Goal: Task Accomplishment & Management: Complete application form

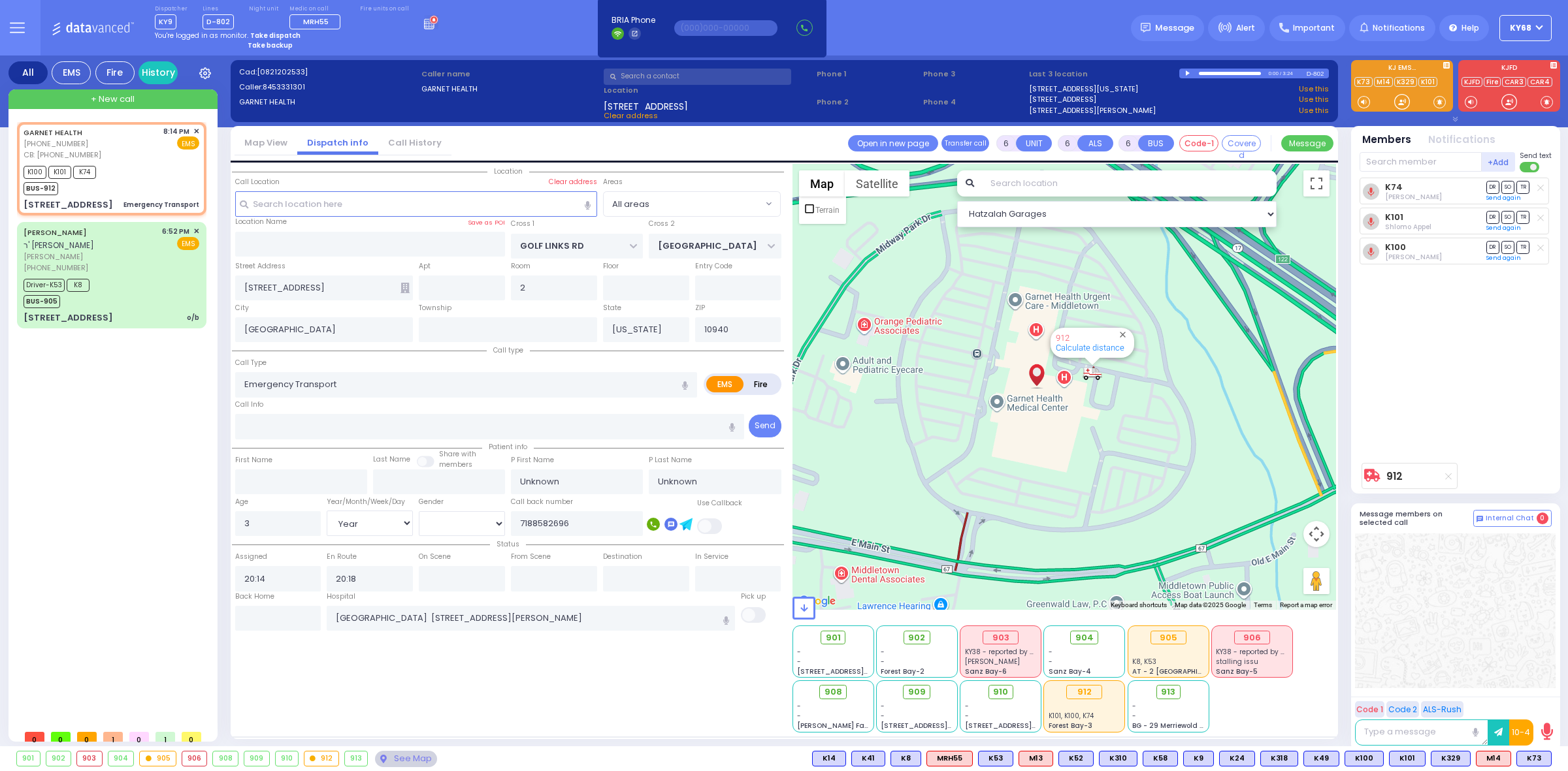
select select "Year"
select select "[DEMOGRAPHIC_DATA]"
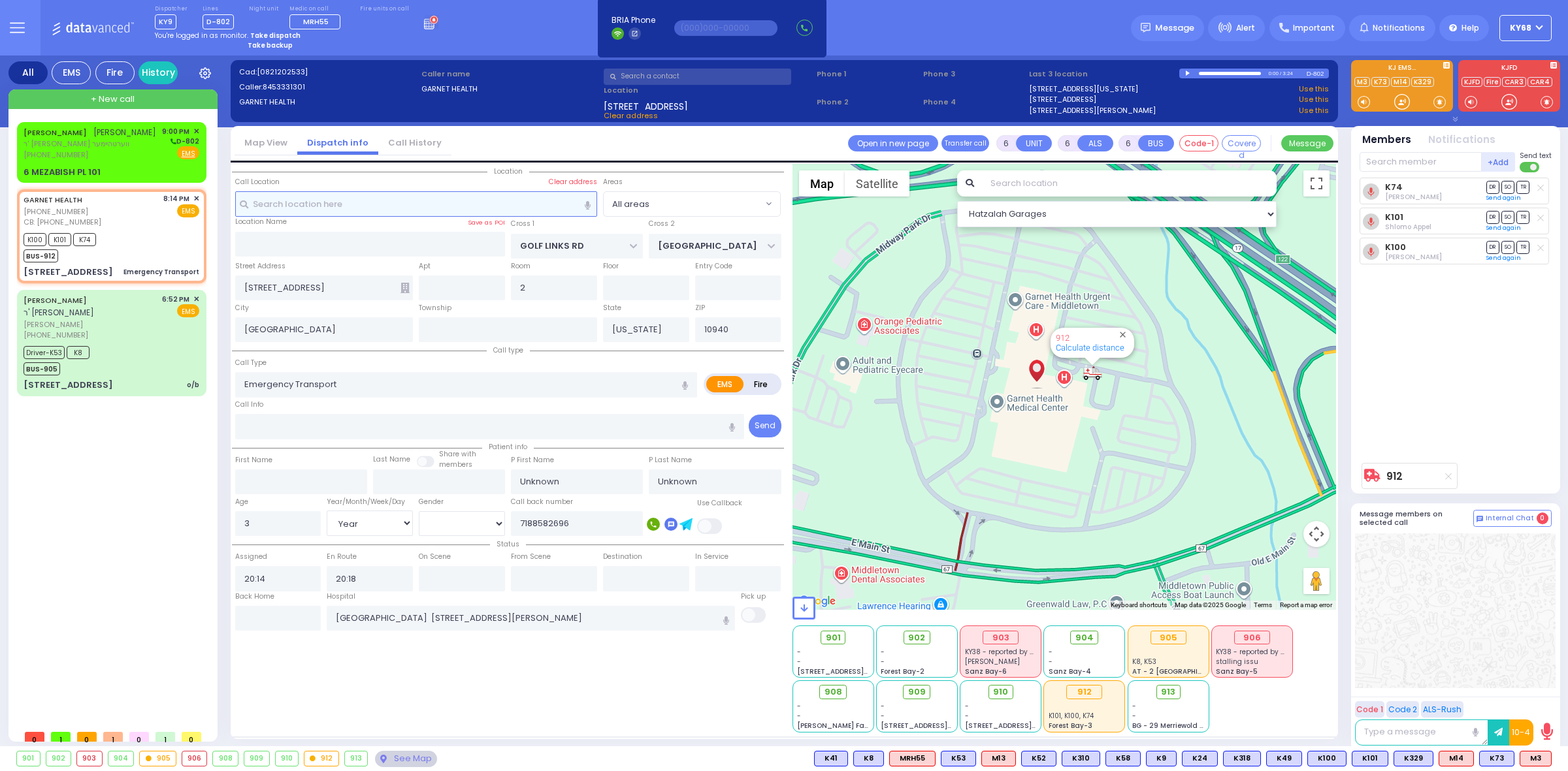
select select
radio input "true"
select select "Year"
select select "[DEMOGRAPHIC_DATA]"
type input "20:50"
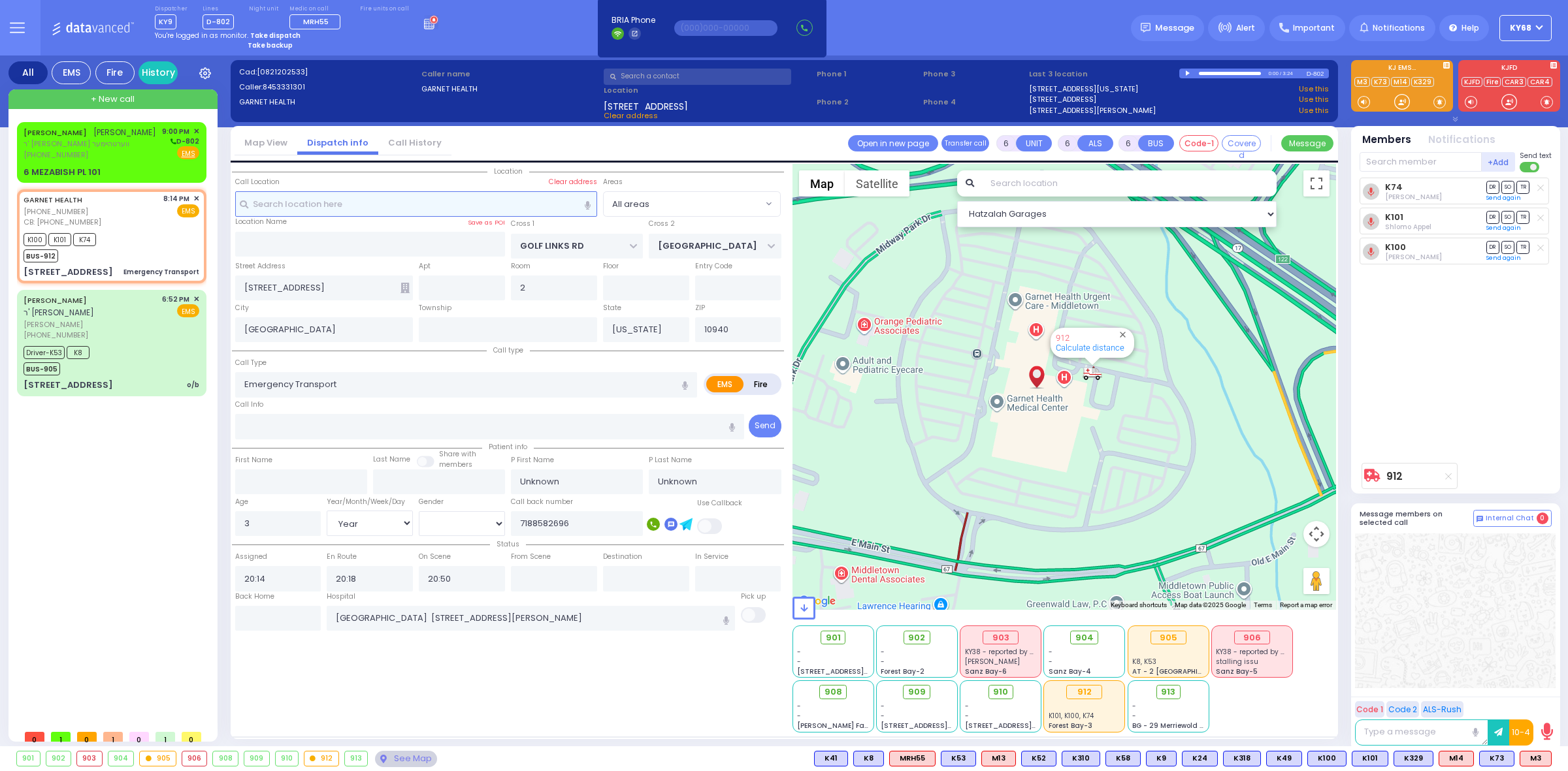
select select "Hatzalah Garages"
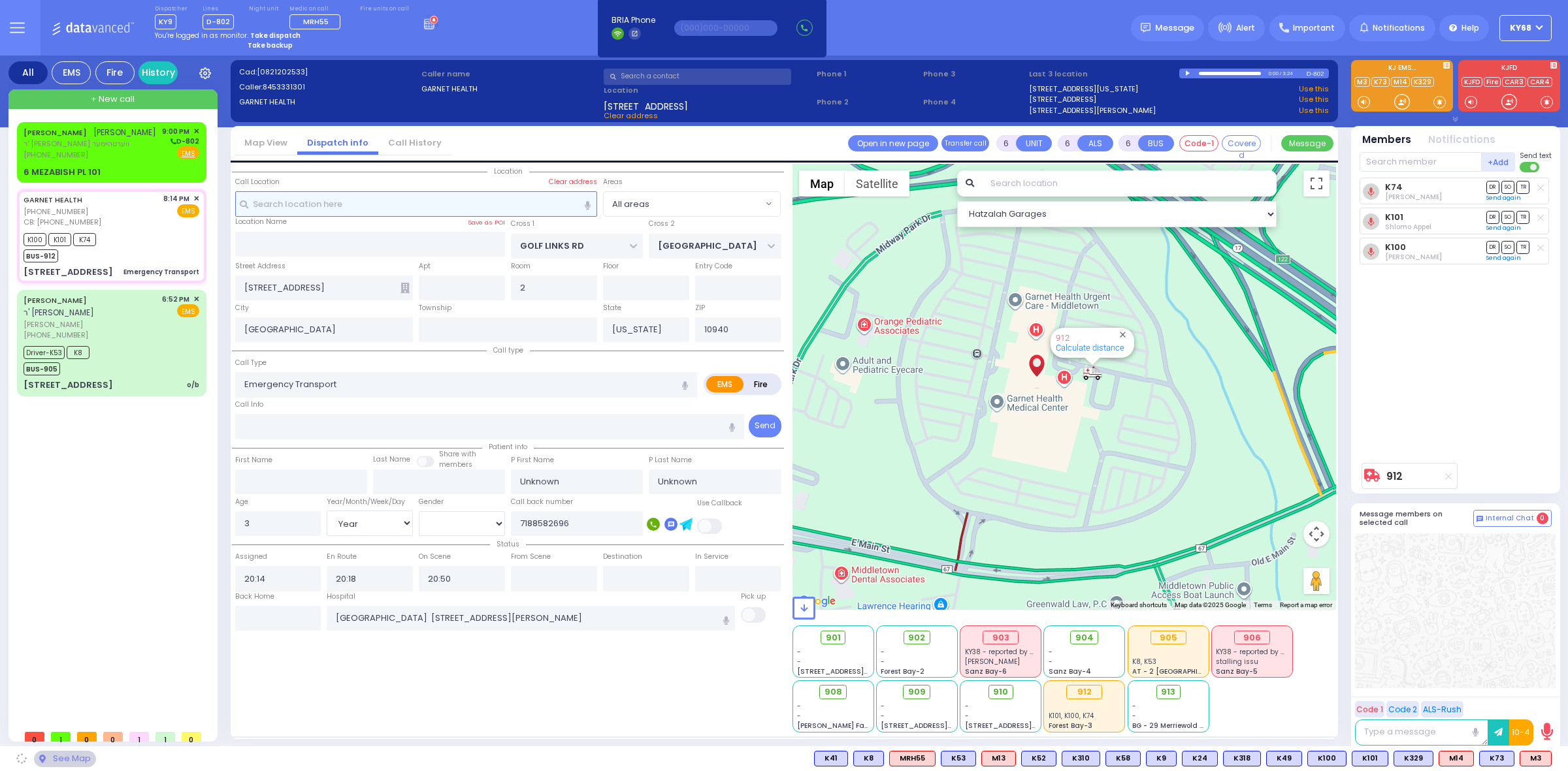
select select
radio input "true"
select select "Year"
select select "[DEMOGRAPHIC_DATA]"
select select "Hatzalah Garages"
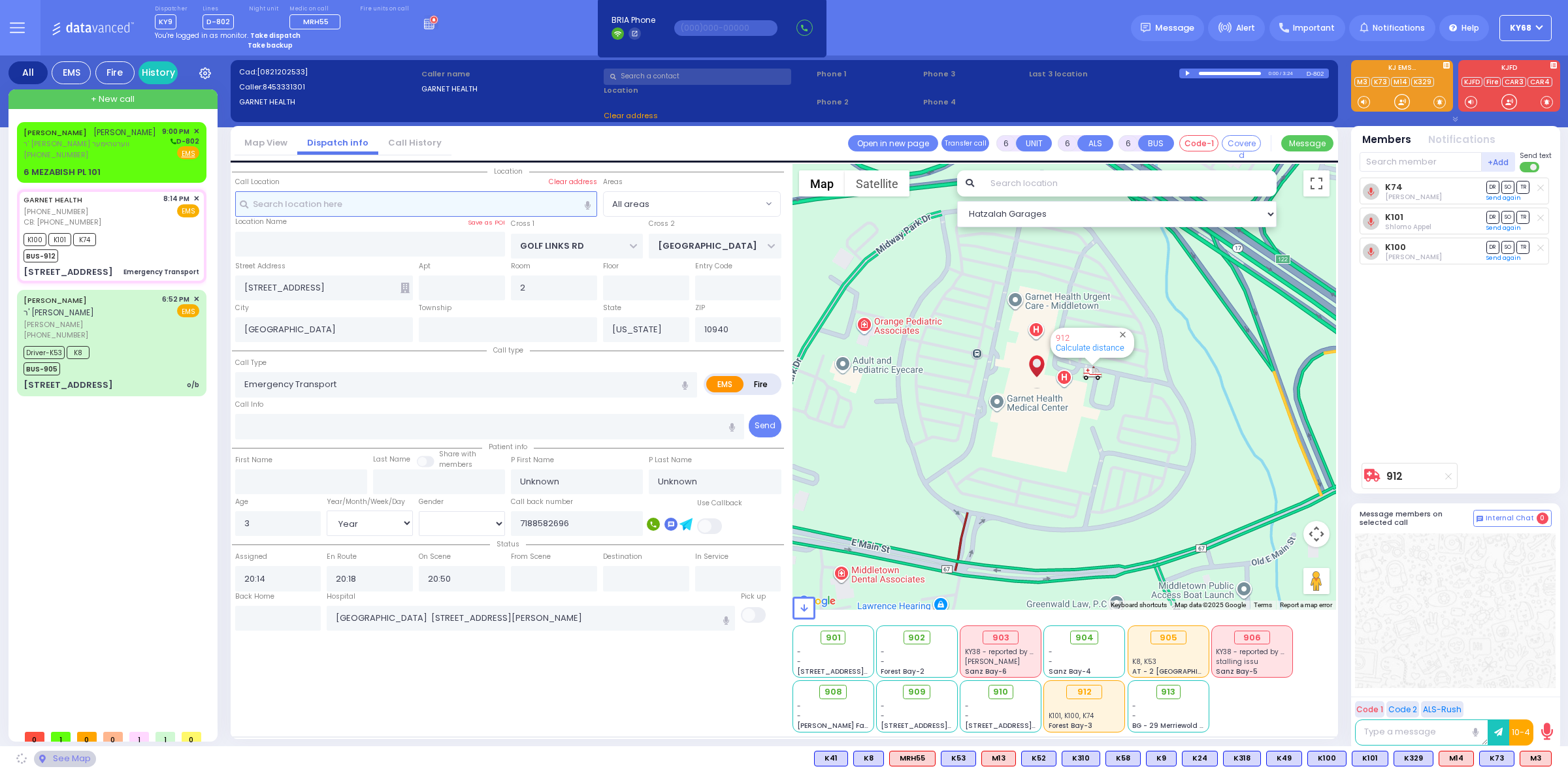
select select
radio input "true"
select select "Year"
select select "[DEMOGRAPHIC_DATA]"
select select "Hatzalah Garages"
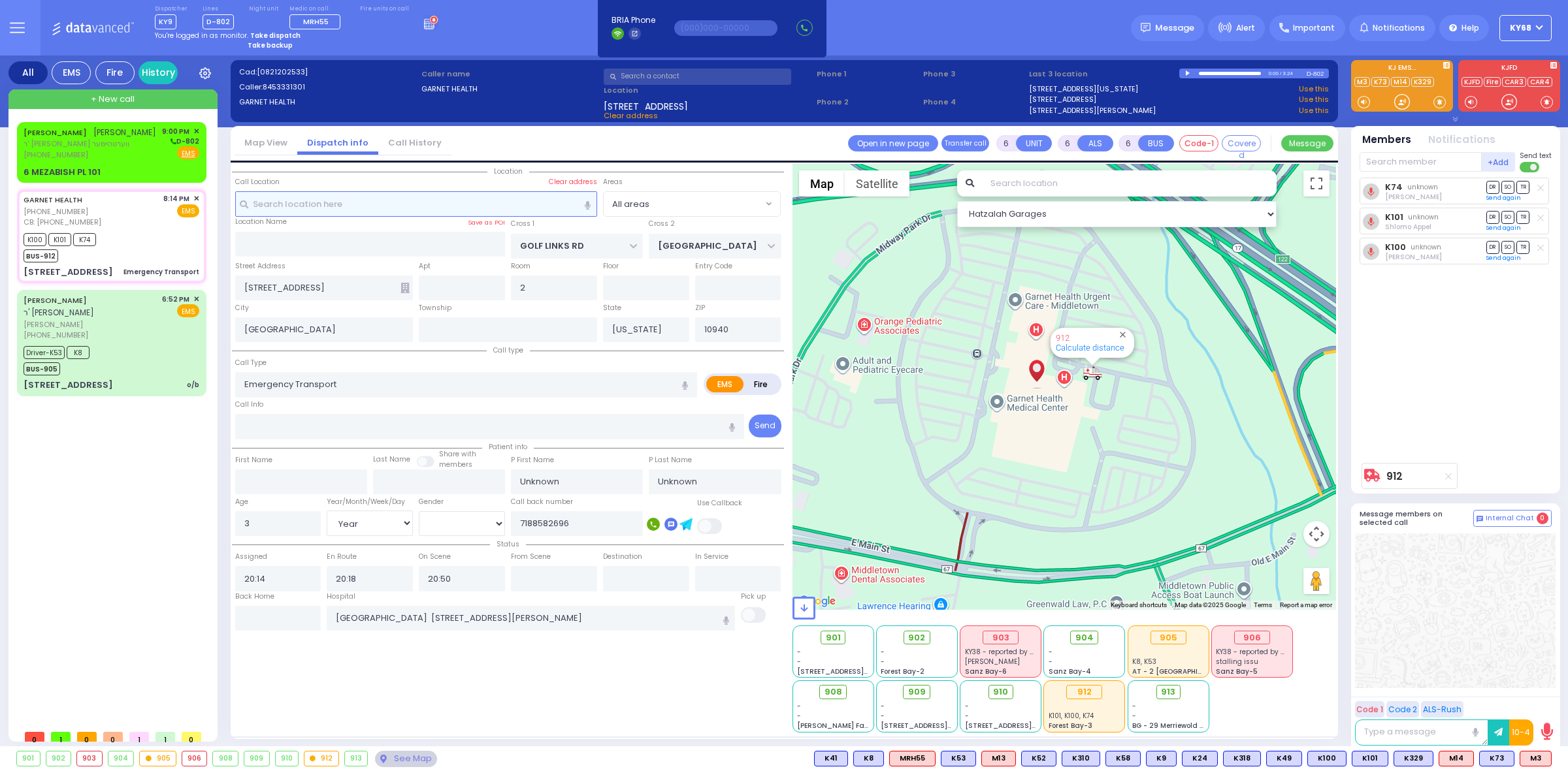
select select
radio input "true"
select select "Year"
select select "[DEMOGRAPHIC_DATA]"
select select "Hatzalah Garages"
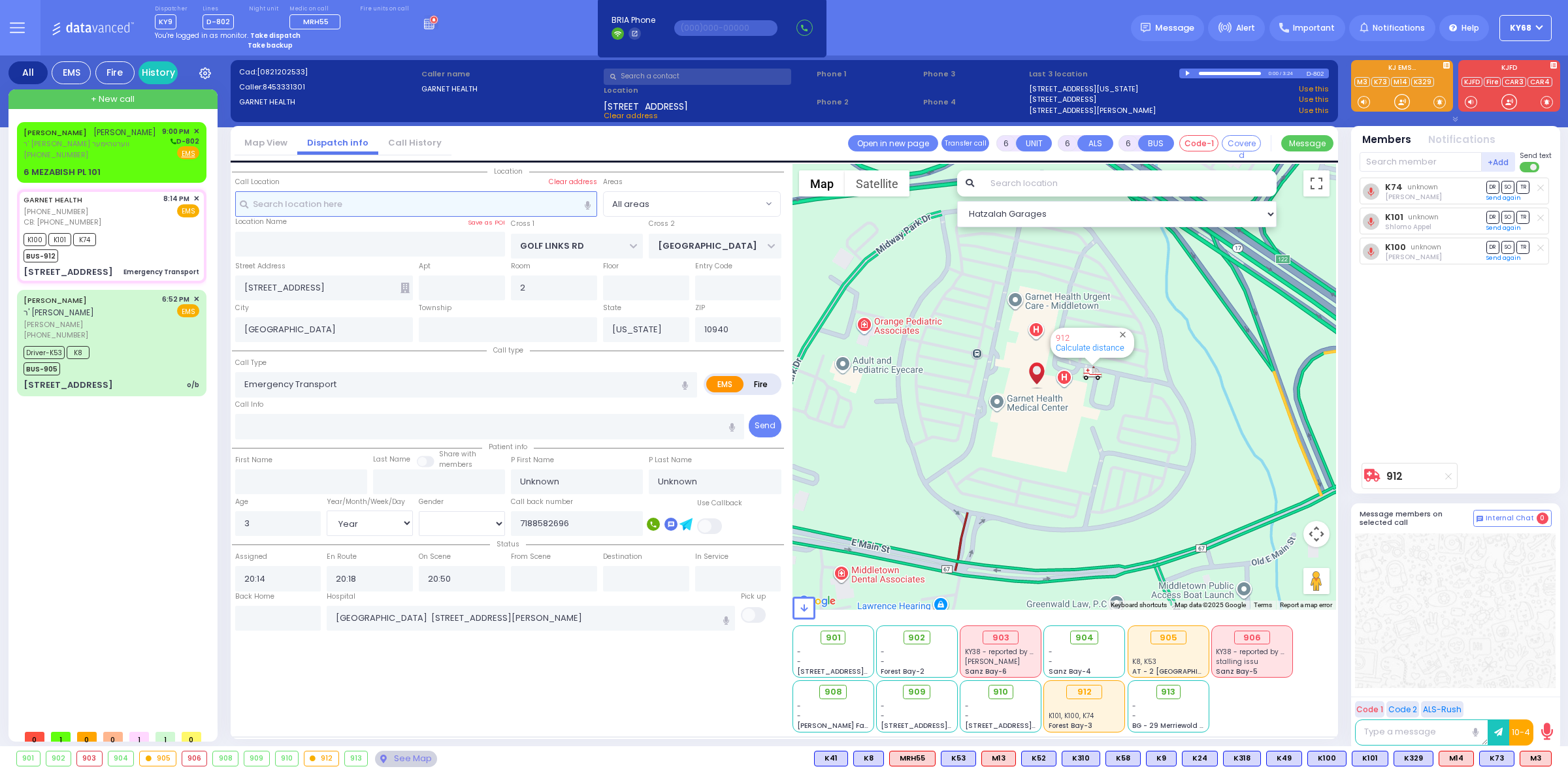
select select
radio input "true"
select select "Year"
select select "[DEMOGRAPHIC_DATA]"
select select "Hatzalah Garages"
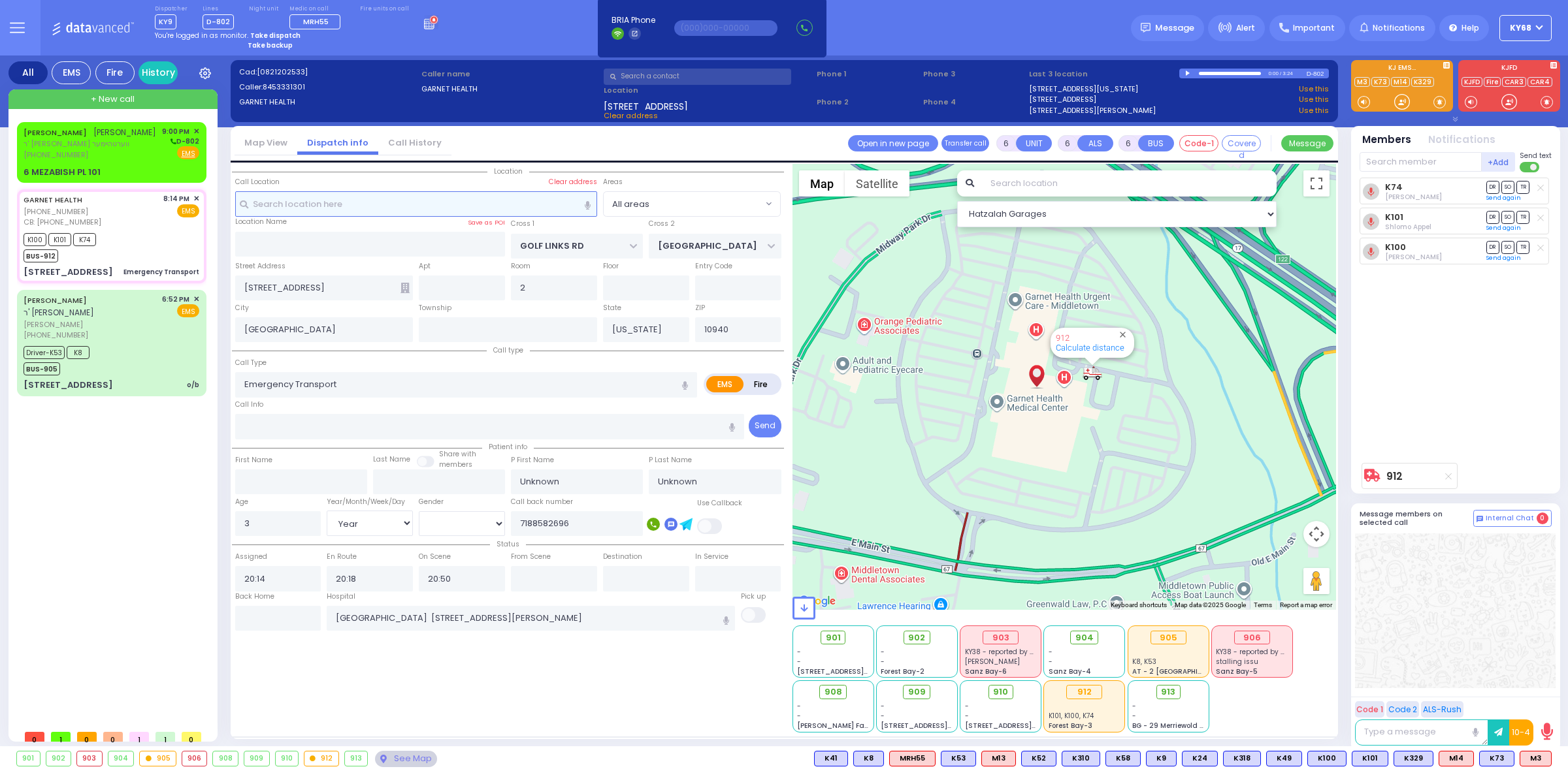
select select
radio input "true"
select select "Year"
select select "[DEMOGRAPHIC_DATA]"
select select "Hatzalah Garages"
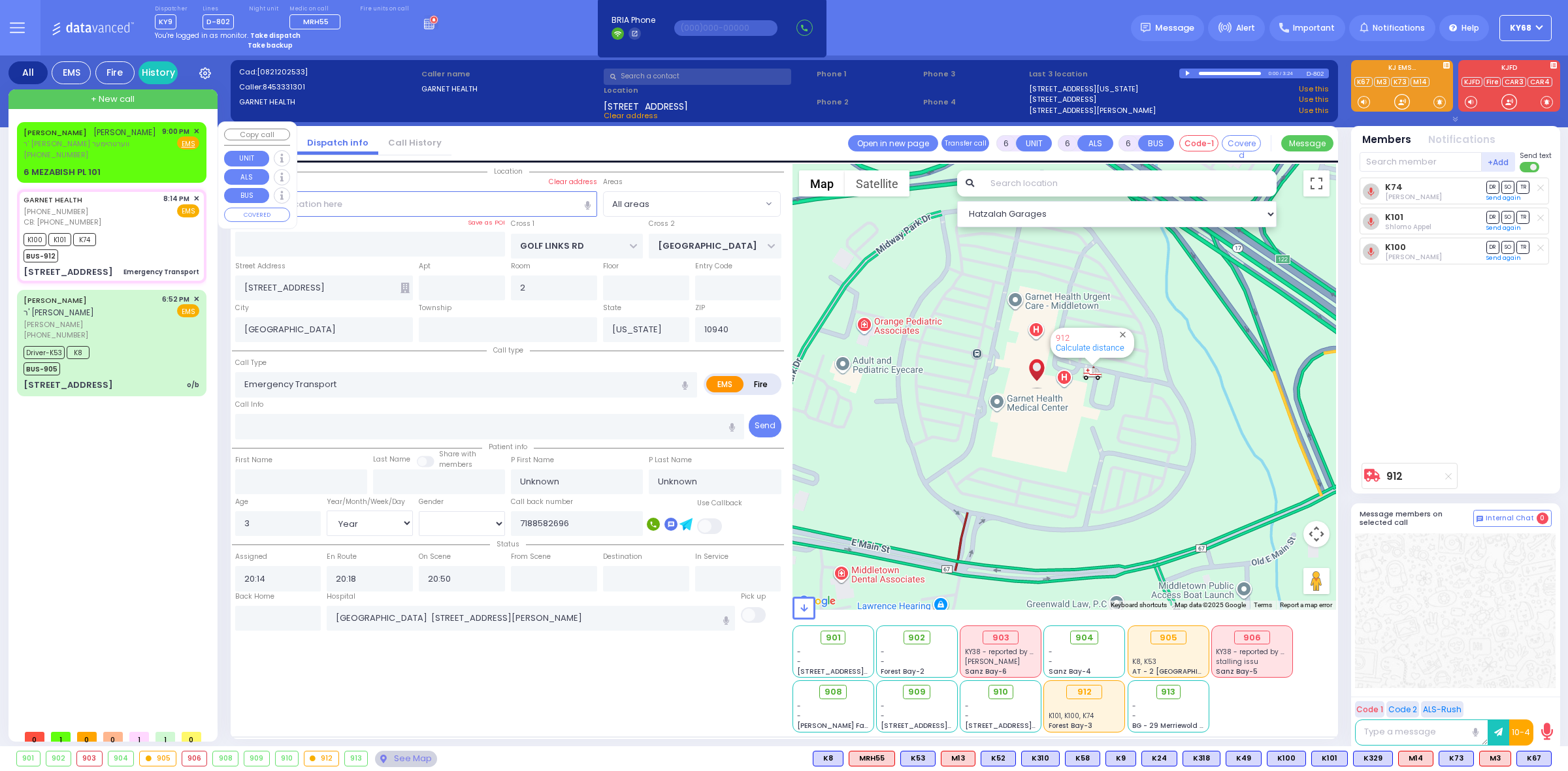
click at [83, 149] on span "ר' [PERSON_NAME] ווערטהיימער" at bounding box center [89, 144] width 132 height 11
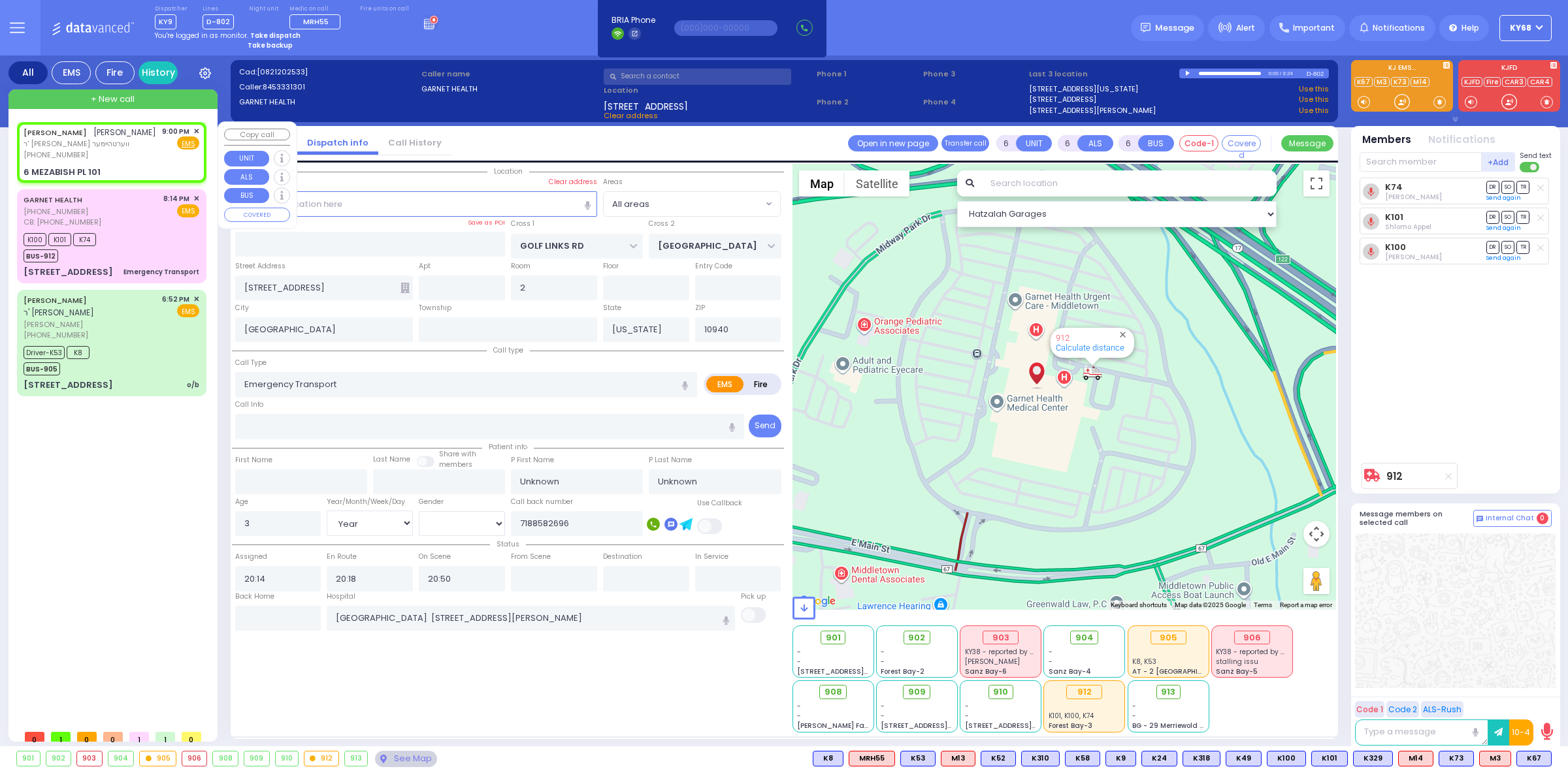
type input "2"
type input "1"
select select
radio input "true"
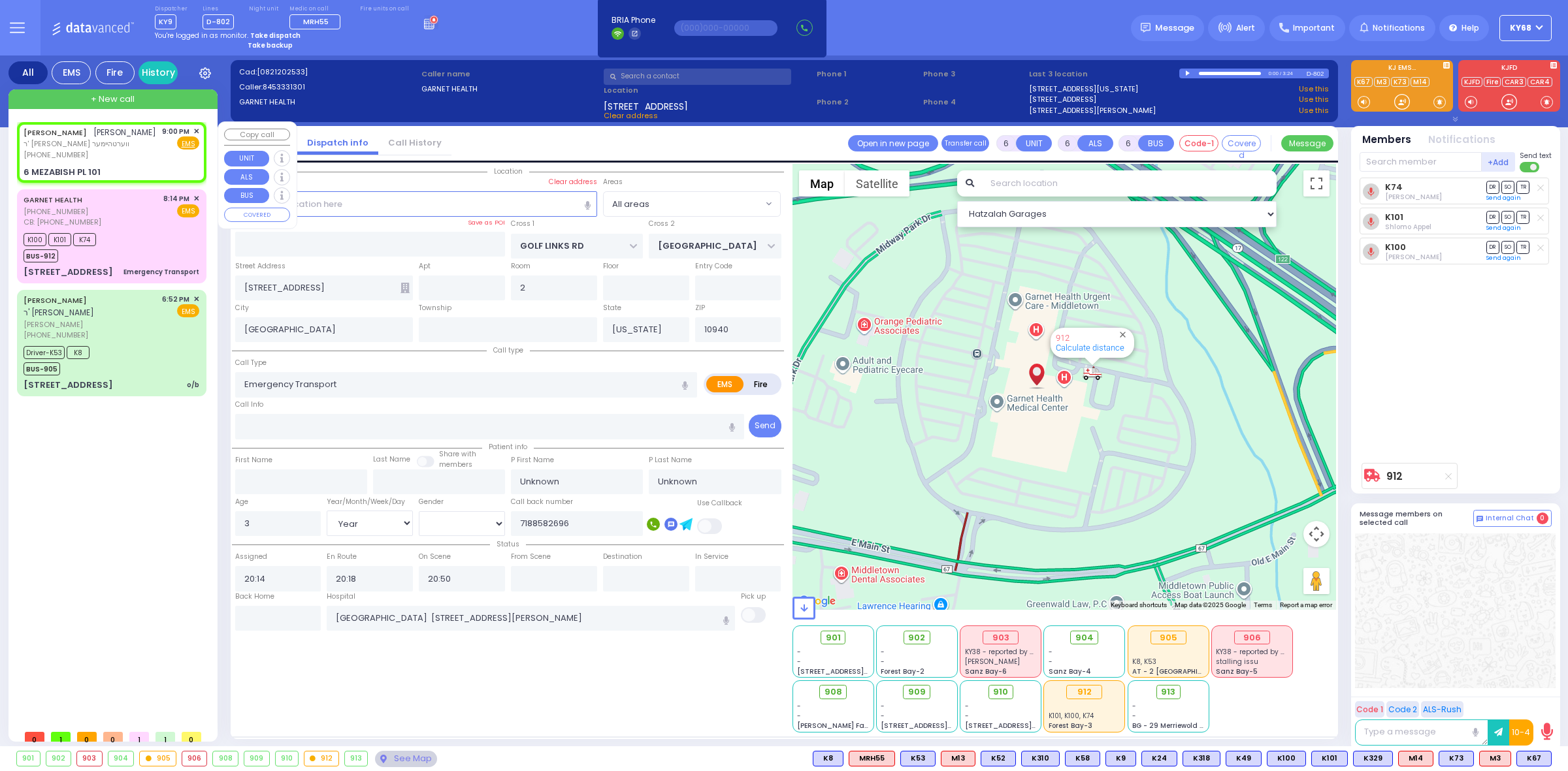
type input "[PERSON_NAME]"
select select
type input "21:00"
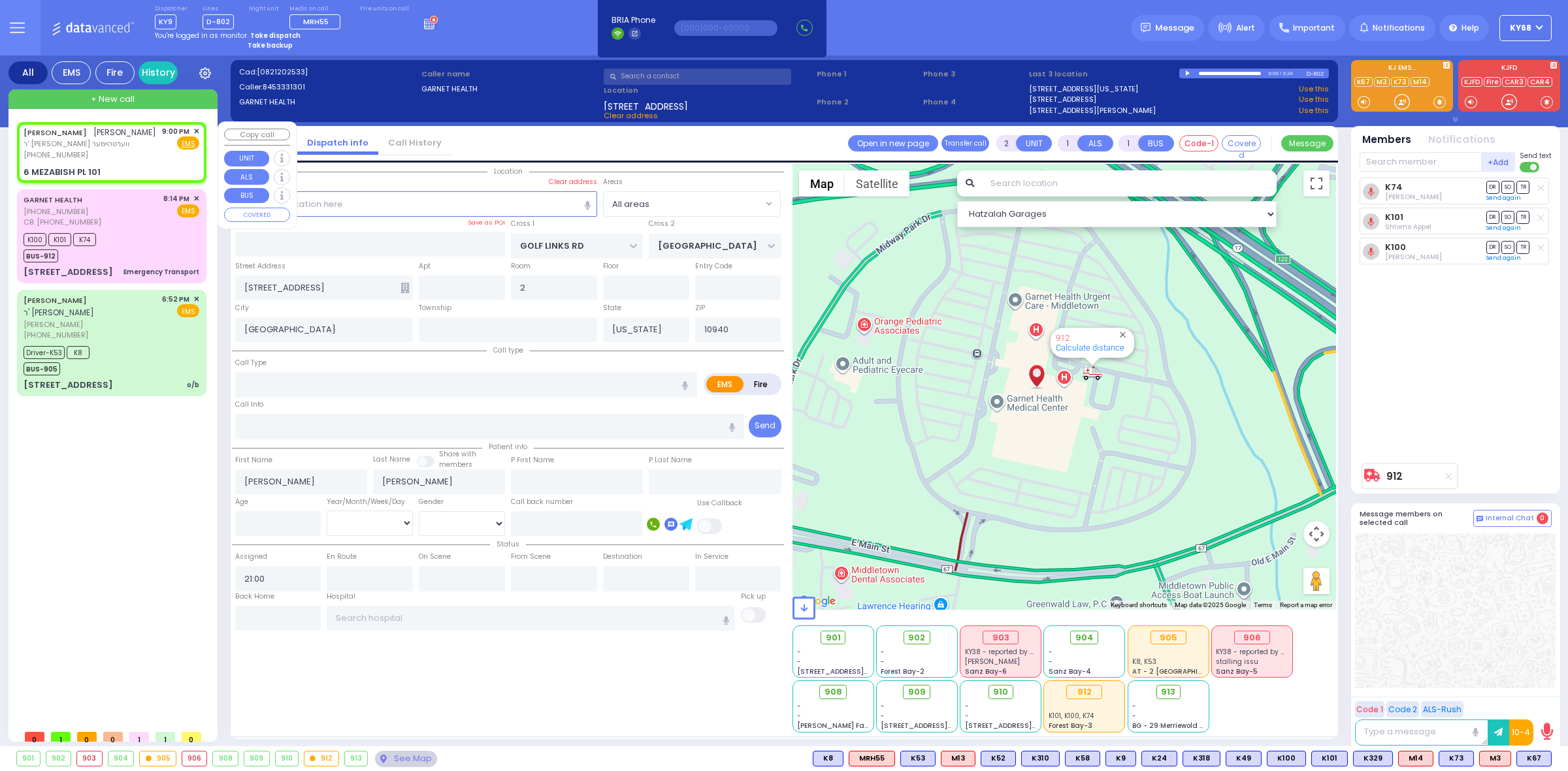
type input "MEZABISH PL"
type input "KRAKOW BLVD"
type input "6 MEZABISH PL"
type input "101"
type input "Monroe"
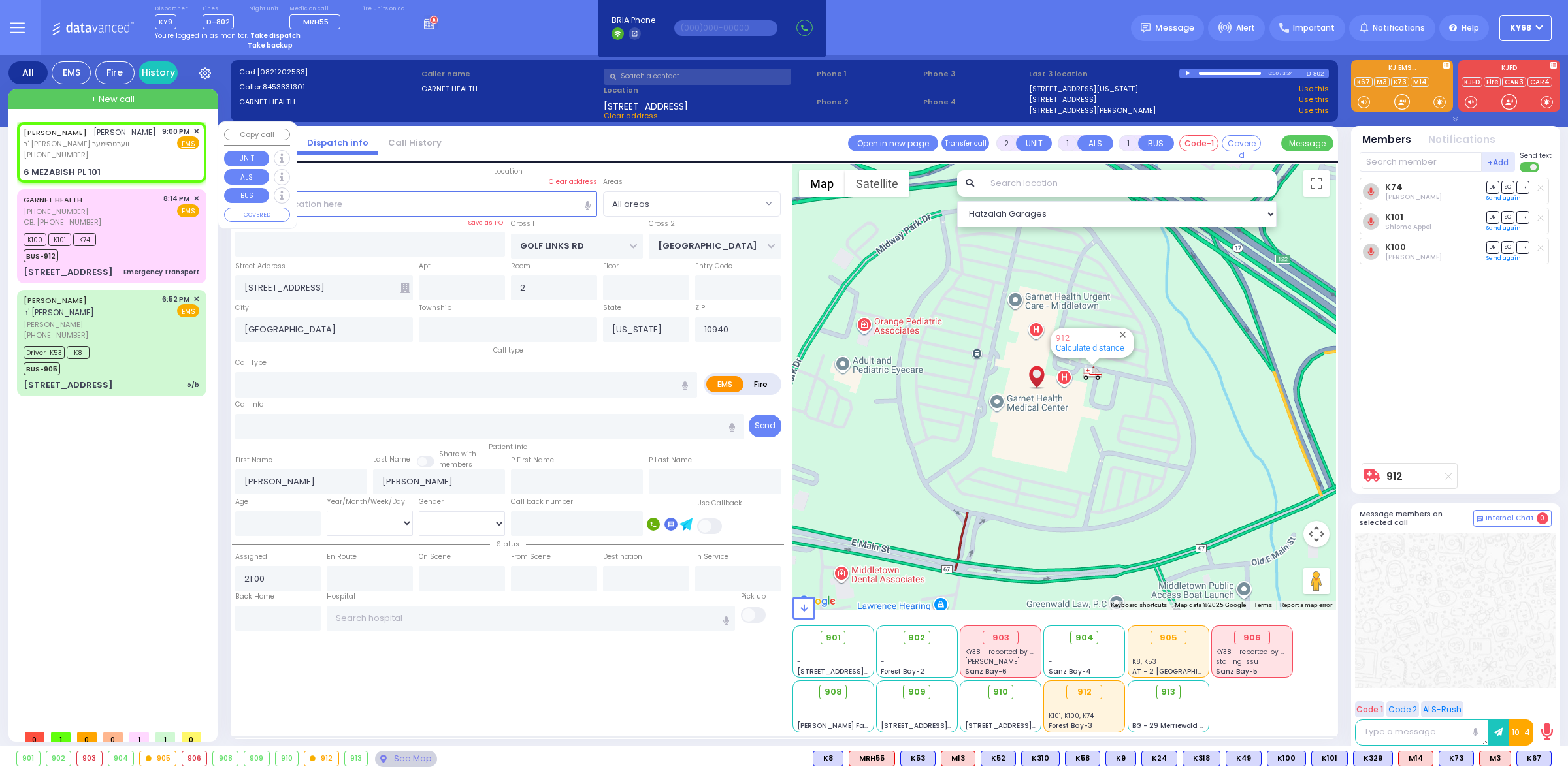
type input "10950"
select select "Hatzalah Garages"
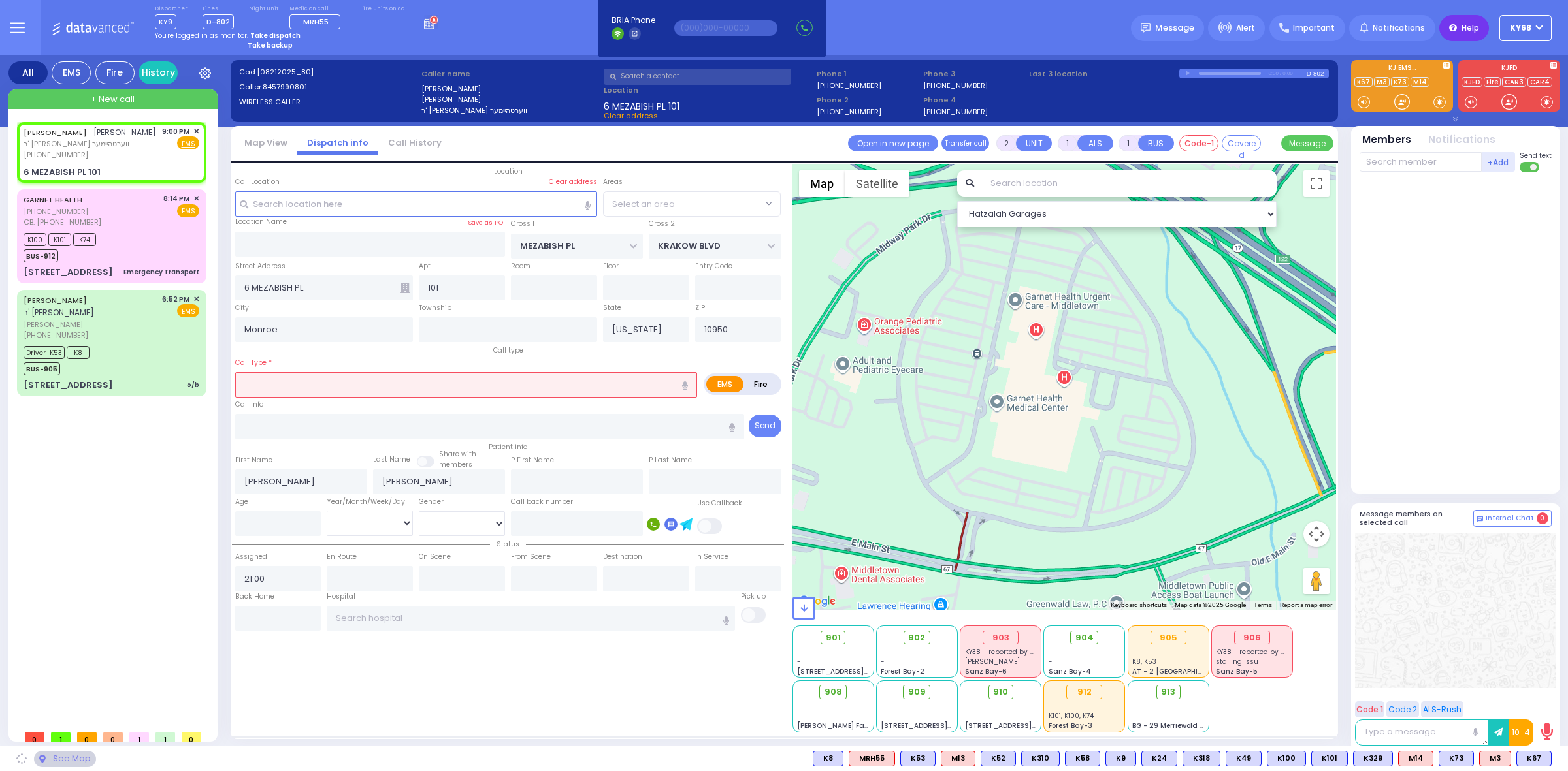
select select "ATZEI TAMURIM"
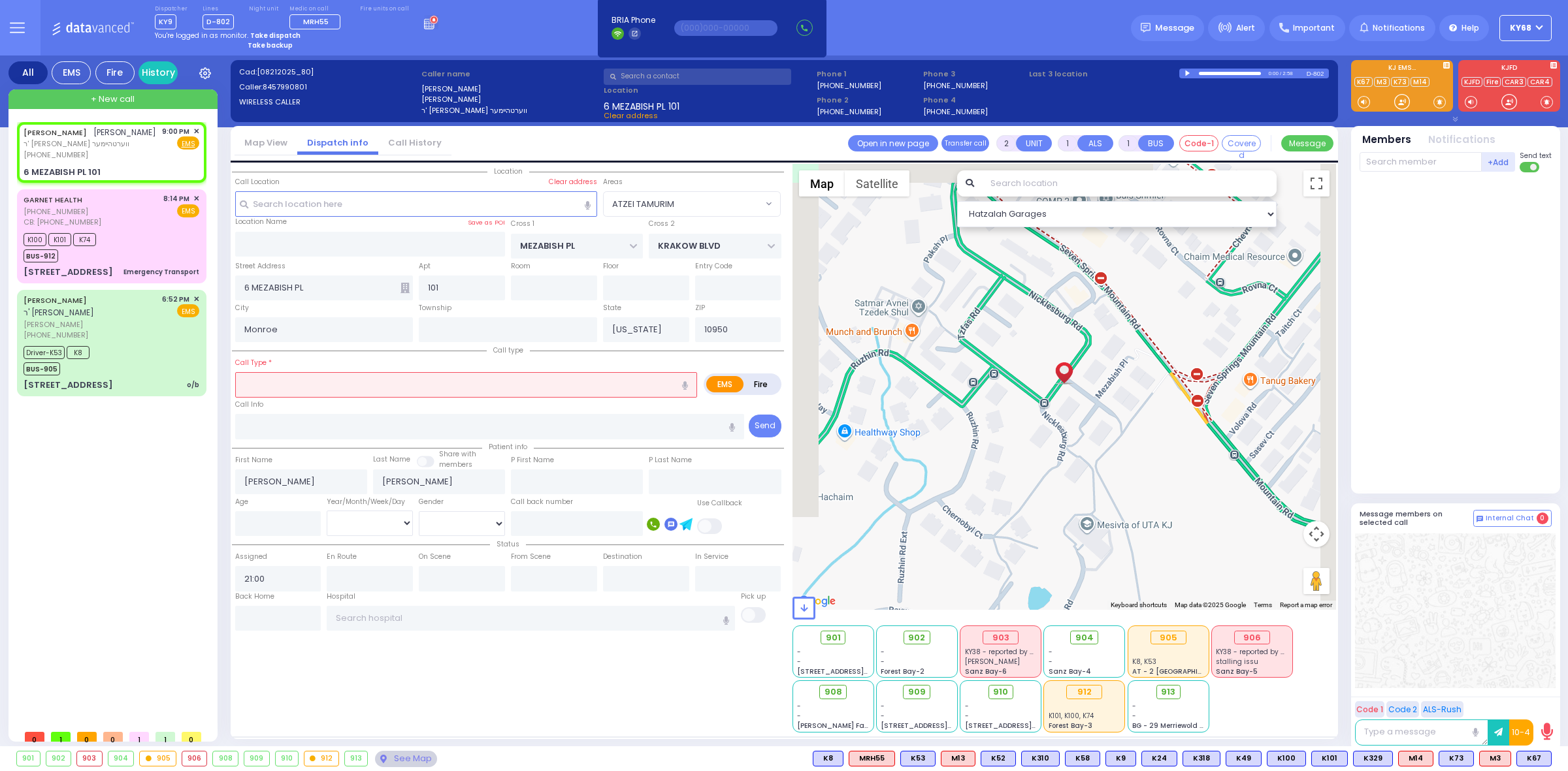
click at [1190, 74] on div at bounding box center [1188, 73] width 7 height 6
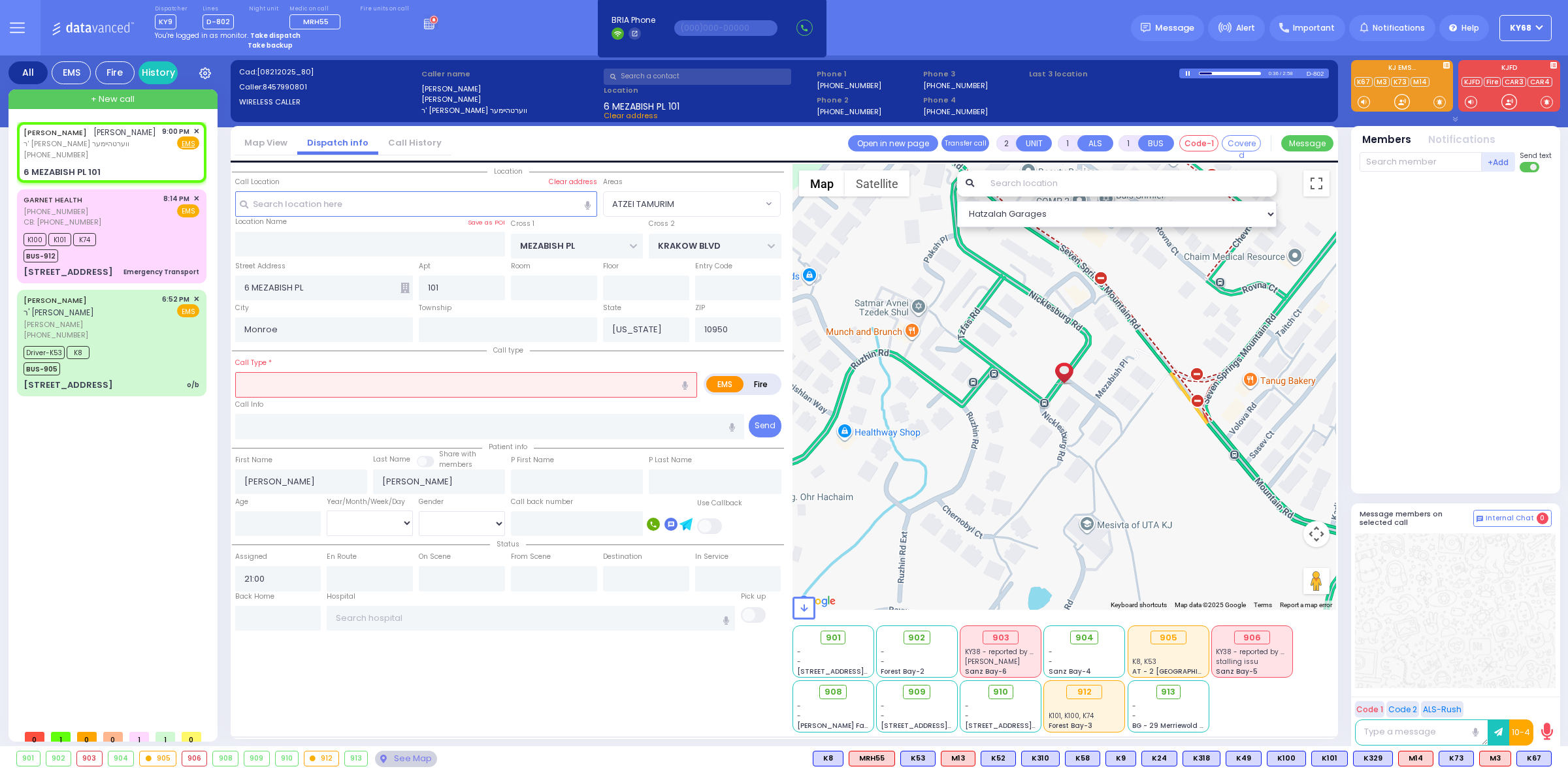
click at [1062, 34] on div "Dispatcher KY9 shift has started. Are you ? Lines D-802" at bounding box center [784, 27] width 1568 height 55
click at [1053, 34] on div "Dispatcher KY9 shift has started. Are you ? Lines D-802" at bounding box center [784, 27] width 1568 height 55
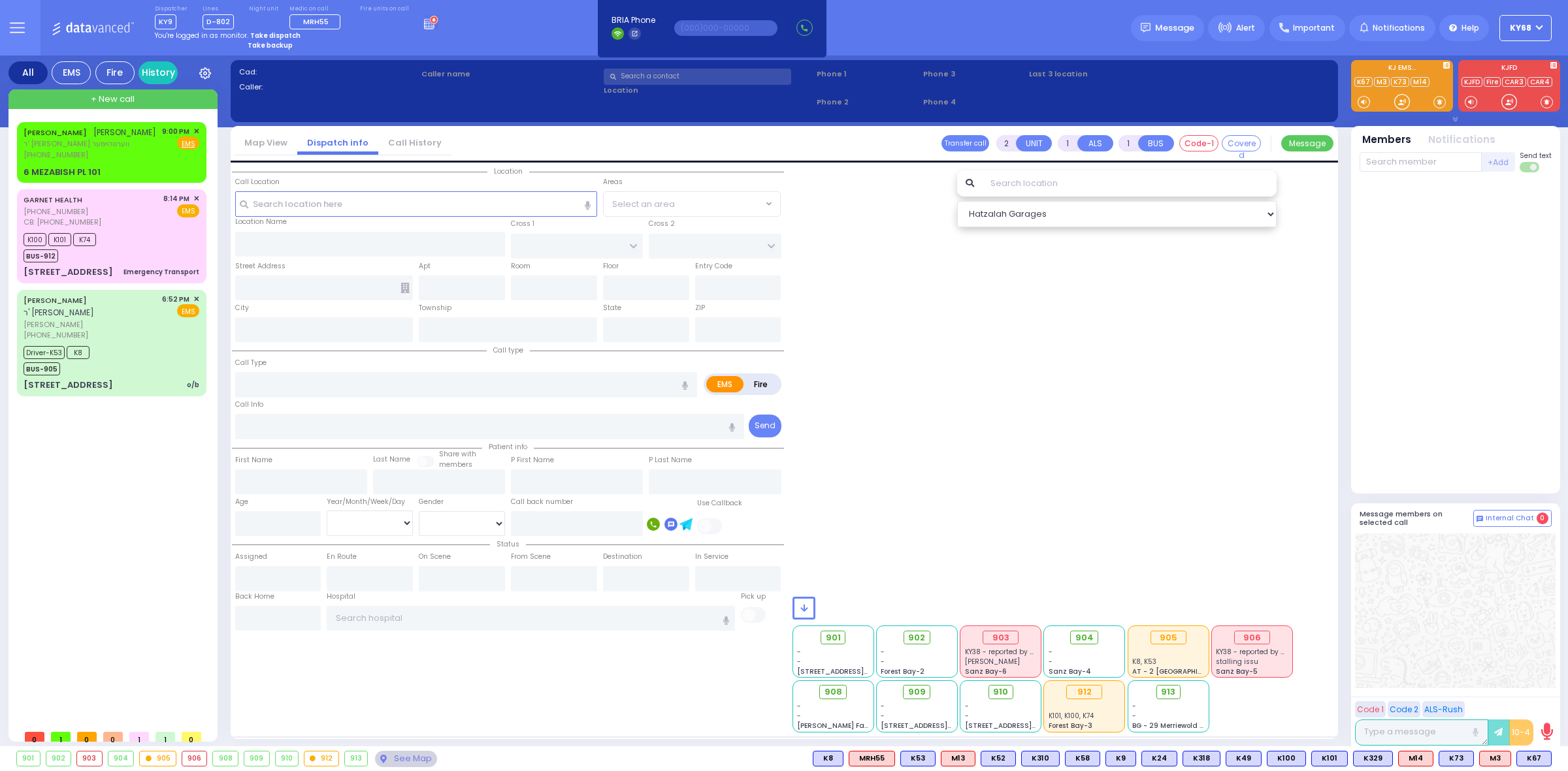
select select
radio input "true"
type input "[PERSON_NAME]"
select select
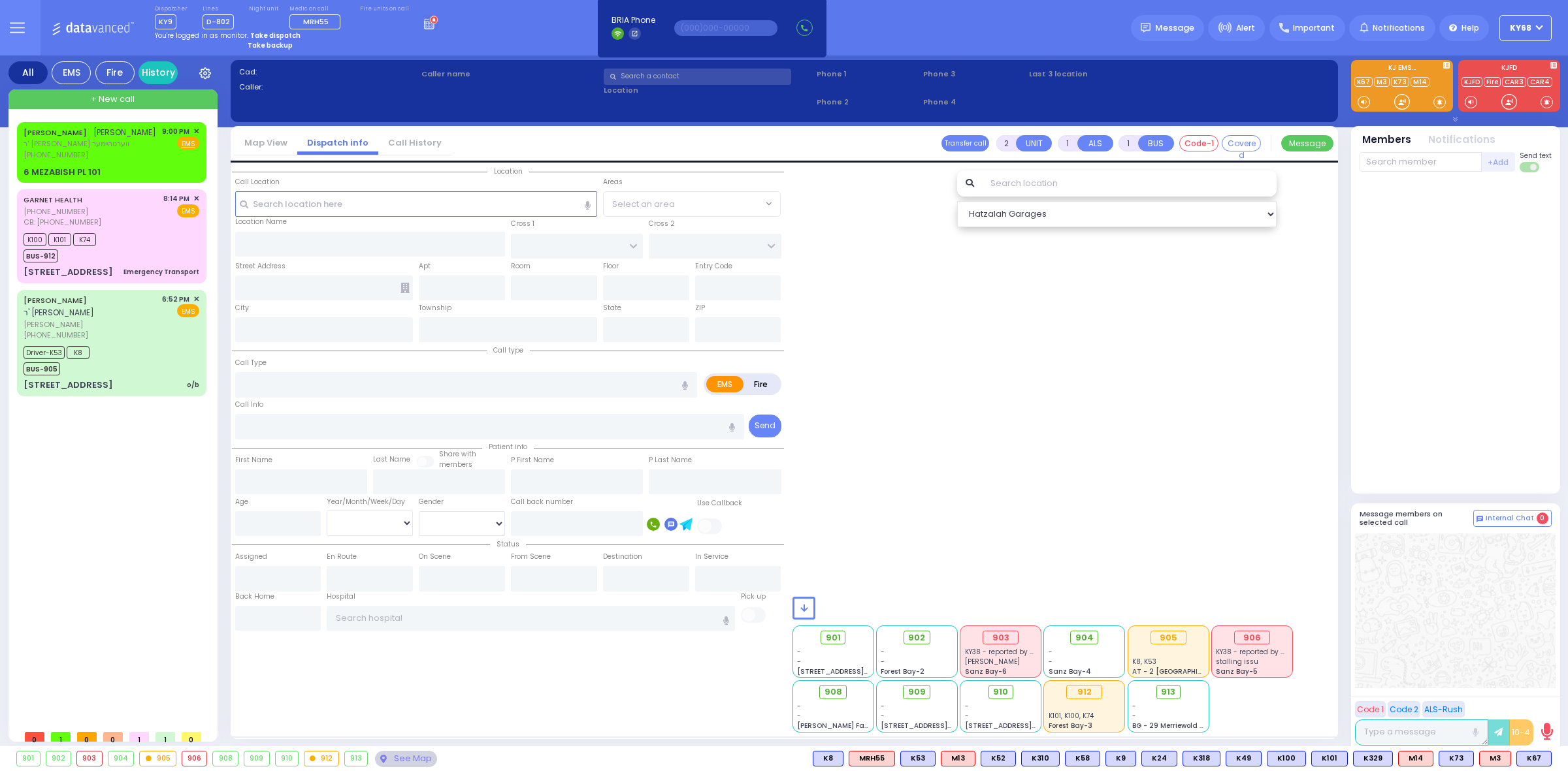
type input "21:00"
type input "MEZABISH PL"
type input "KRAKOW BLVD"
type input "6 MEZABISH PL"
type input "101"
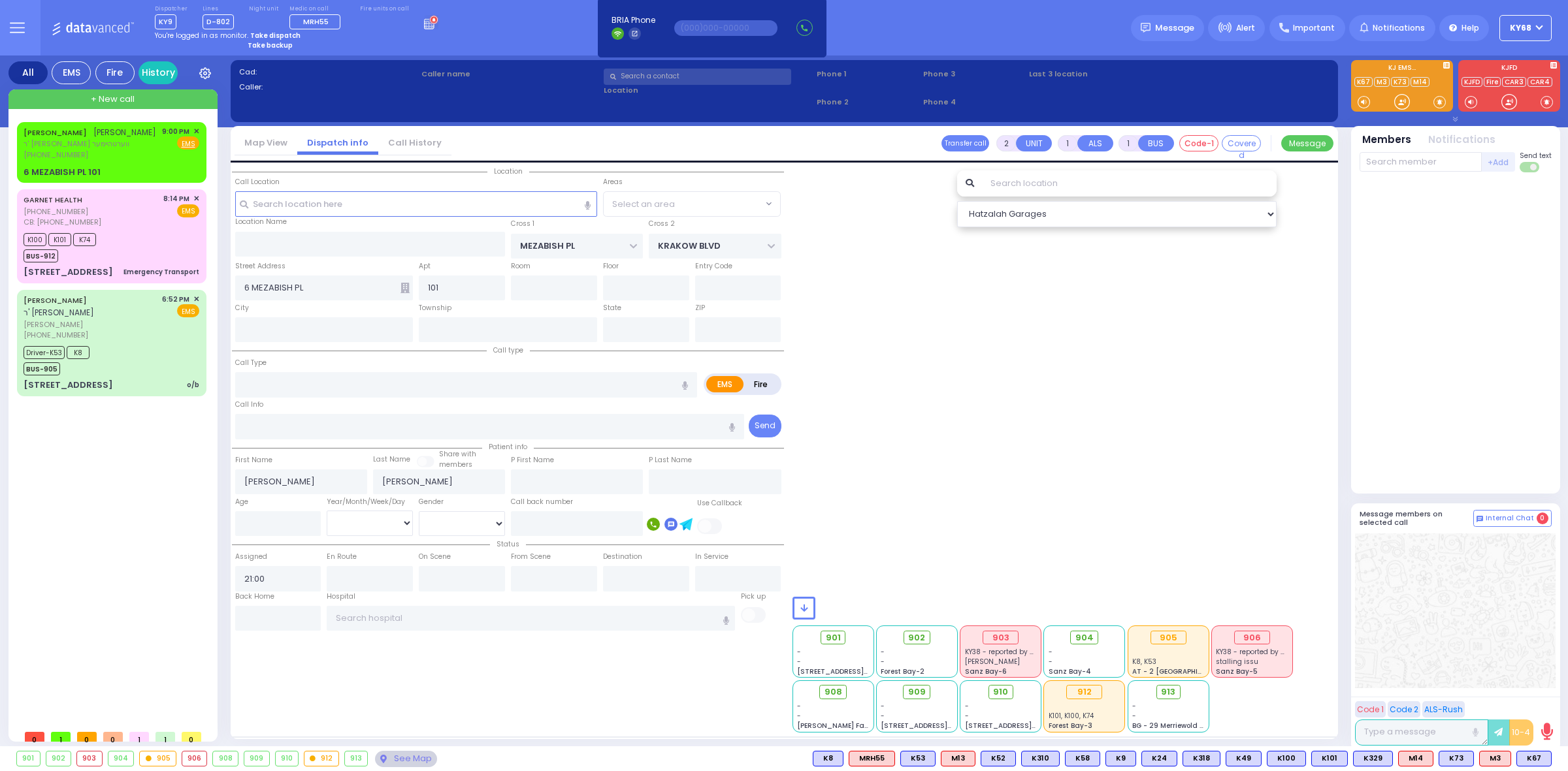
type input "Monroe"
type input "[US_STATE]"
type input "10950"
select select "ATZEI TAMURIM"
select select "Hatzalah Garages"
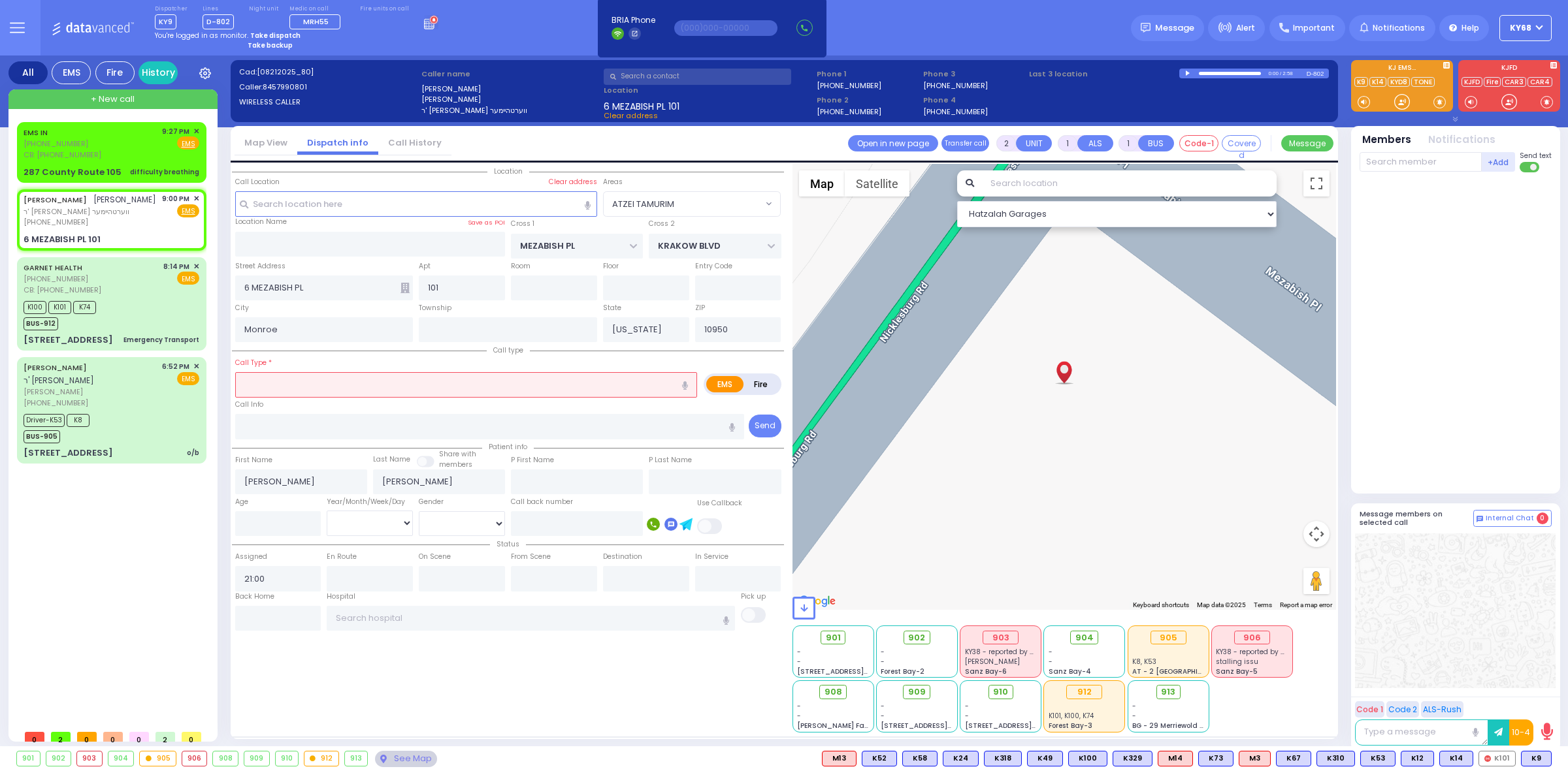
click at [1416, 376] on div at bounding box center [1456, 330] width 195 height 305
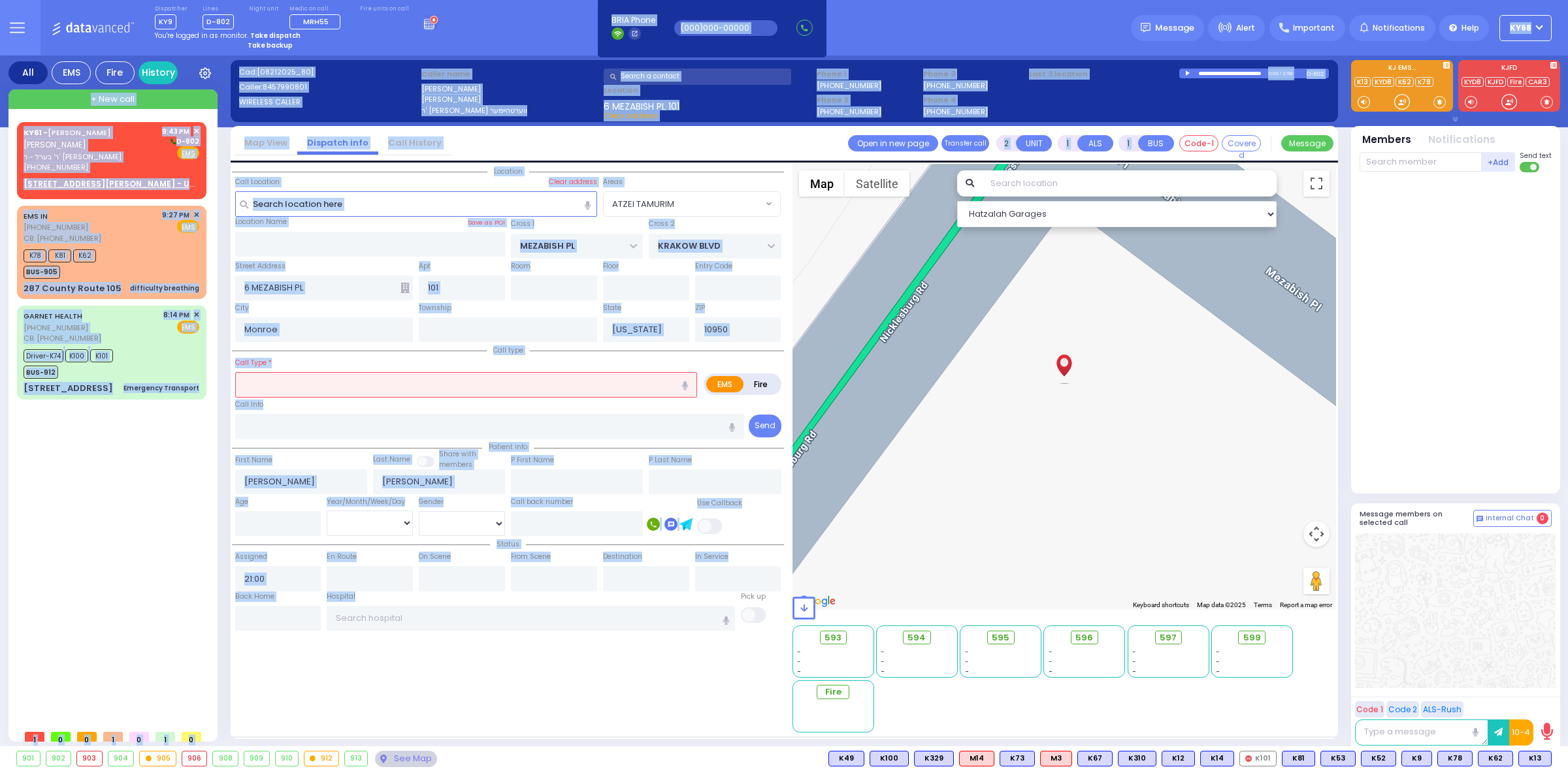
drag, startPoint x: 518, startPoint y: 20, endPoint x: 656, endPoint y: 743, distance: 736.1
click at [656, 743] on div "Dispatcher KY9 ?" at bounding box center [784, 385] width 1568 height 771
click at [654, 740] on div "Cad: [08212025_80] Caller: 8457990801 WIRELESS CALLER Caller name [PERSON_NAME]…" at bounding box center [784, 404] width 1107 height 696
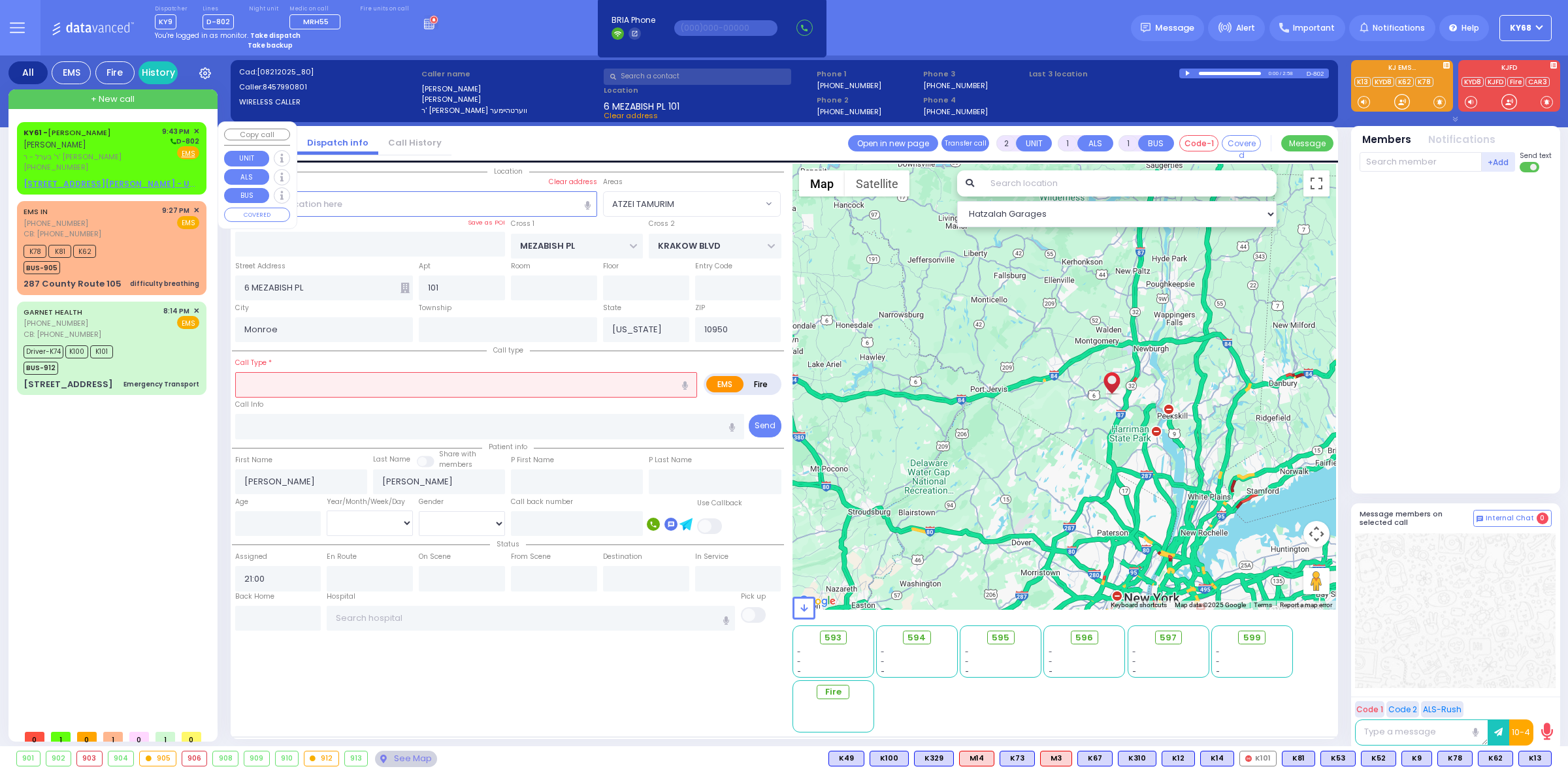
click at [61, 136] on link "KY61 - [PERSON_NAME]" at bounding box center [67, 132] width 87 height 10
select select
radio input "true"
type input "[PERSON_NAME]"
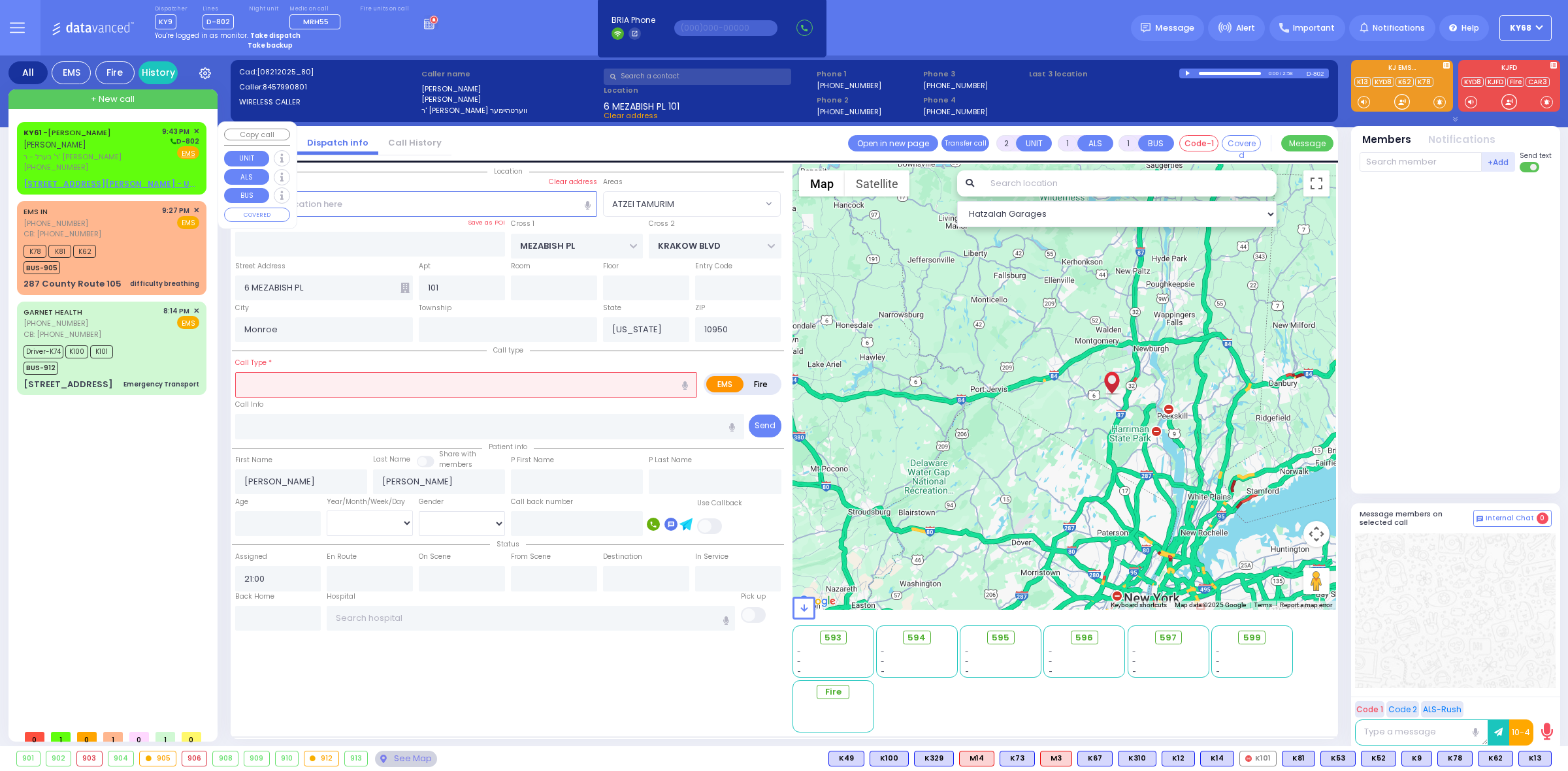
select select
type input "21:43"
select select "Hatzalah Garages"
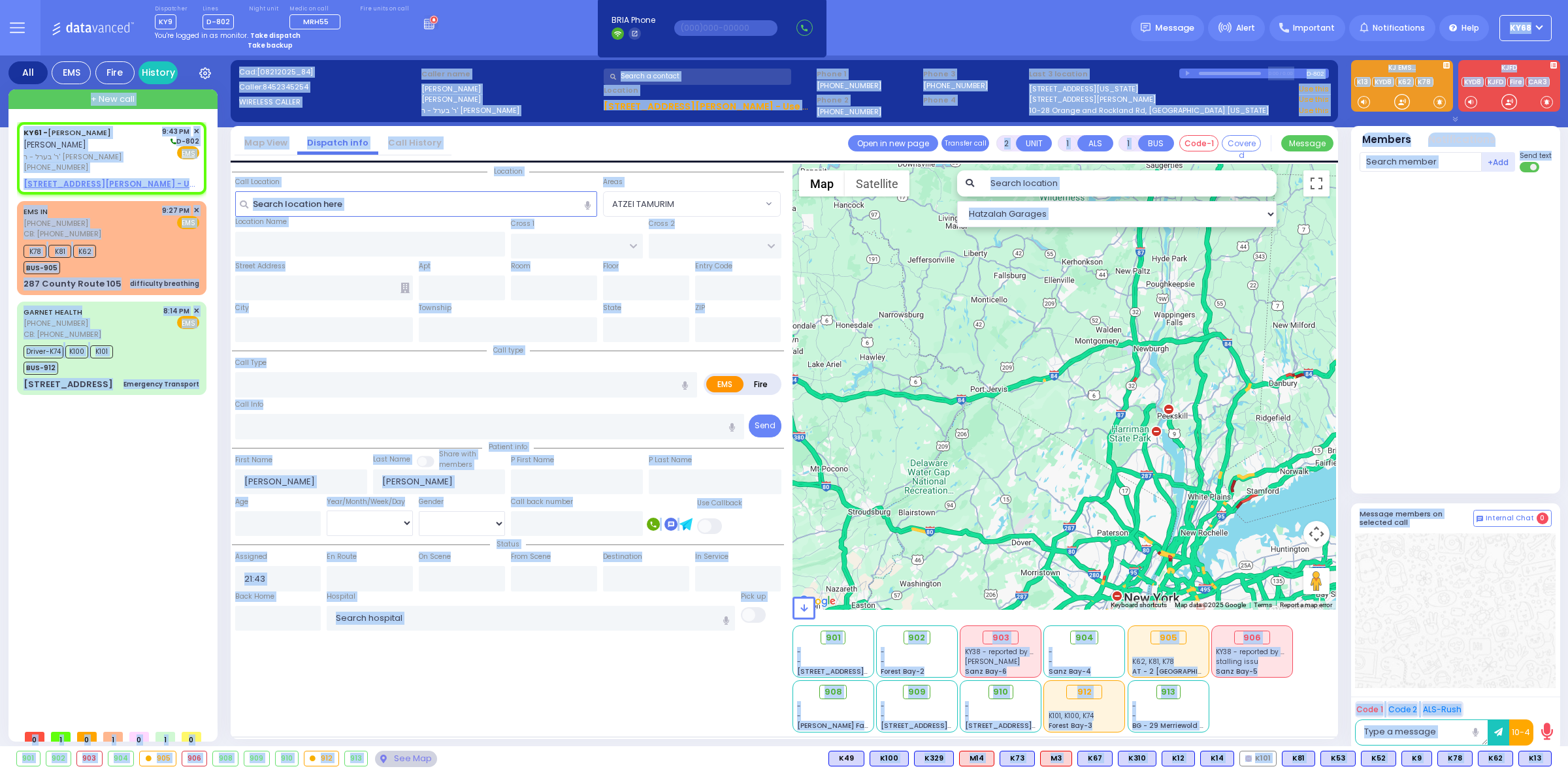
drag, startPoint x: 789, startPoint y: 751, endPoint x: 789, endPoint y: 758, distance: 7.0
click at [789, 747] on div "Dispatcher KY9 ?" at bounding box center [784, 385] width 1568 height 771
click at [789, 760] on div "901 902 903 904 905 906 K13 K9" at bounding box center [784, 759] width 1568 height 16
click at [798, 762] on div "901 902 903 904 905 906 K13 K9" at bounding box center [784, 759] width 1568 height 16
drag, startPoint x: 802, startPoint y: 762, endPoint x: 63, endPoint y: 10, distance: 1054.3
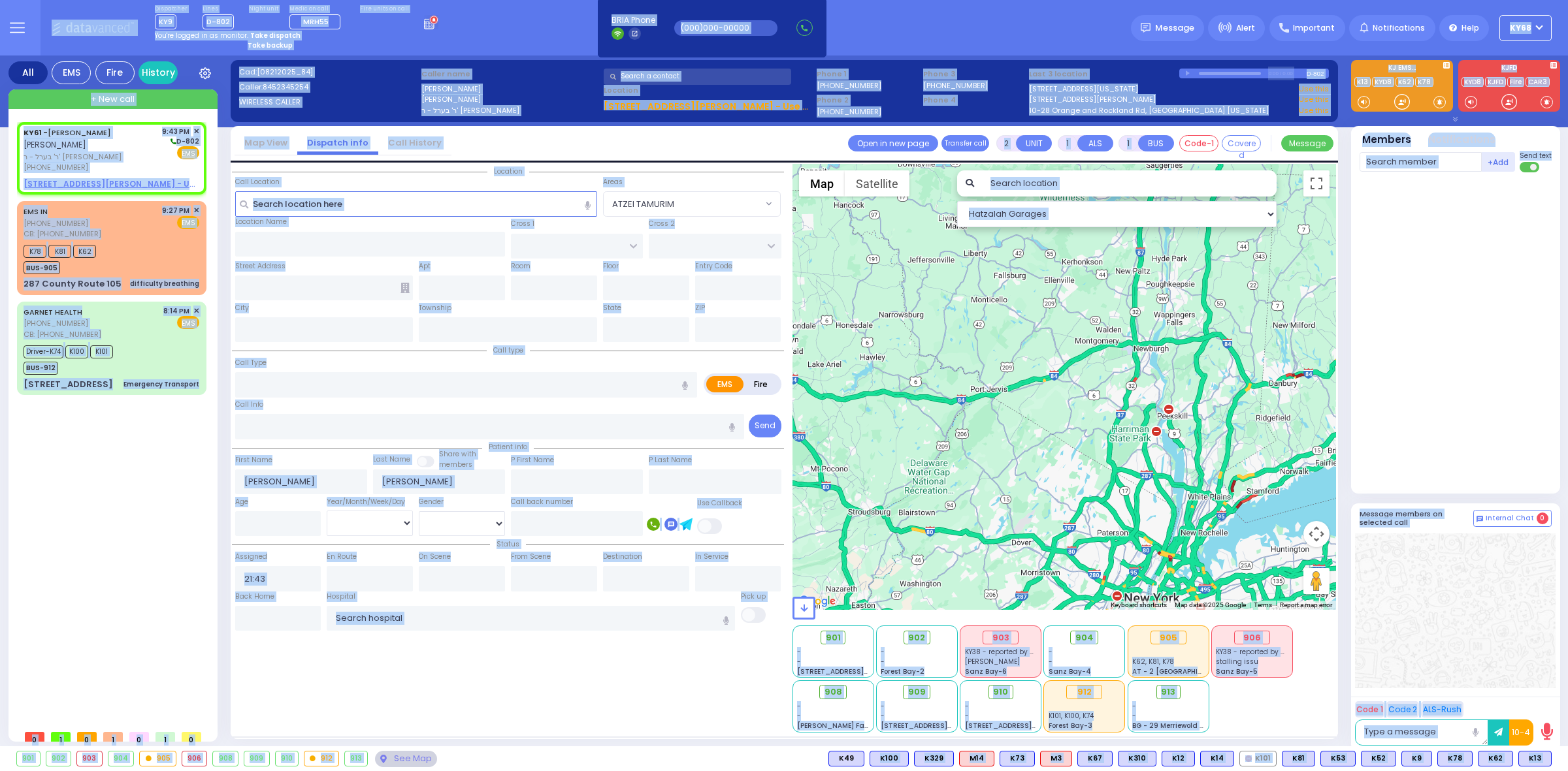
click at [63, 10] on div "Dispatcher KY9 ?" at bounding box center [784, 385] width 1568 height 771
click at [1025, 19] on div "Dispatcher KY9 shift has started. Are you ? Lines D-802" at bounding box center [784, 27] width 1568 height 55
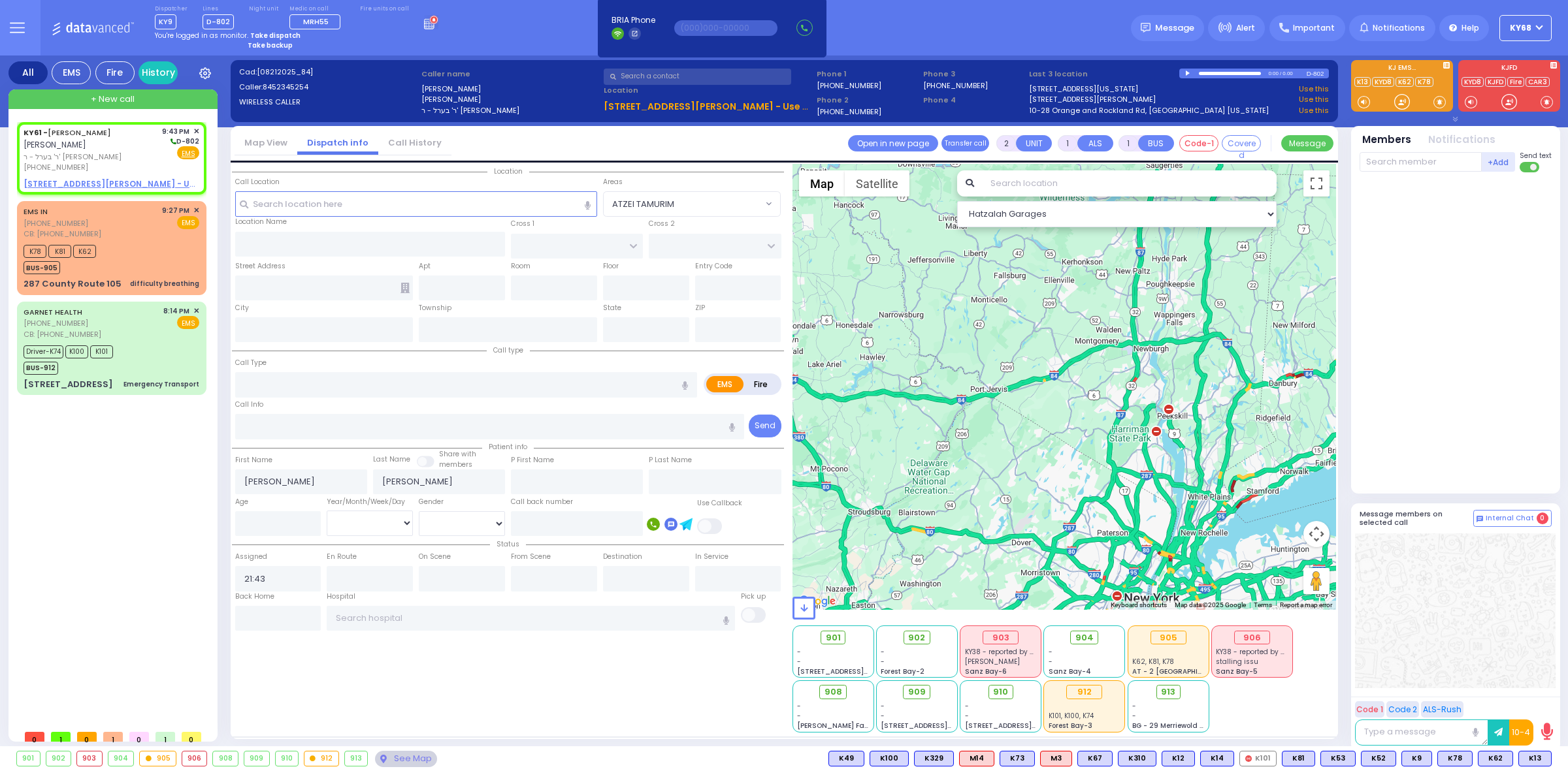
select select
type input "k"
radio input "true"
select select
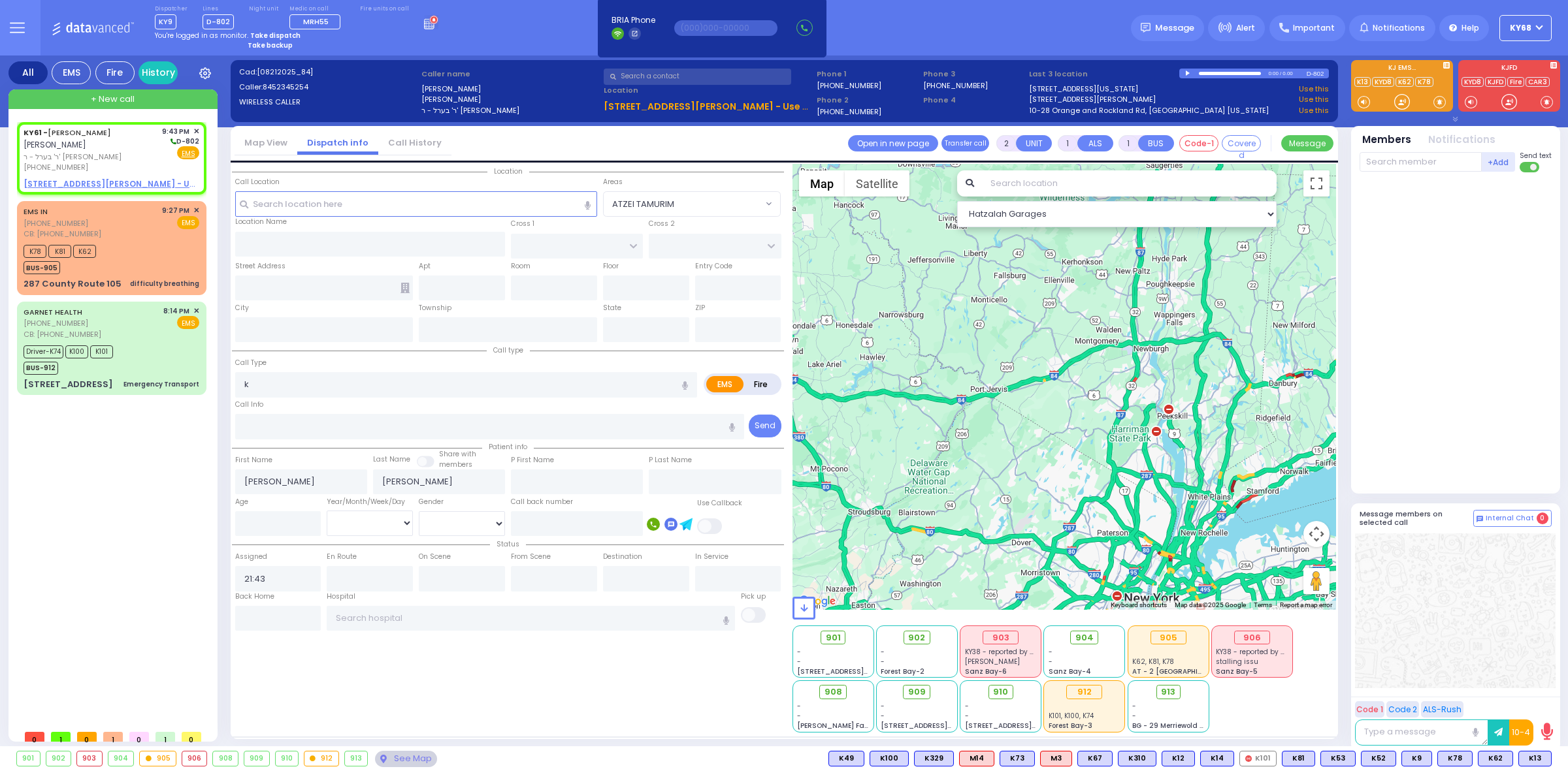
radio input "true"
select select
select select "Hatzalah Garages"
select select
radio input "true"
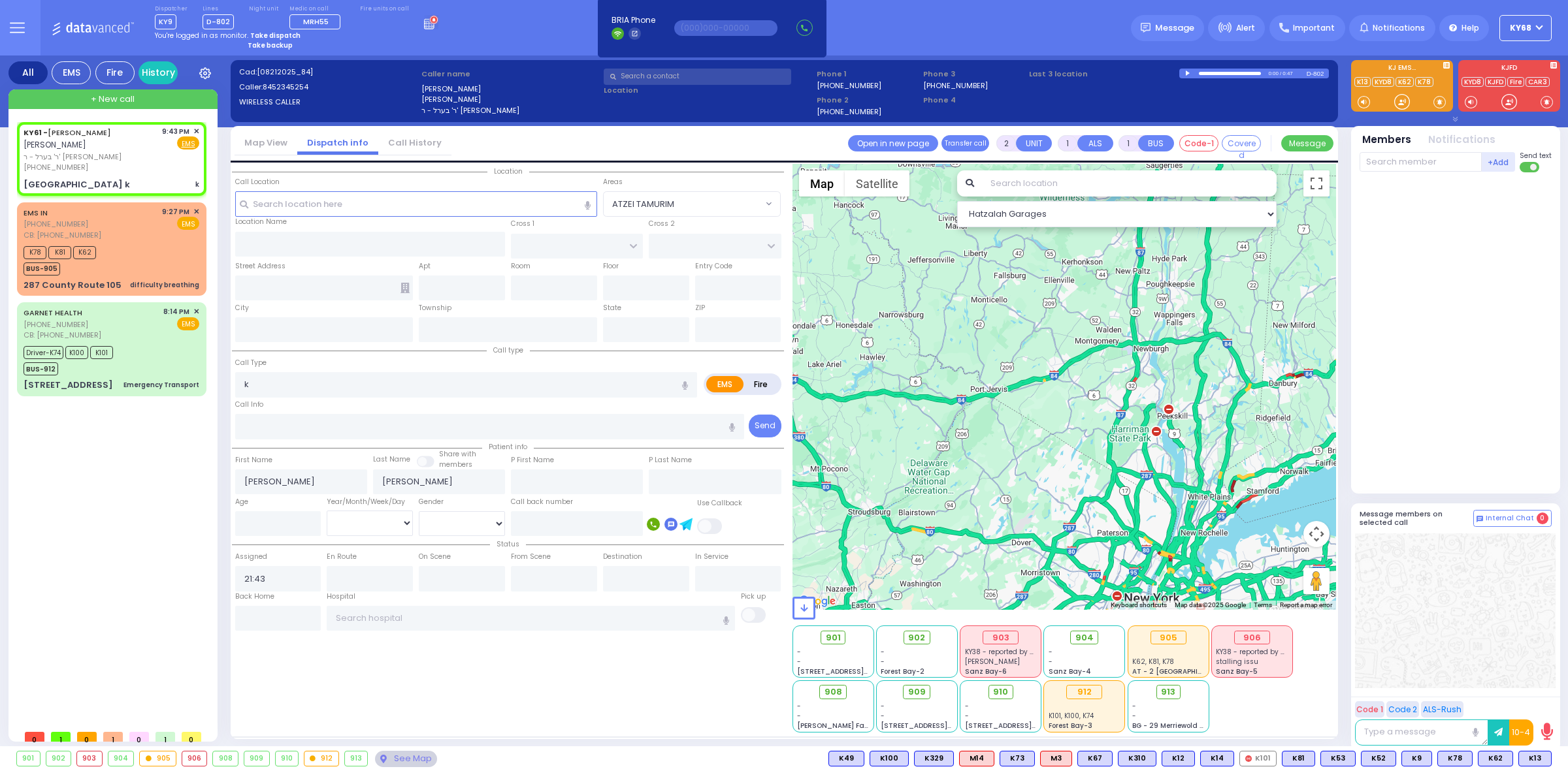
select select
type input "[GEOGRAPHIC_DATA] k"
type input "Monroe"
type input "[US_STATE]"
type input "10950"
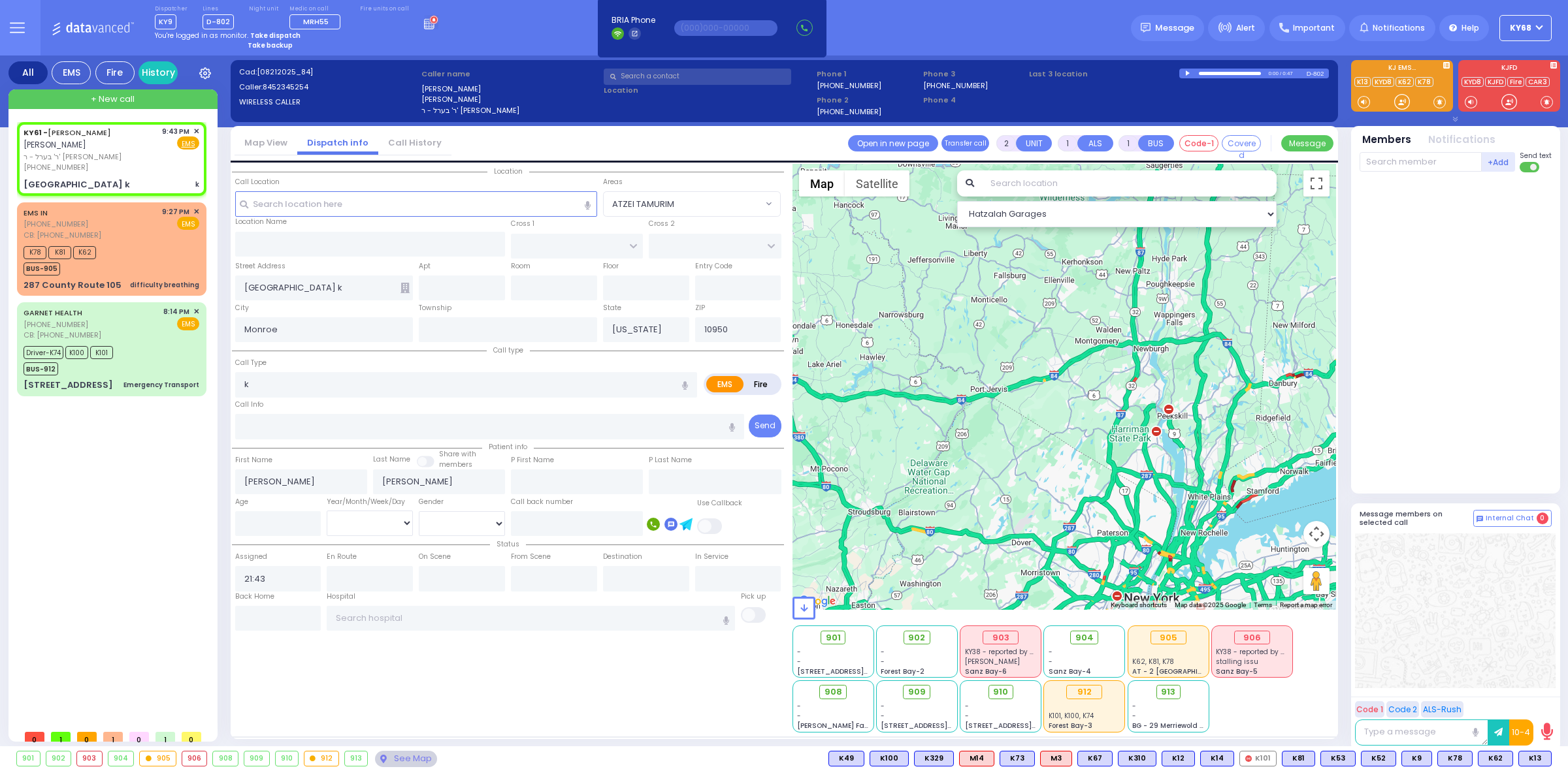
select select
radio input "true"
select select
radio input "true"
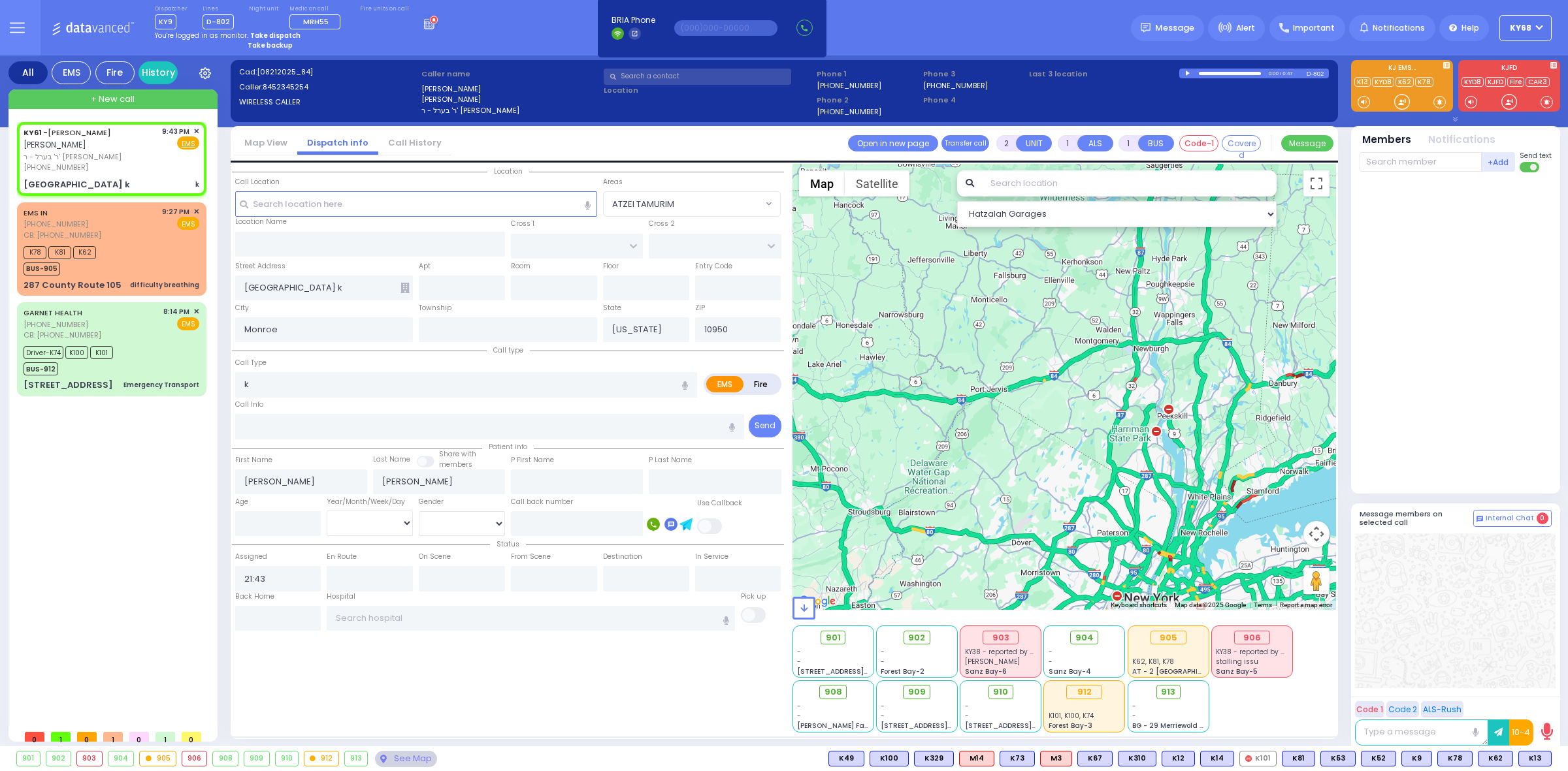
select select
select select "Hatzalah Garages"
type input "1"
select select
type input "Kidney"
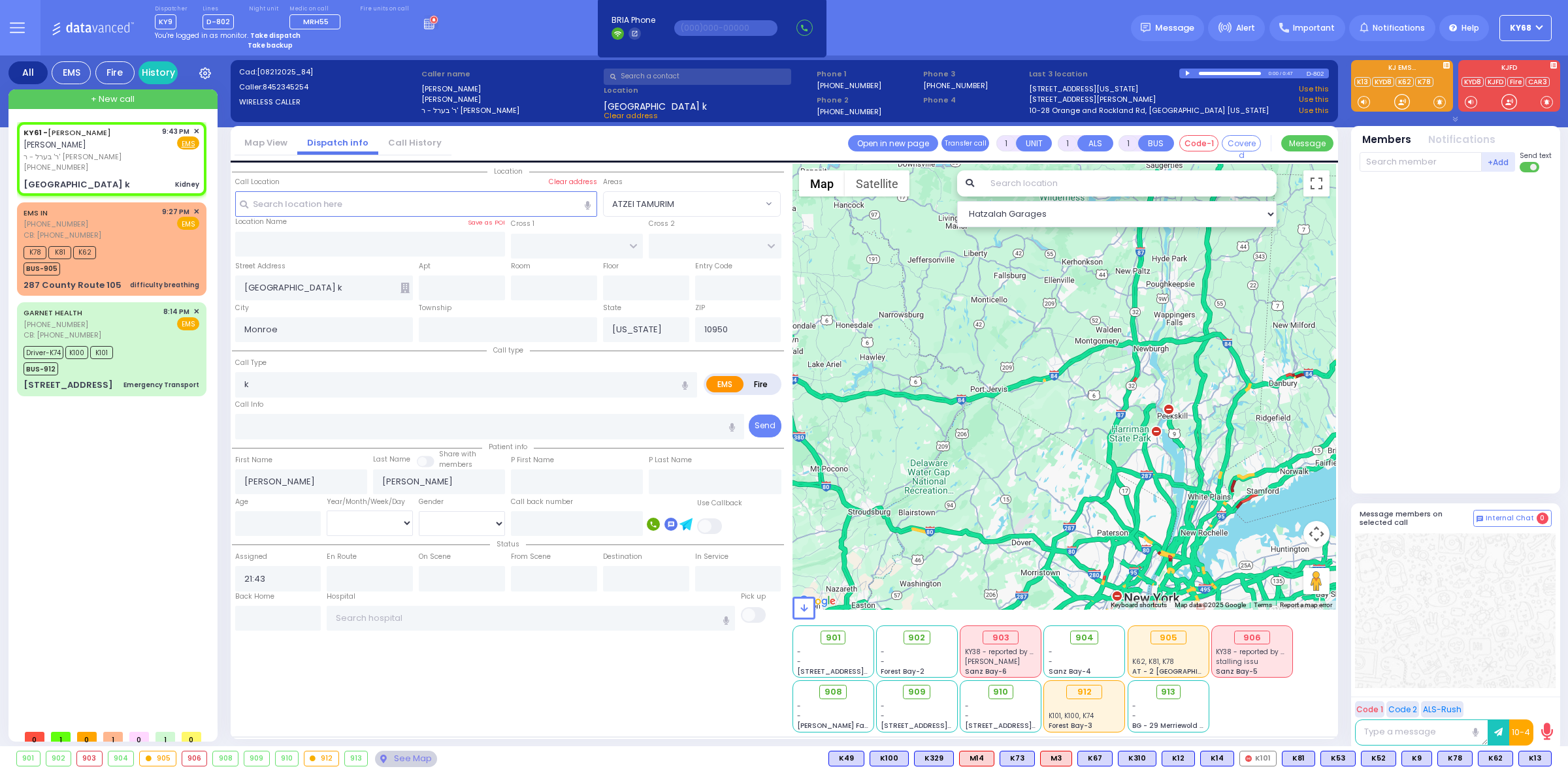
radio input "true"
select select
select select "Hatzalah Garages"
select select
type input "Kidney infa"
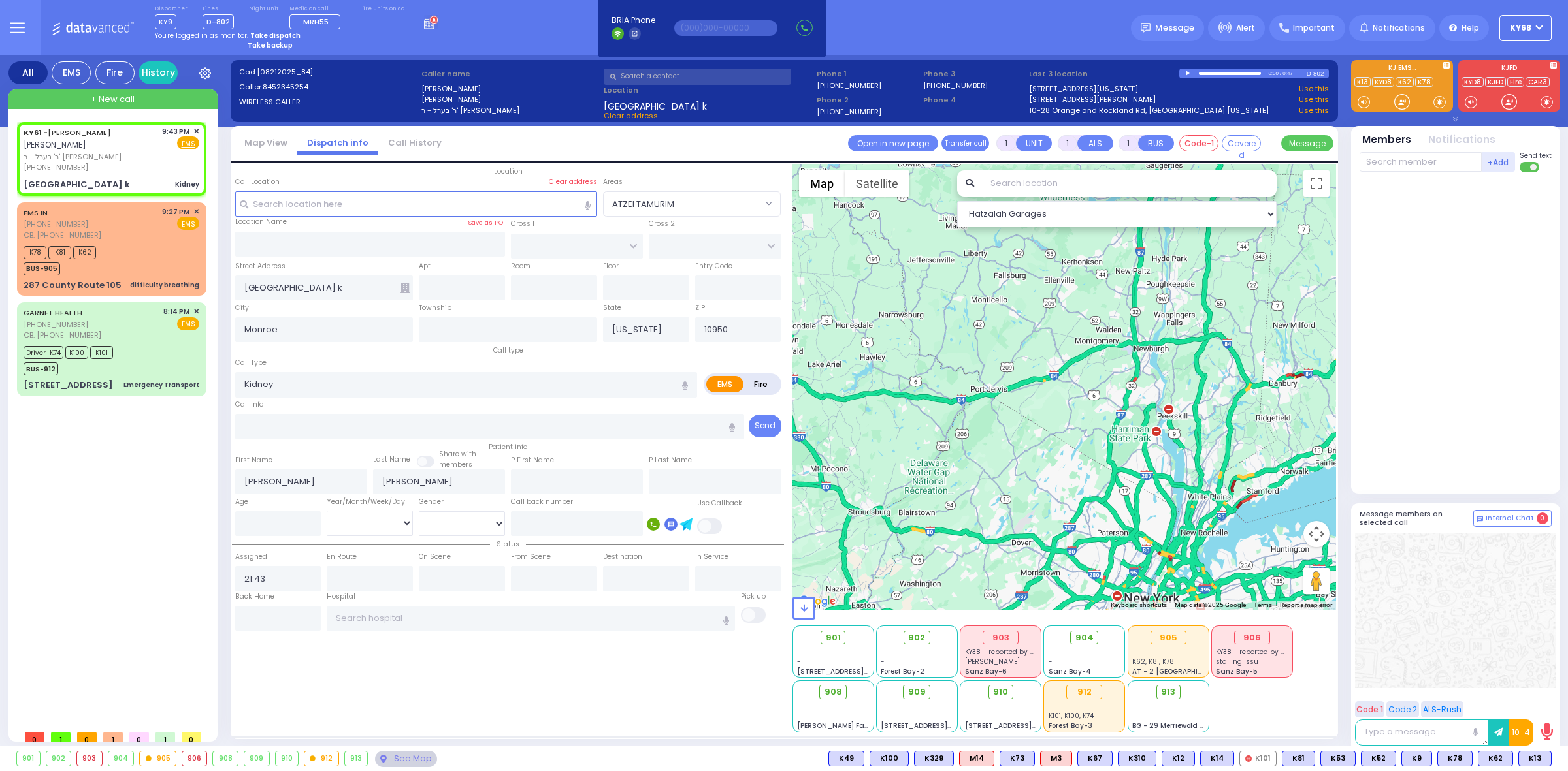
radio input "true"
select select
select select "Hatzalah Garages"
select select
type input "Kidney infaction"
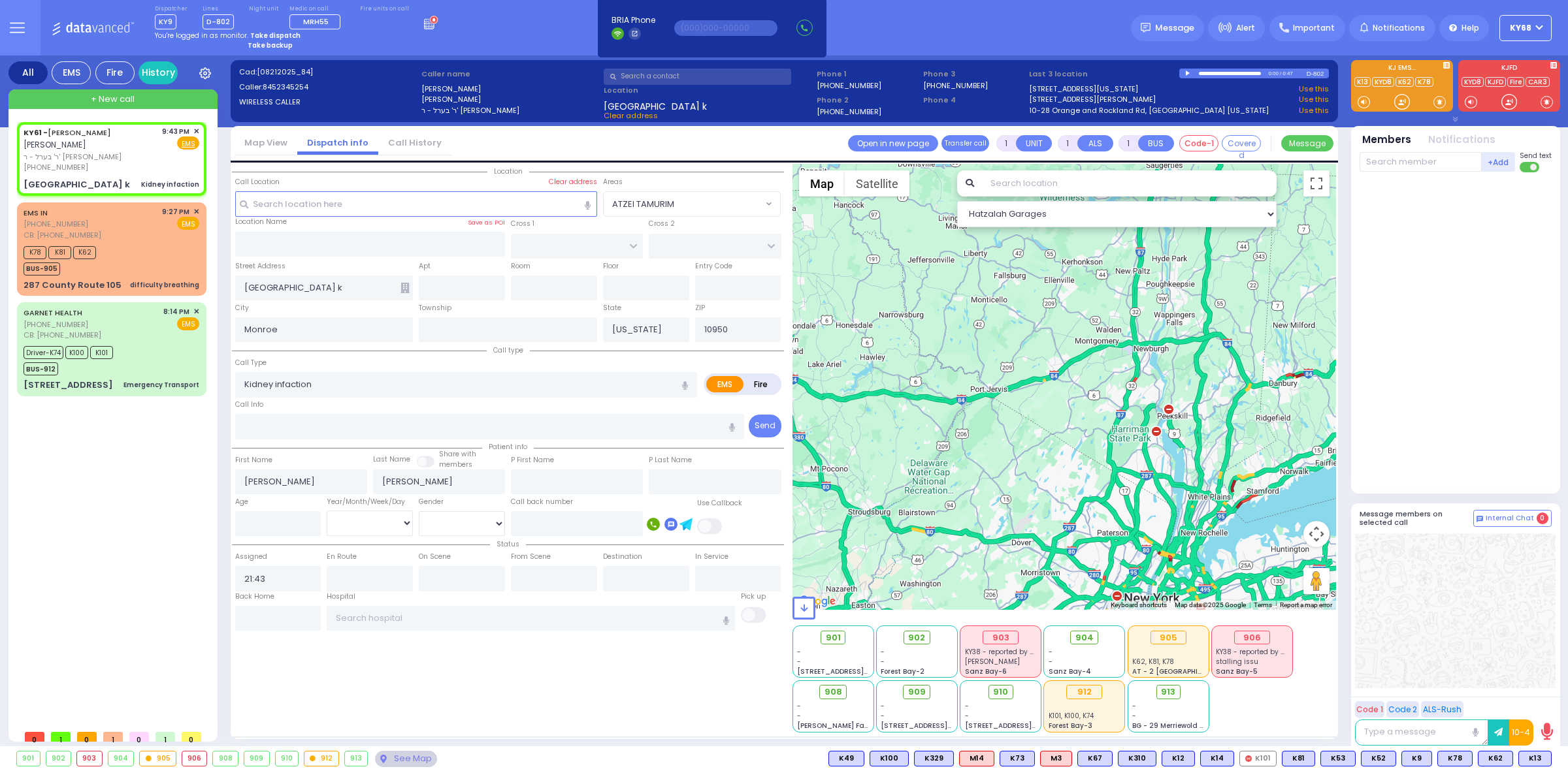
radio input "true"
select select
select select "Hatzalah Garages"
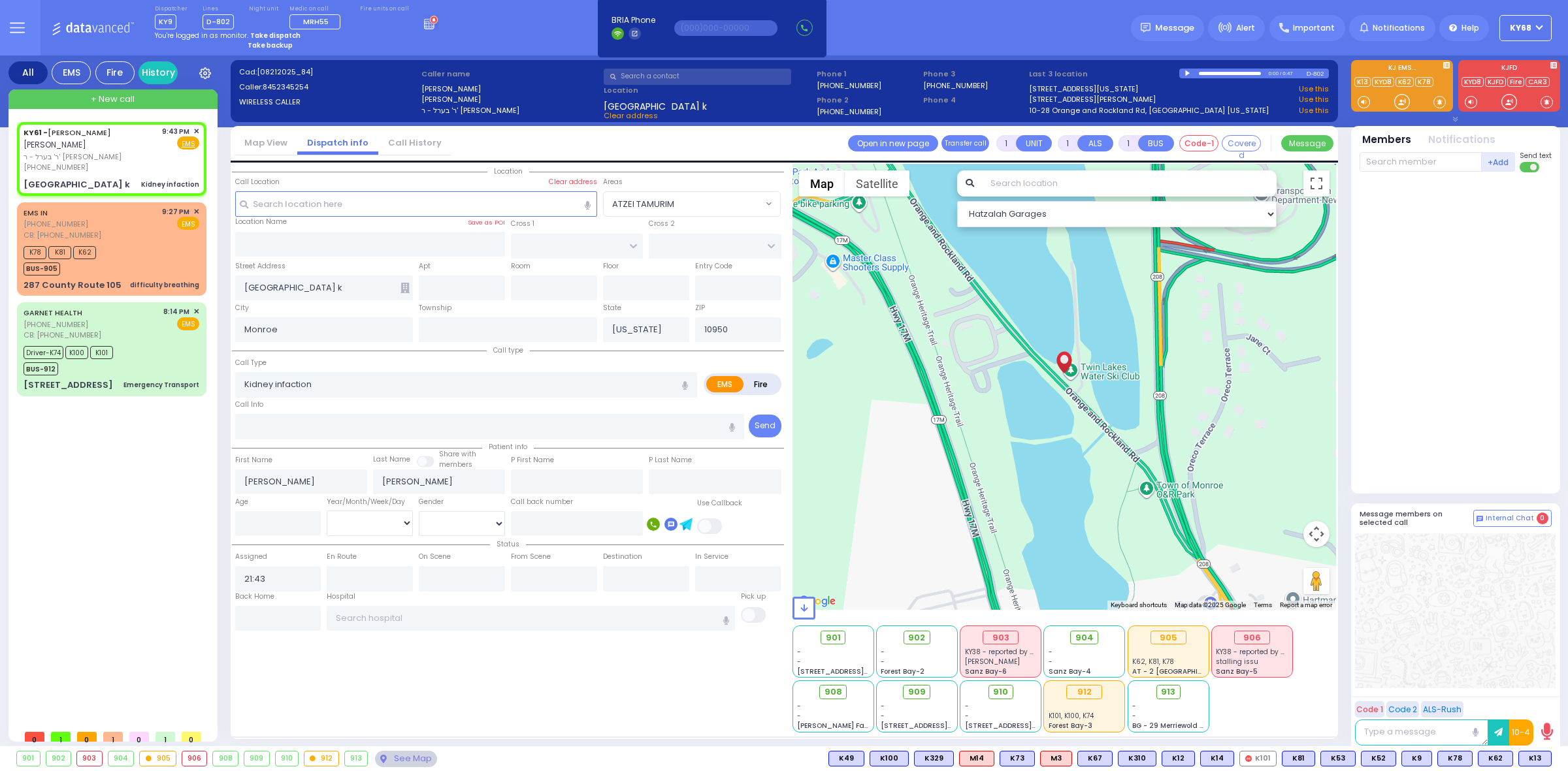
click at [1185, 71] on div at bounding box center [1188, 73] width 7 height 6
select select
type input "[MEDICAL_DATA]"
radio input "true"
select select
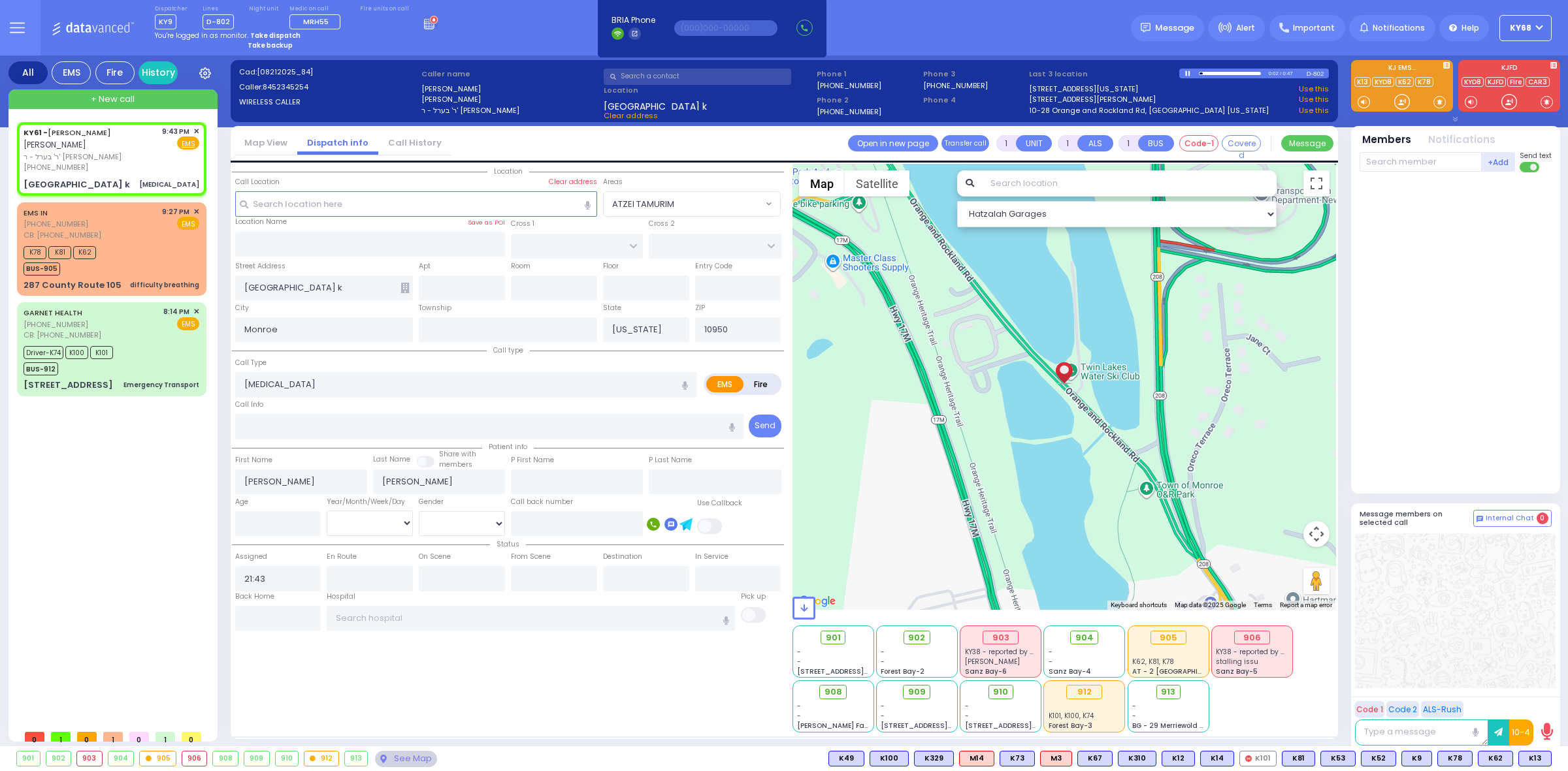
select select "Hatzalah Garages"
select select
radio input "true"
type input "12"
select select
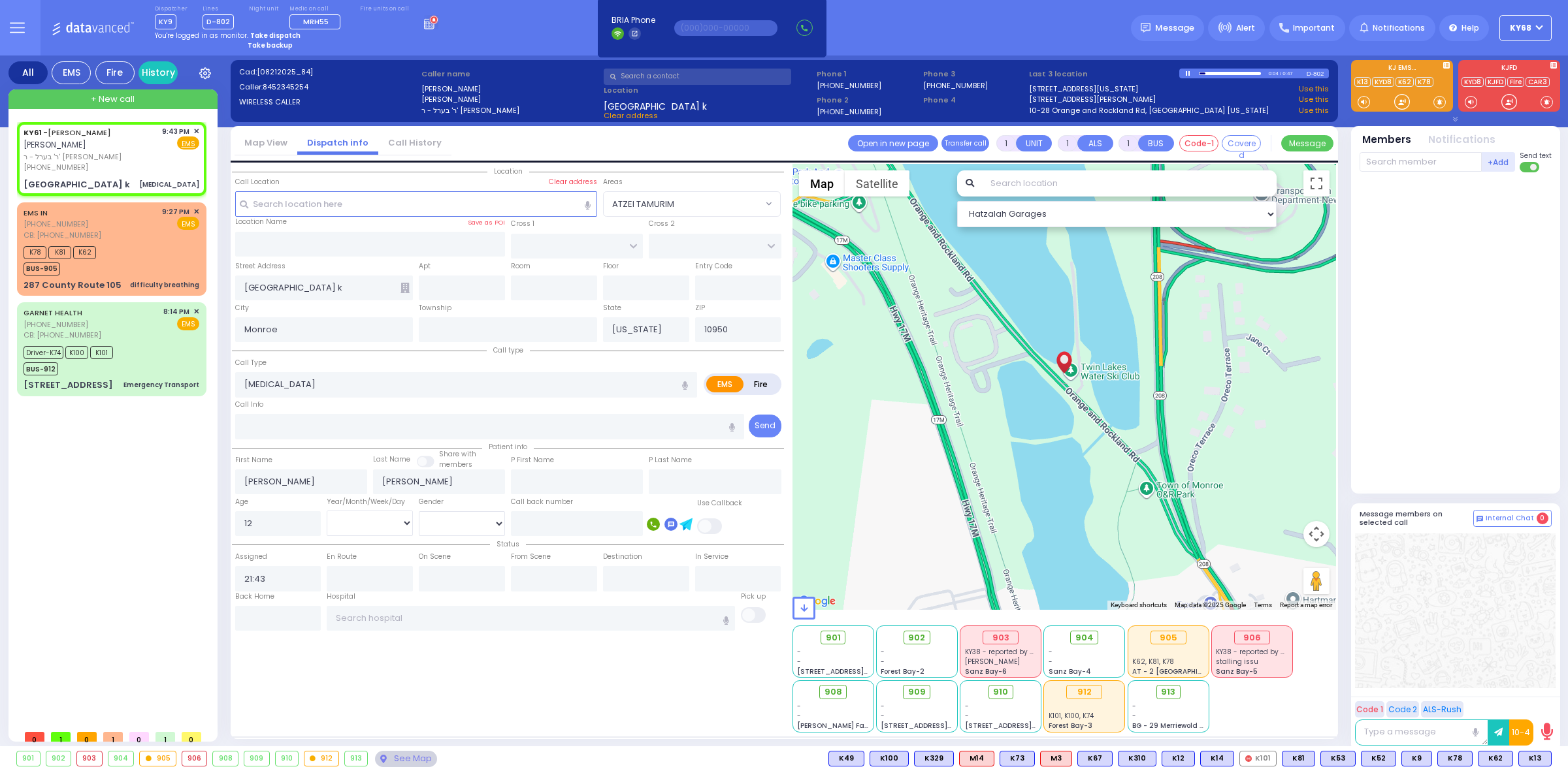
select select "Hatzalah Garages"
select select
radio input "true"
select select "Year"
select select "Hatzalah Garages"
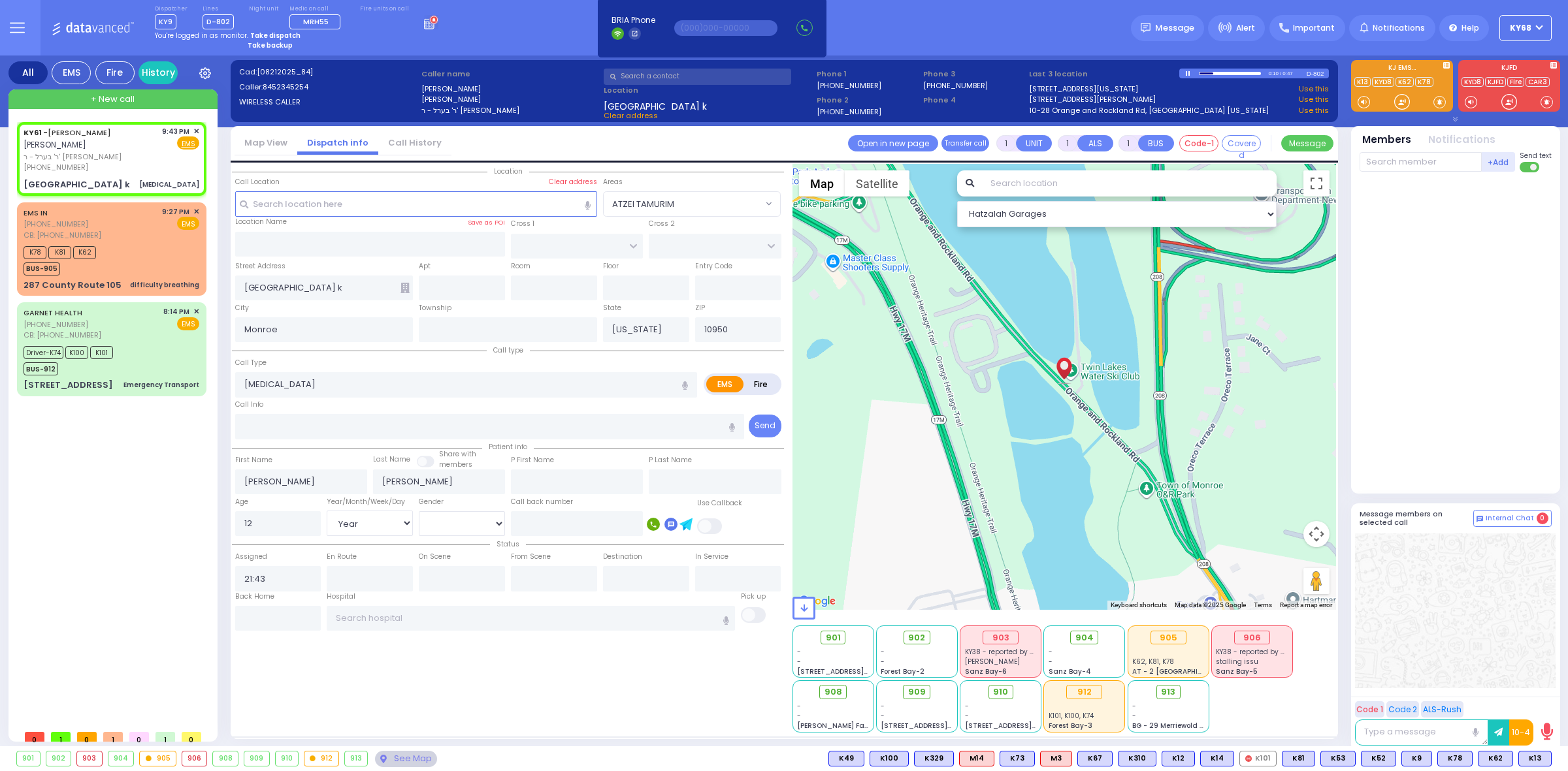
select select
radio input "true"
select select "Year"
type input "[US_STATE][GEOGRAPHIC_DATA]- [GEOGRAPHIC_DATA]"
select select "Hatzalah Garages"
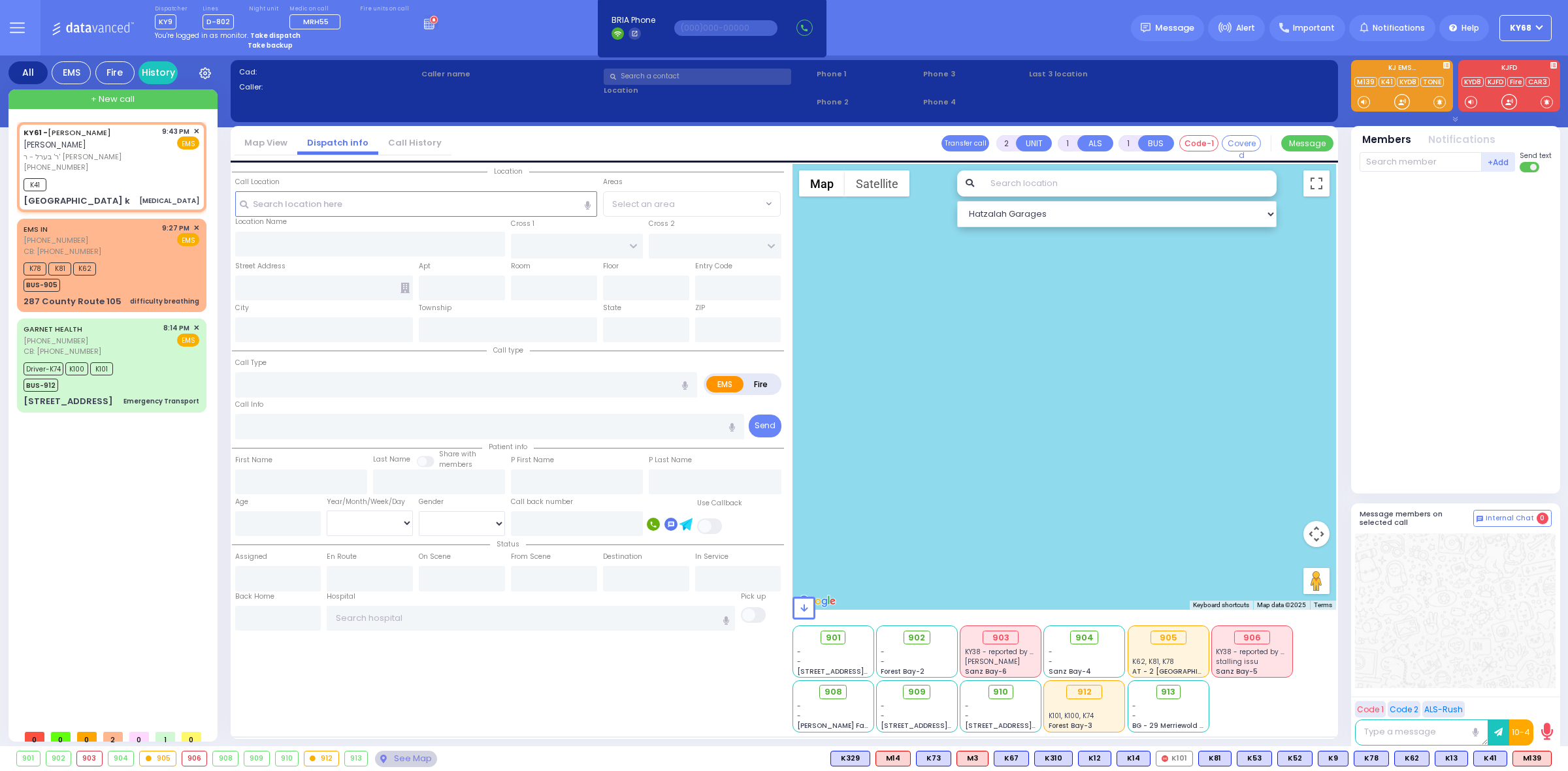
type input "1"
select select
type input "[MEDICAL_DATA]"
radio input "true"
type input "[PERSON_NAME]"
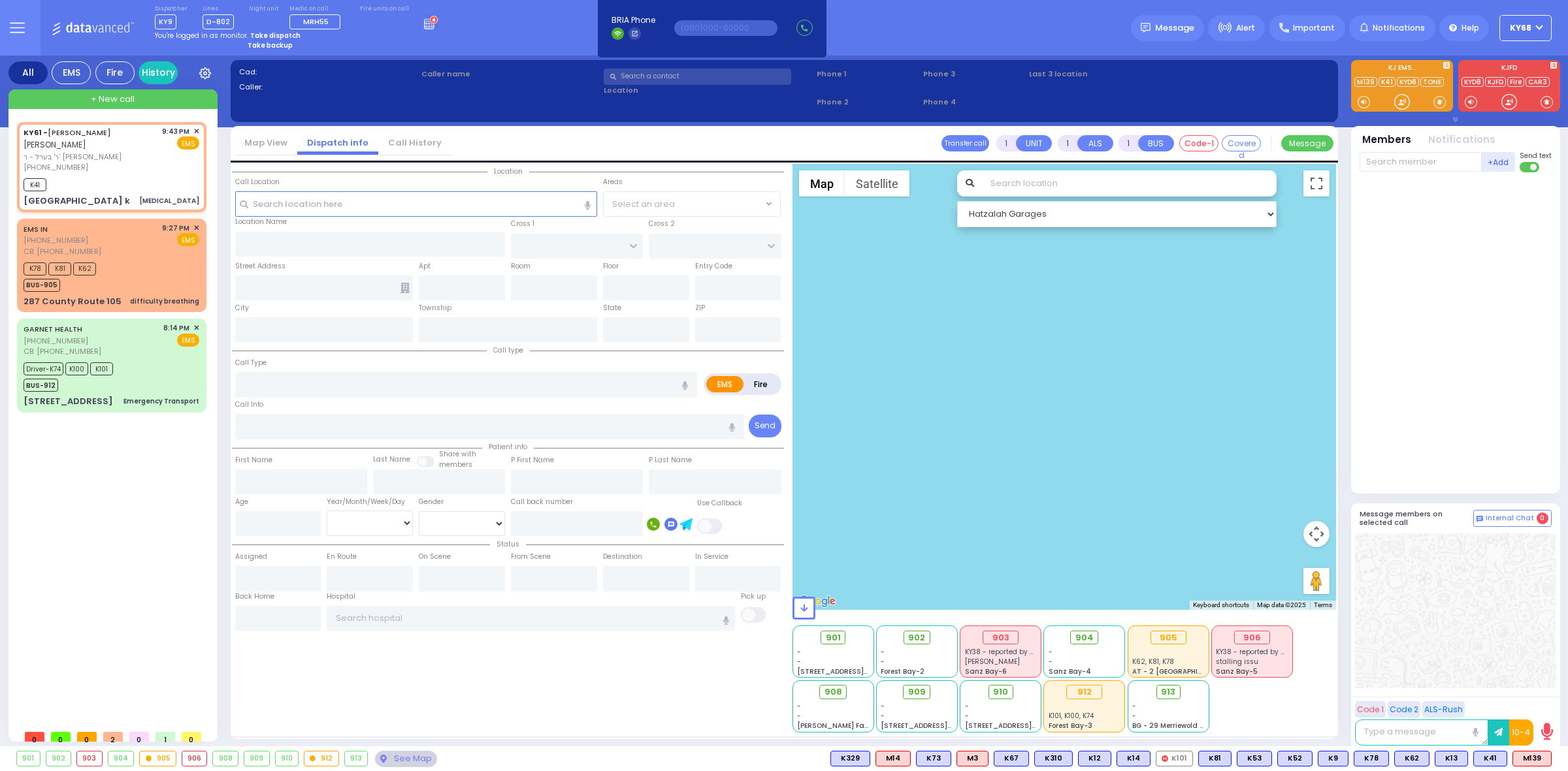
type input "[PERSON_NAME]"
type input "12"
select select "Year"
type input "21:43"
type input "21:45"
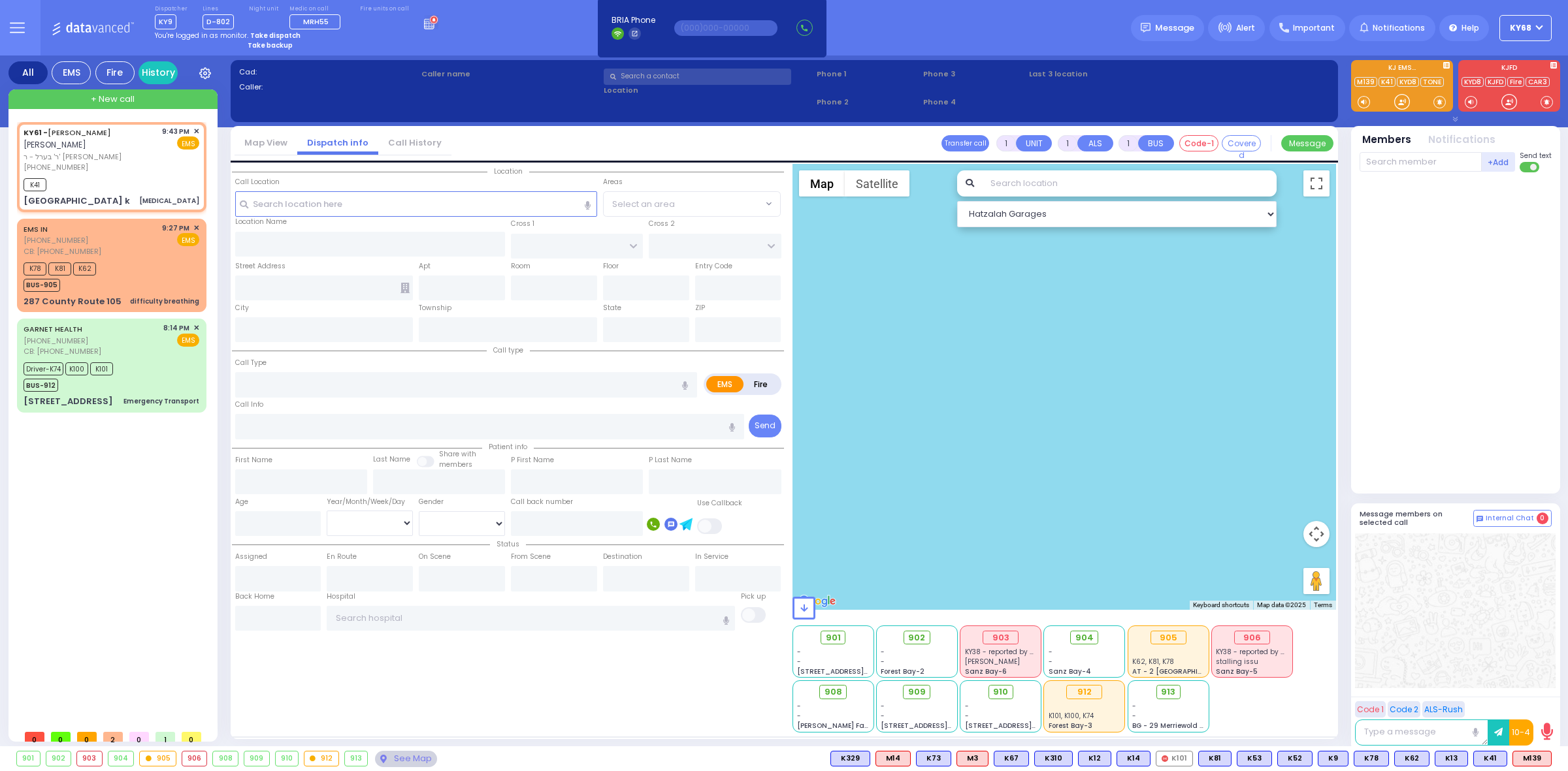
type input "[US_STATE][GEOGRAPHIC_DATA]- [GEOGRAPHIC_DATA]"
select select "Hatzalah Garages"
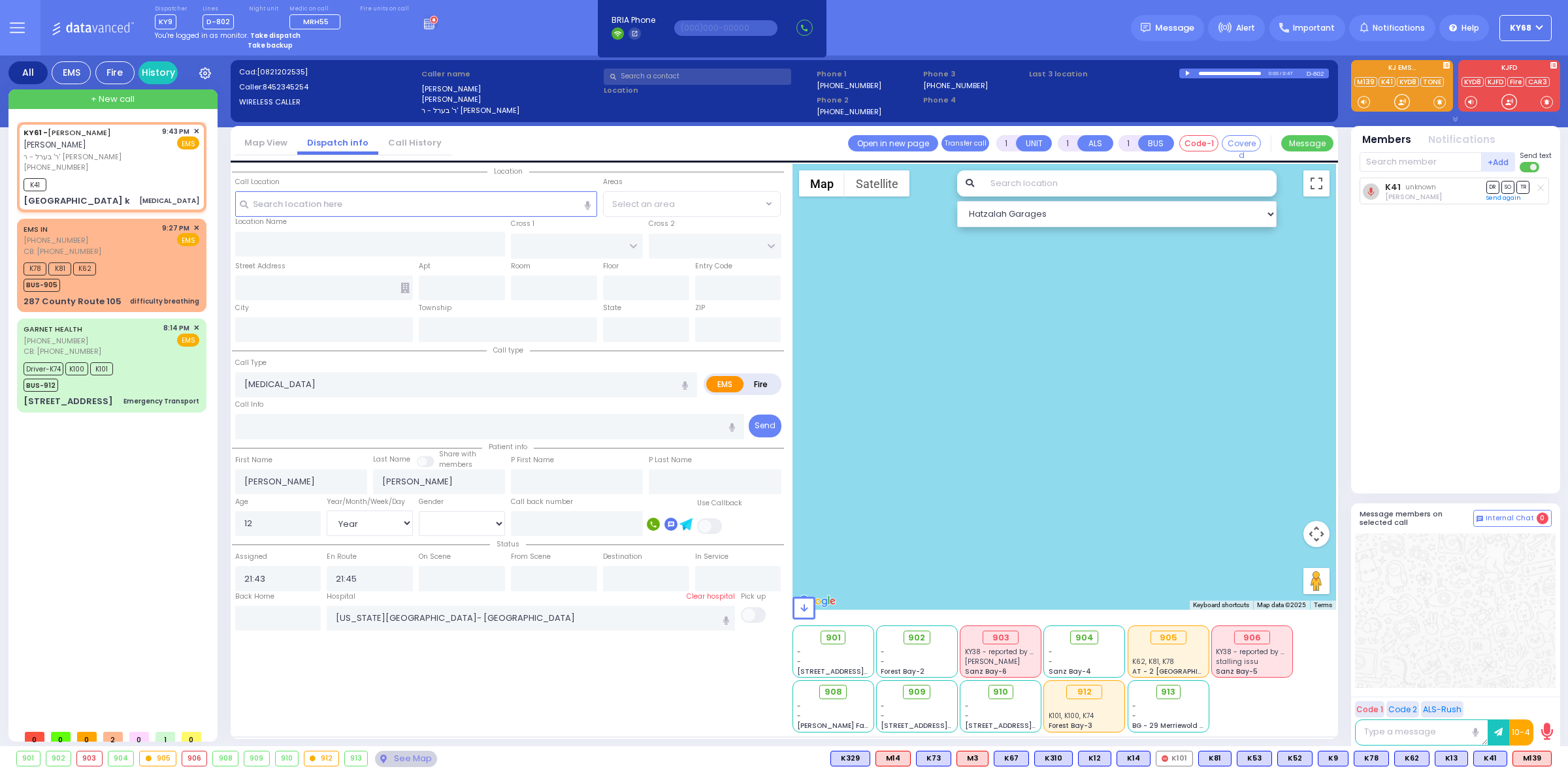
type input "[GEOGRAPHIC_DATA] k"
type input "Monroe"
type input "[US_STATE]"
type input "10950"
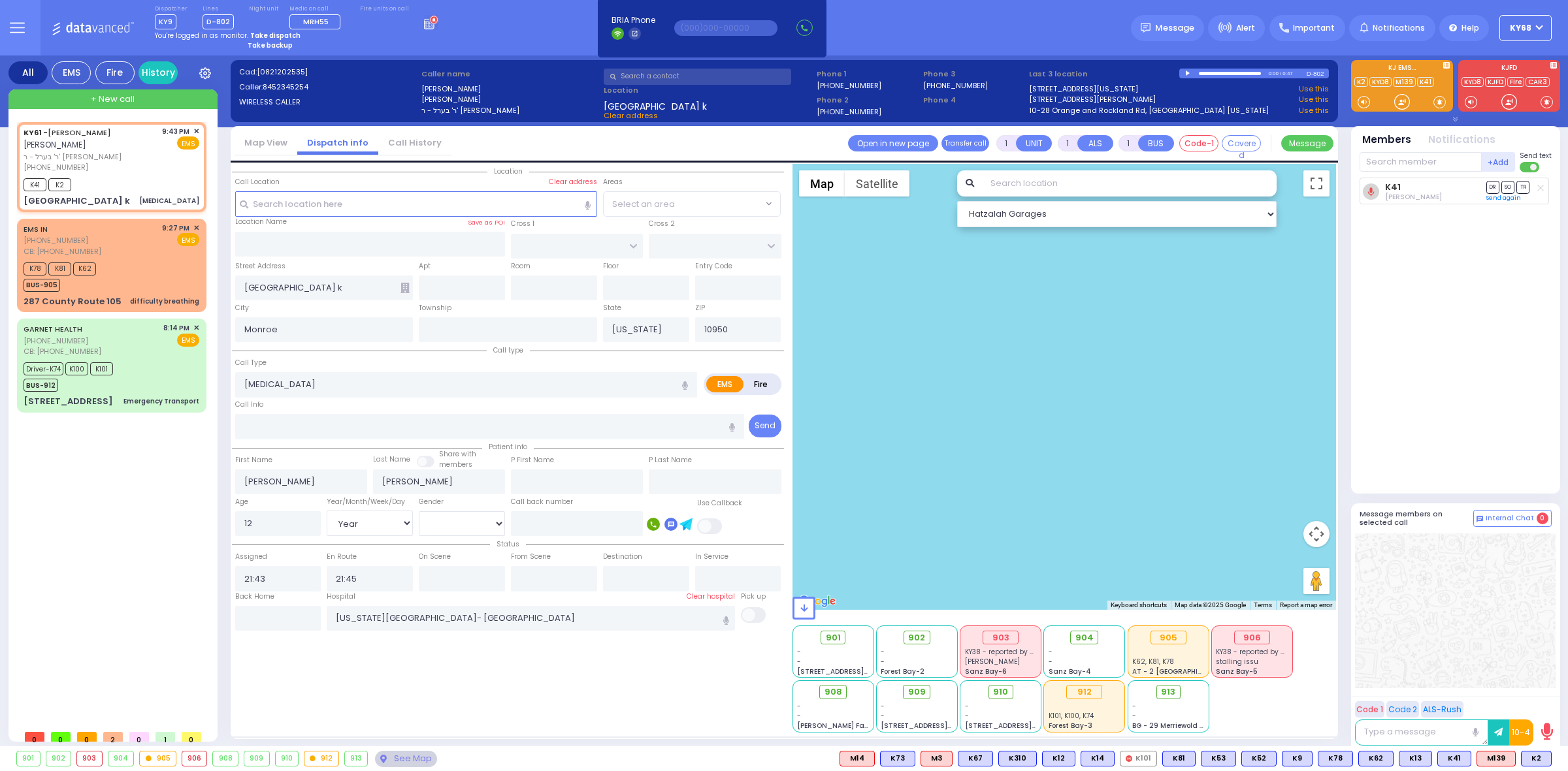
select select
radio input "true"
select select "Year"
select select "Hatzalah Garages"
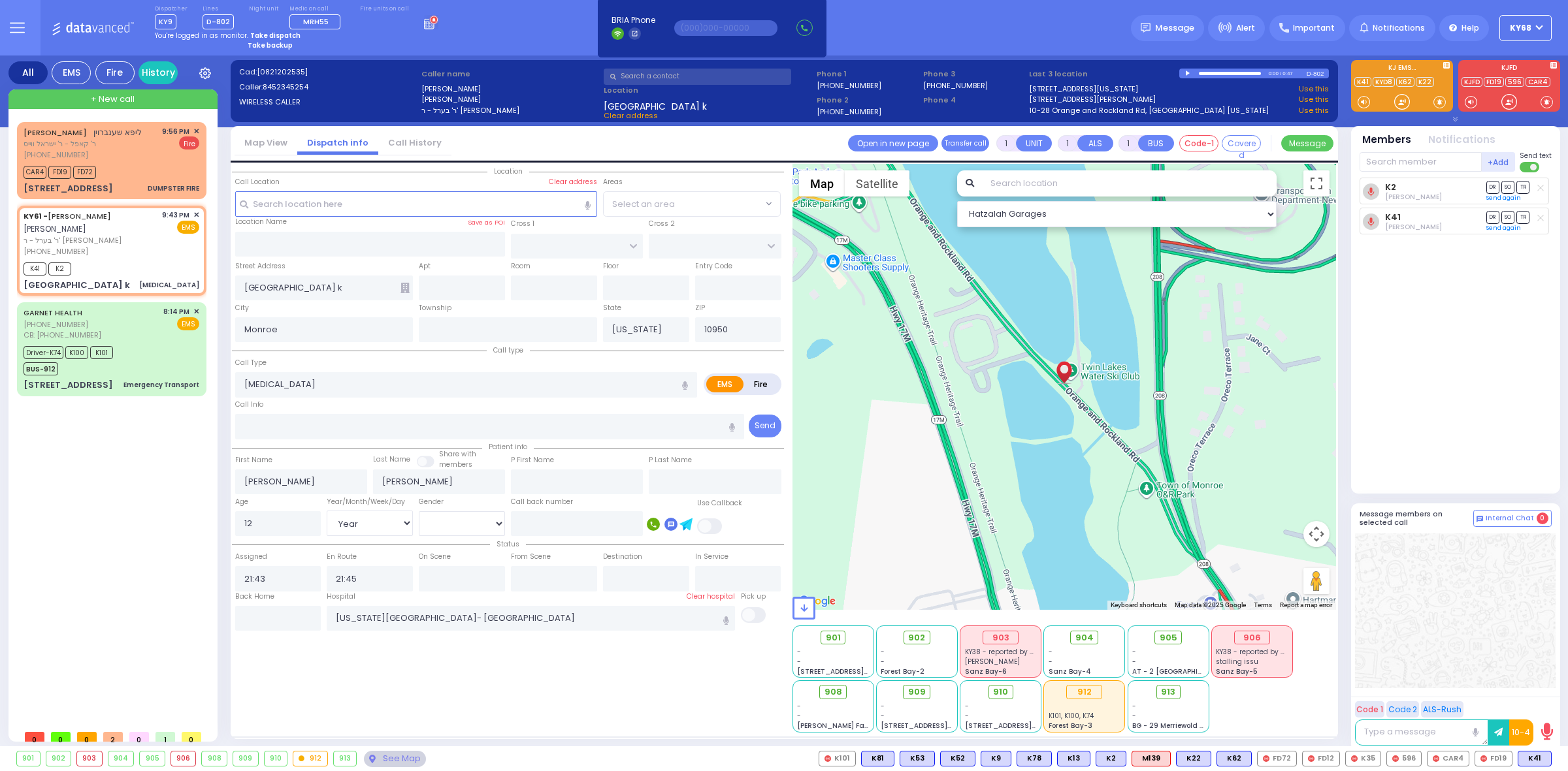
click at [23, 30] on icon at bounding box center [17, 27] width 15 height 15
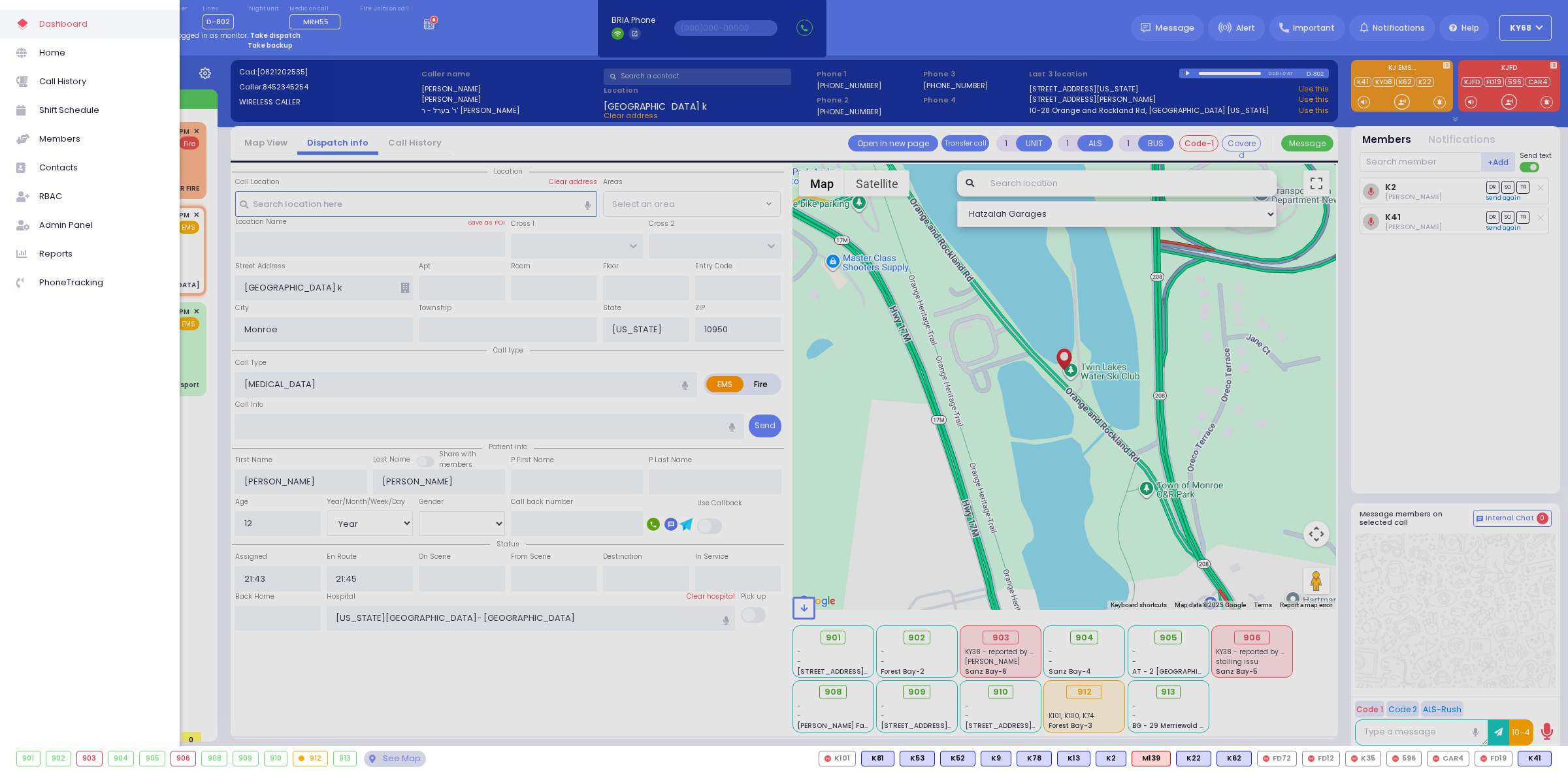
click at [585, 676] on div at bounding box center [784, 385] width 1568 height 771
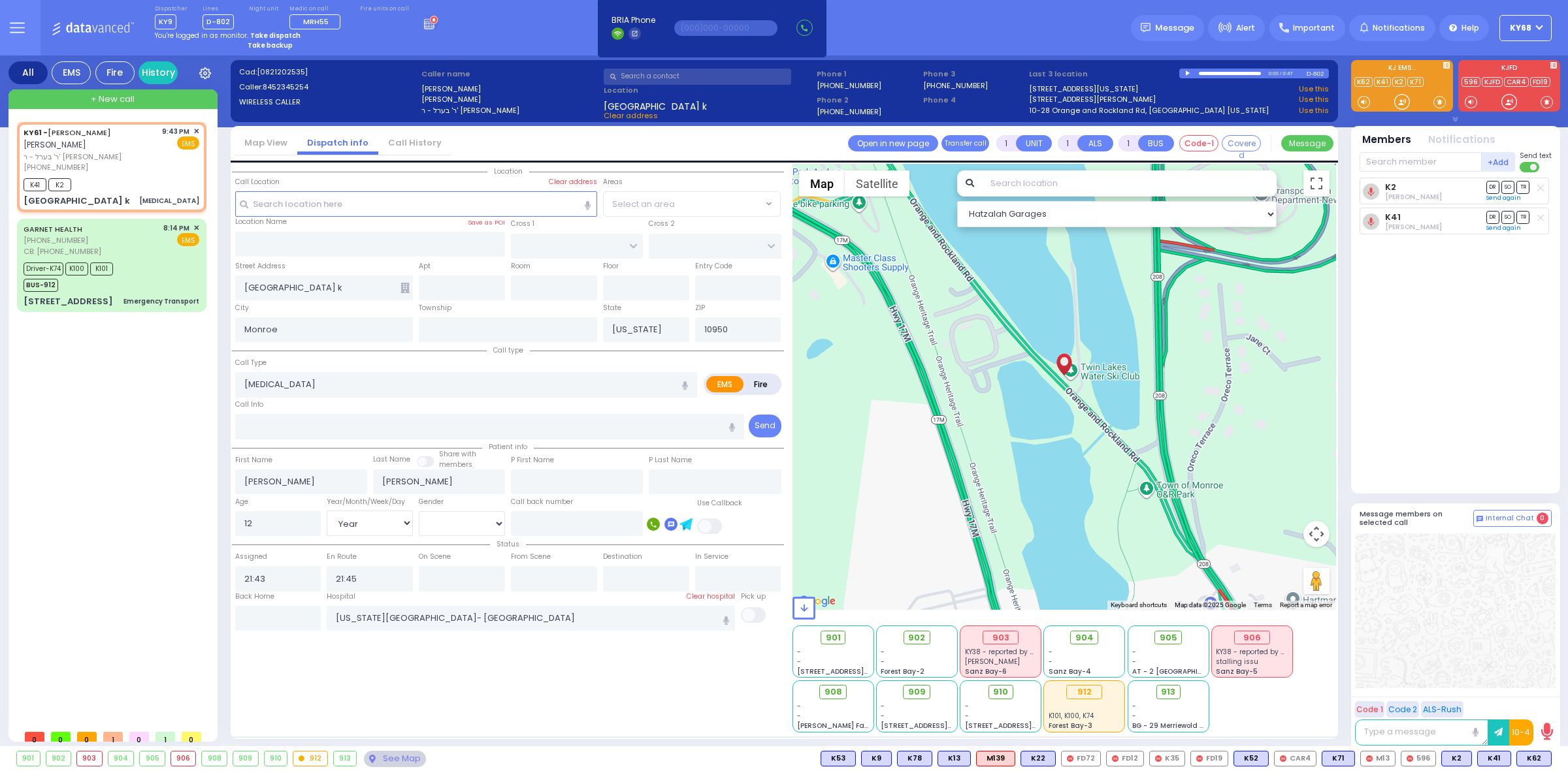
type input "6"
select select
radio input "true"
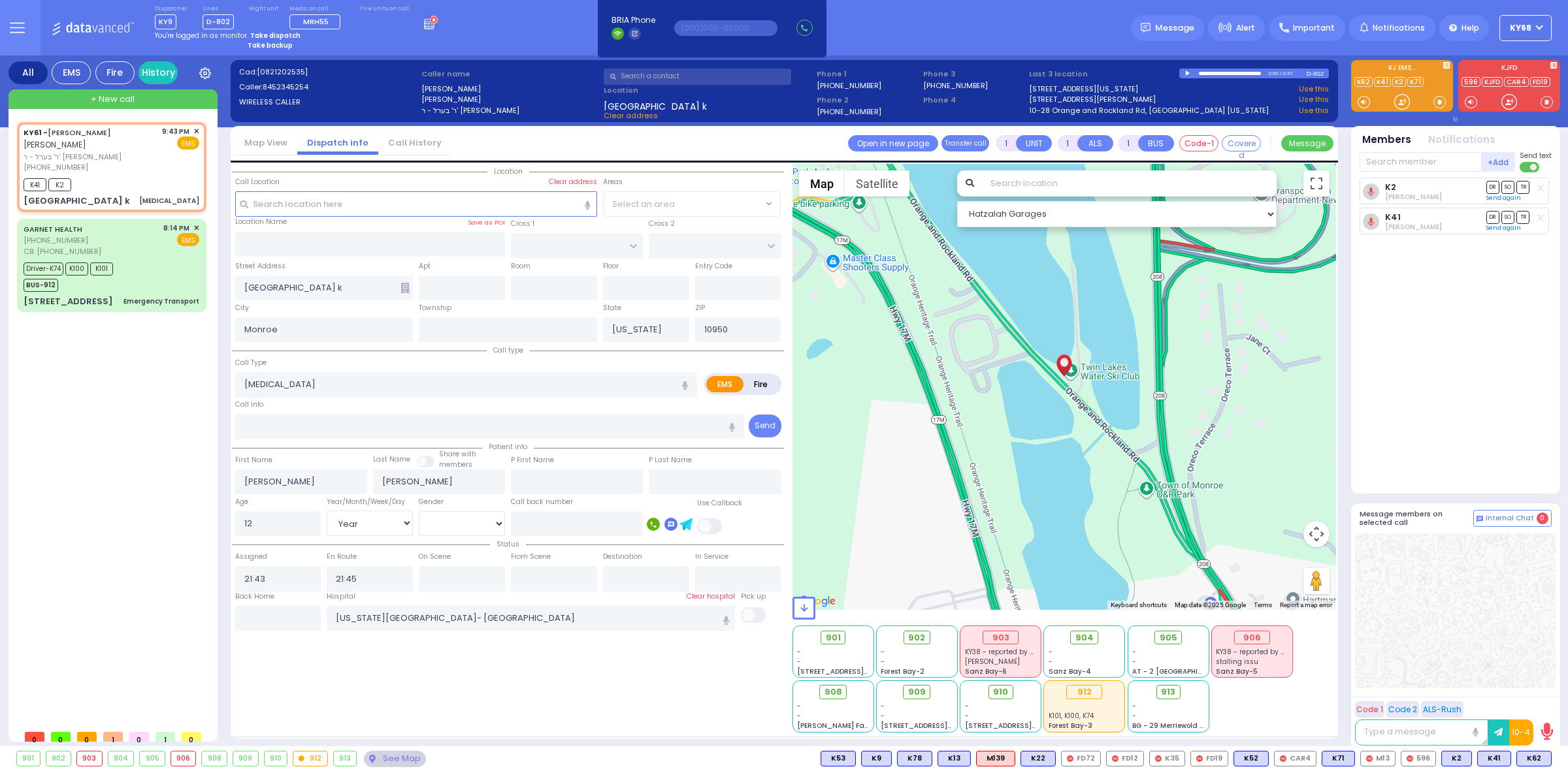
type input "Unknown"
select select "Year"
select select "Hatzalah Garages"
select select
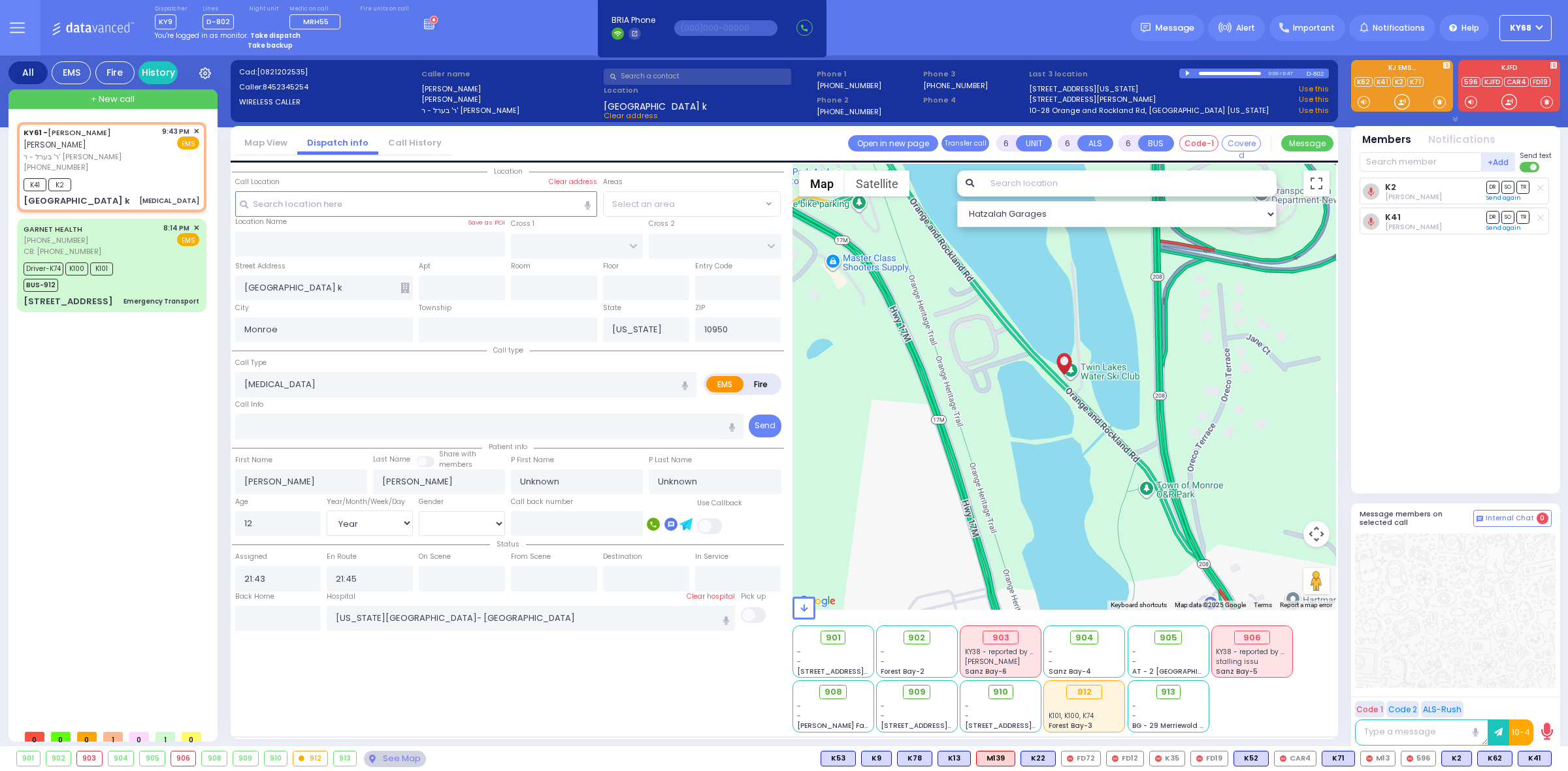
radio input "true"
select select "Year"
select select "Hatzalah Garages"
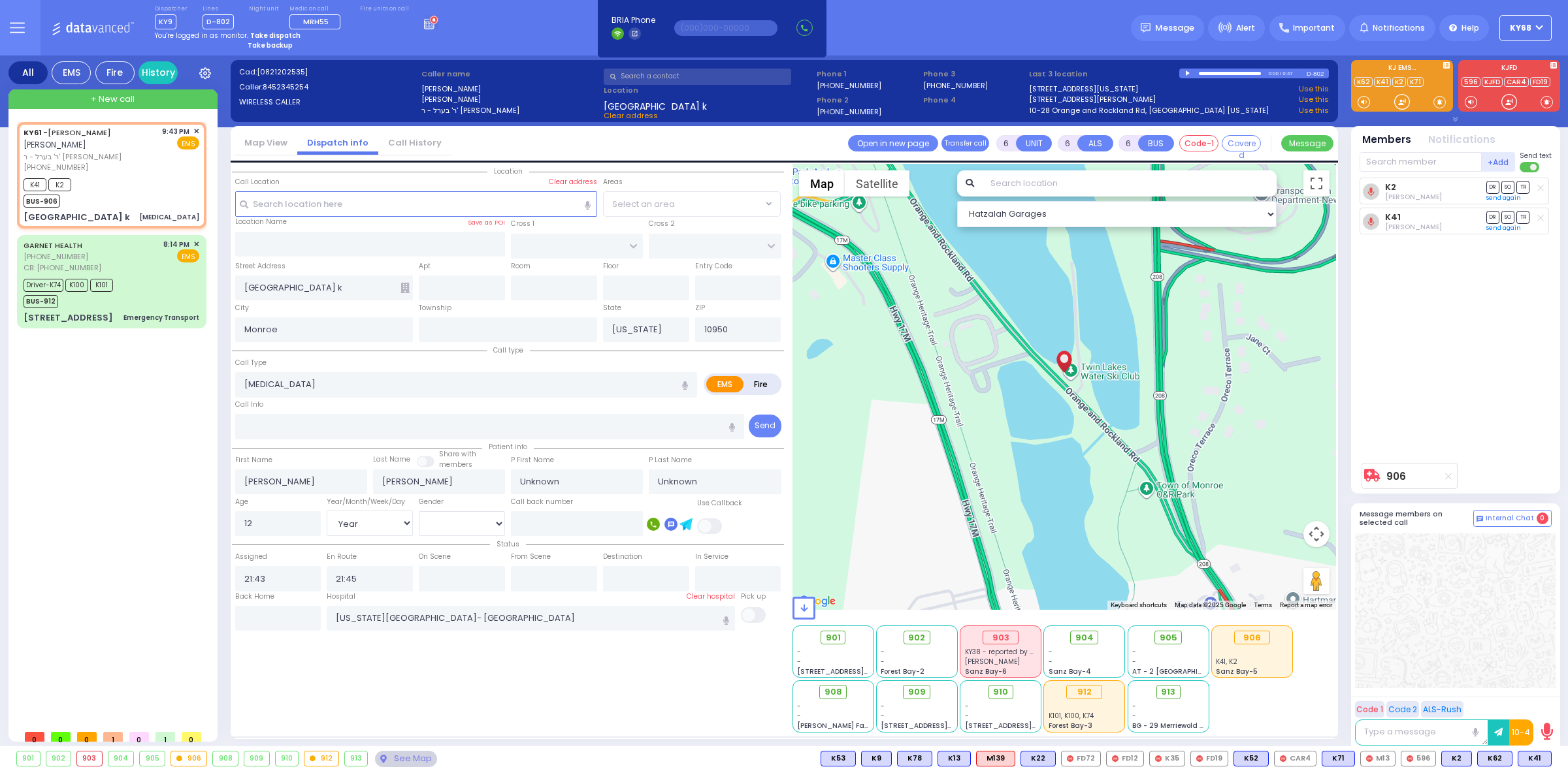
select select
radio input "true"
select select "Year"
select select "Hatzalah Garages"
select select
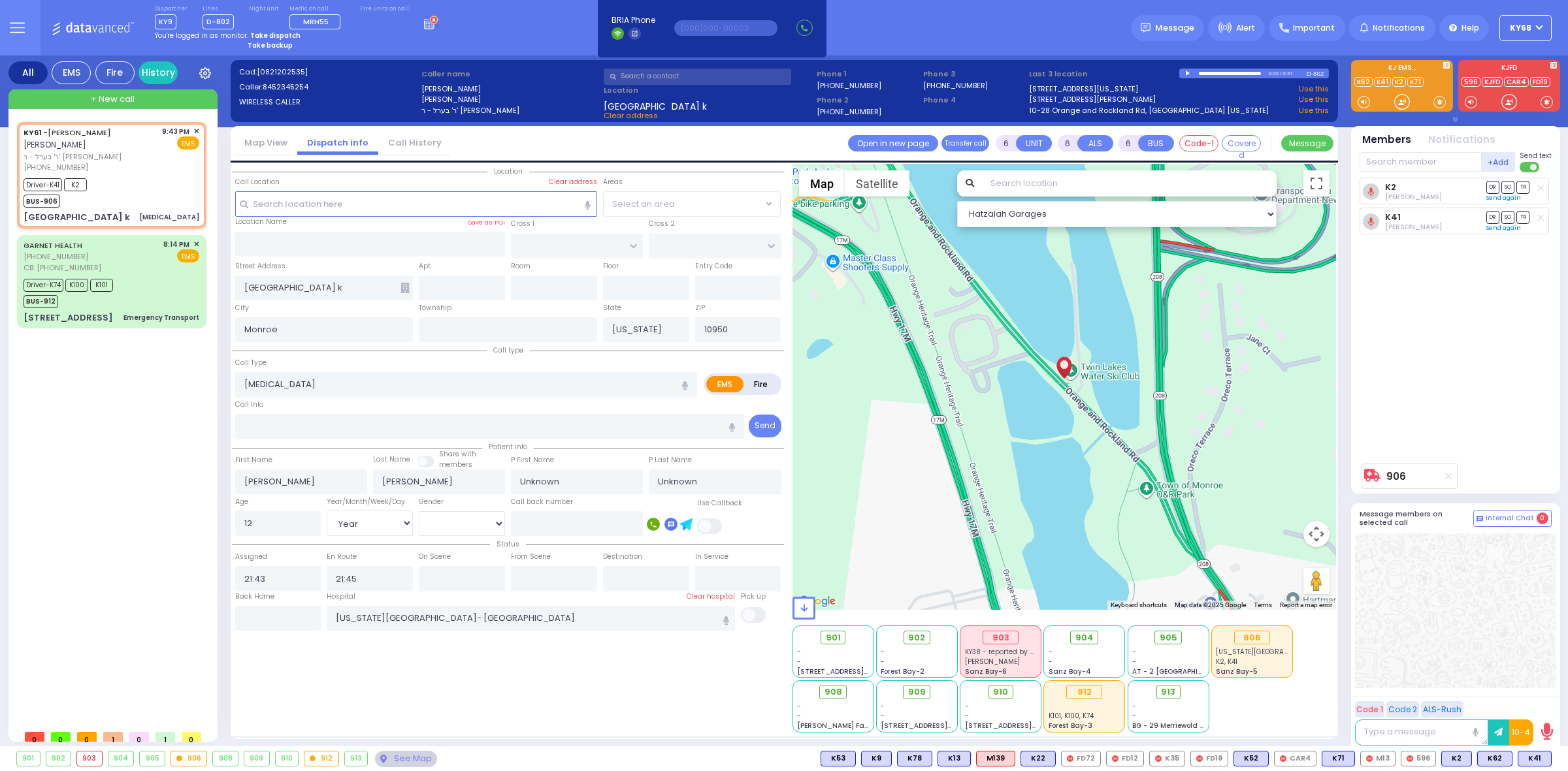
radio input "true"
select select "Year"
select select
radio input "true"
select select "Year"
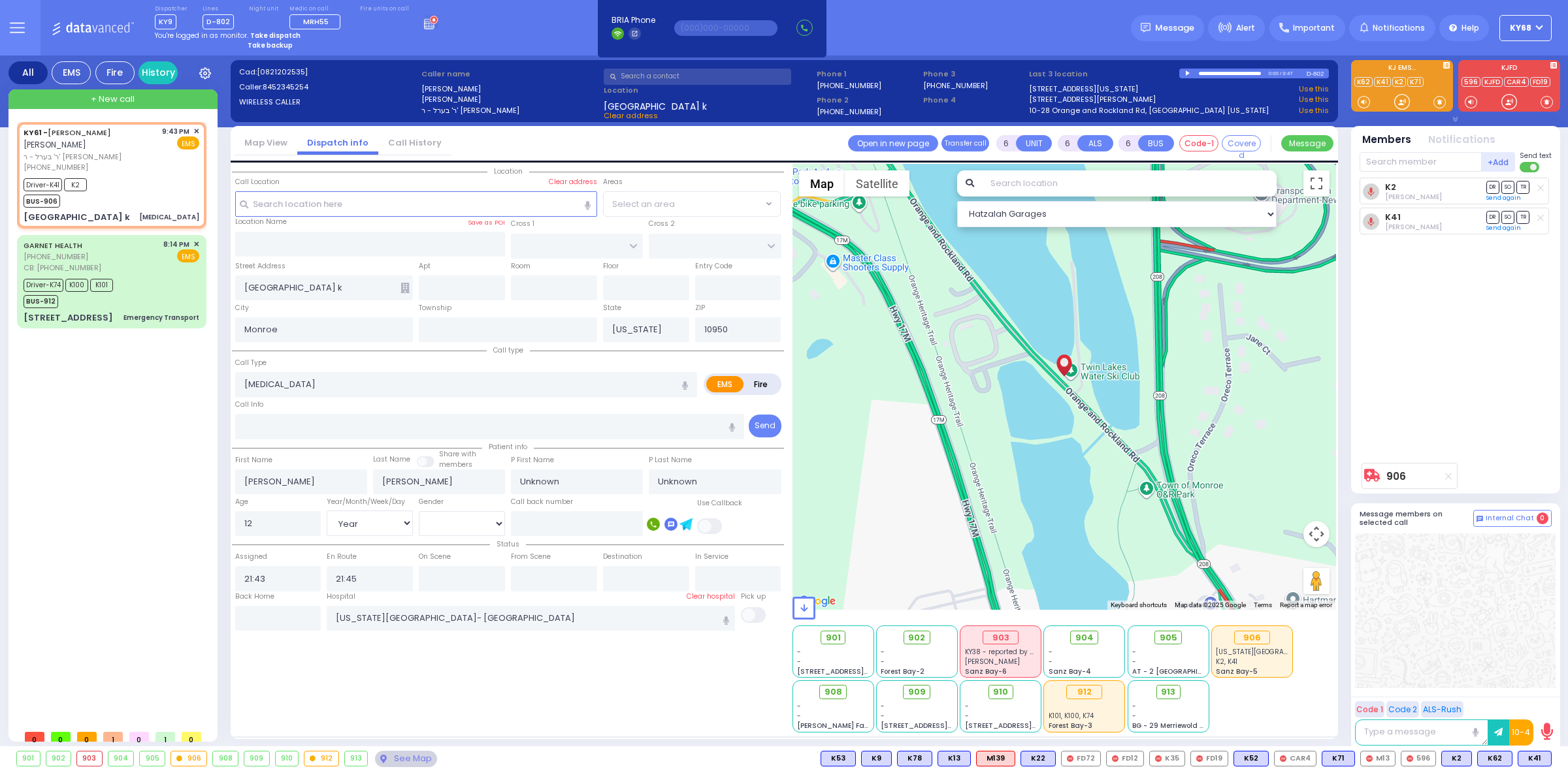
select select "Hatzalah Garages"
select select
radio input "true"
select select "Year"
select select "Hatzalah Garages"
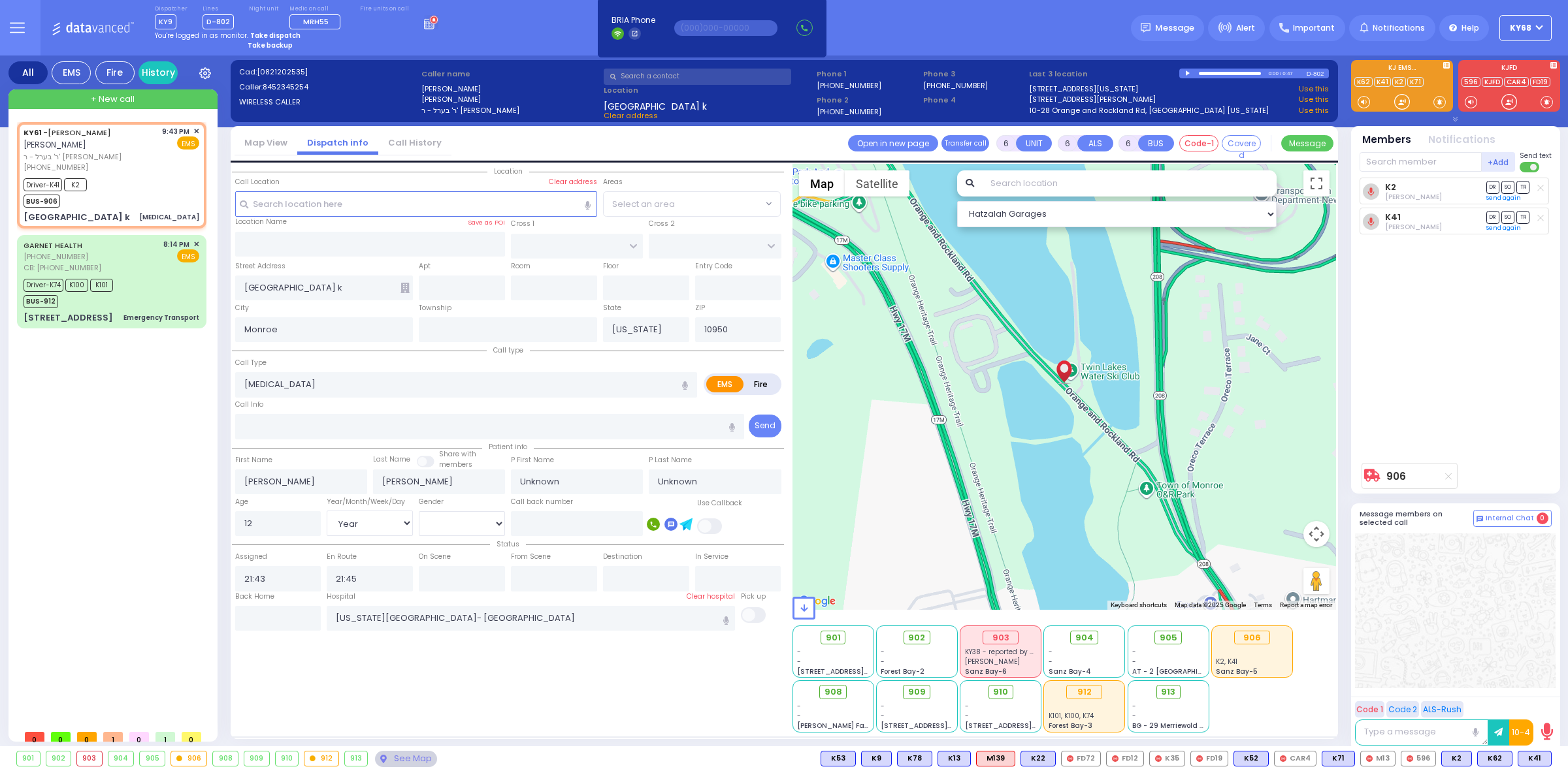
select select
radio input "true"
select select "Year"
select select
radio input "true"
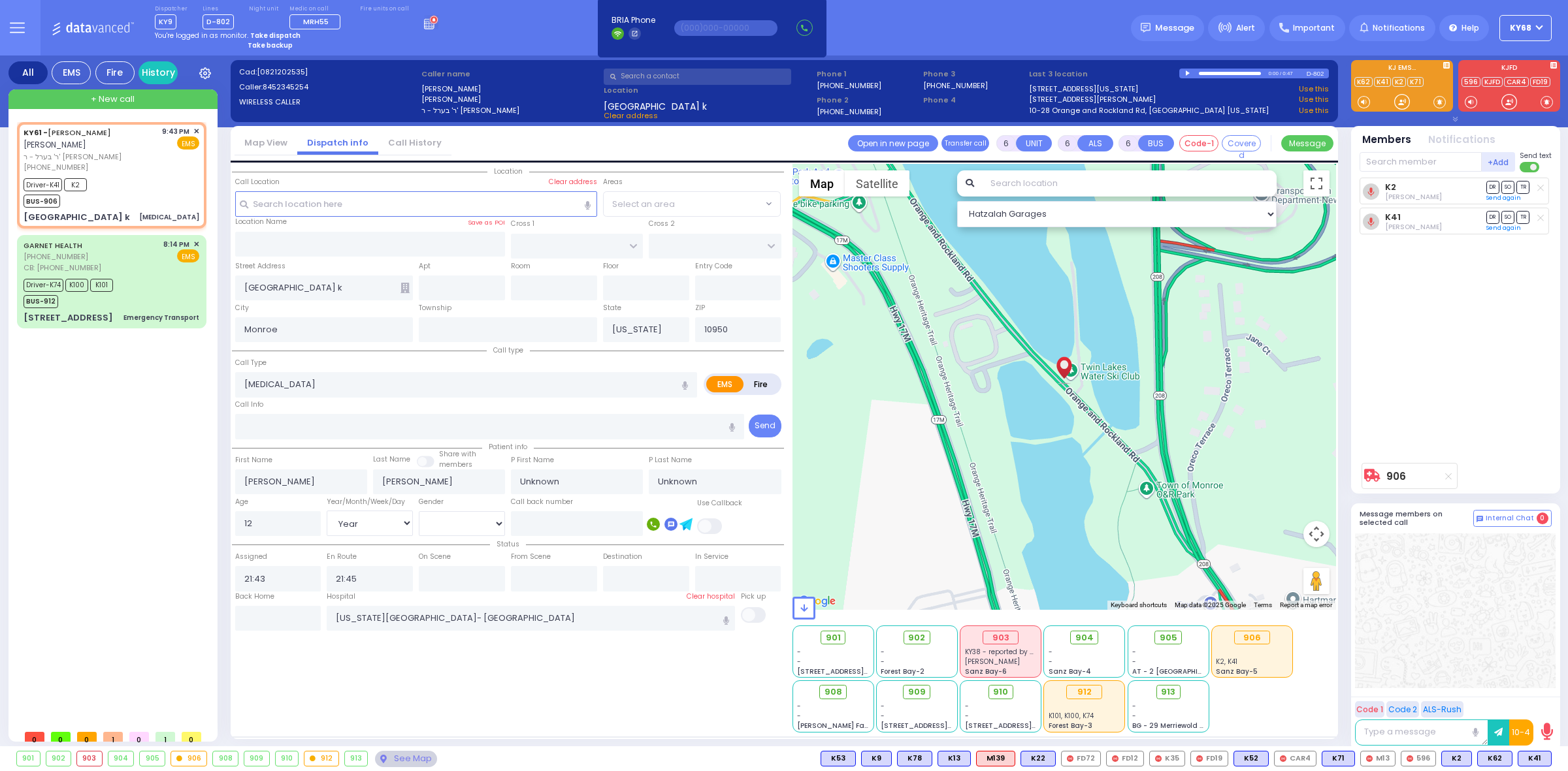
select select "Year"
select select "Hatzalah Garages"
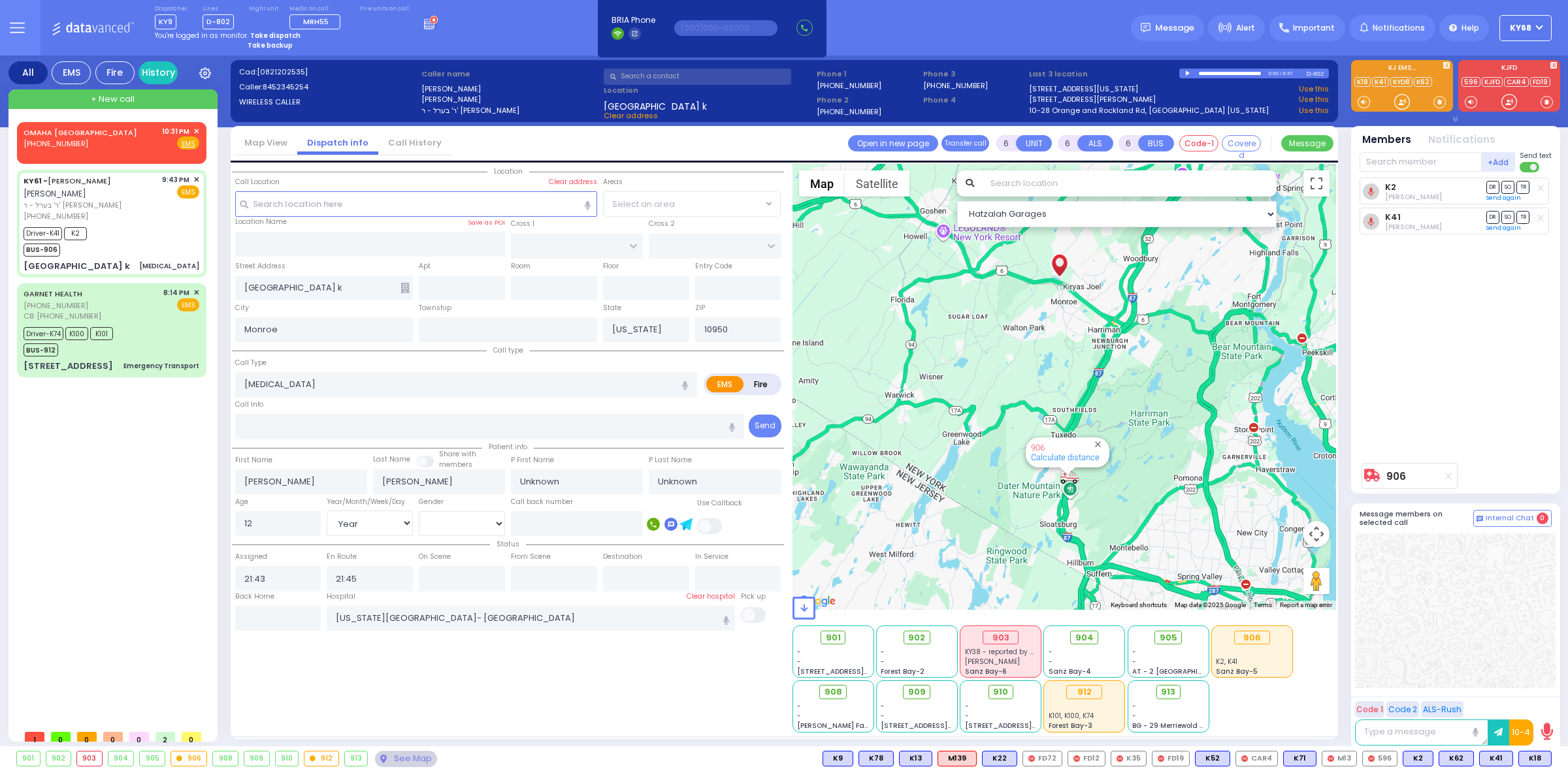
select select
radio input "true"
select select "Year"
type input "21:55"
type input "22:10"
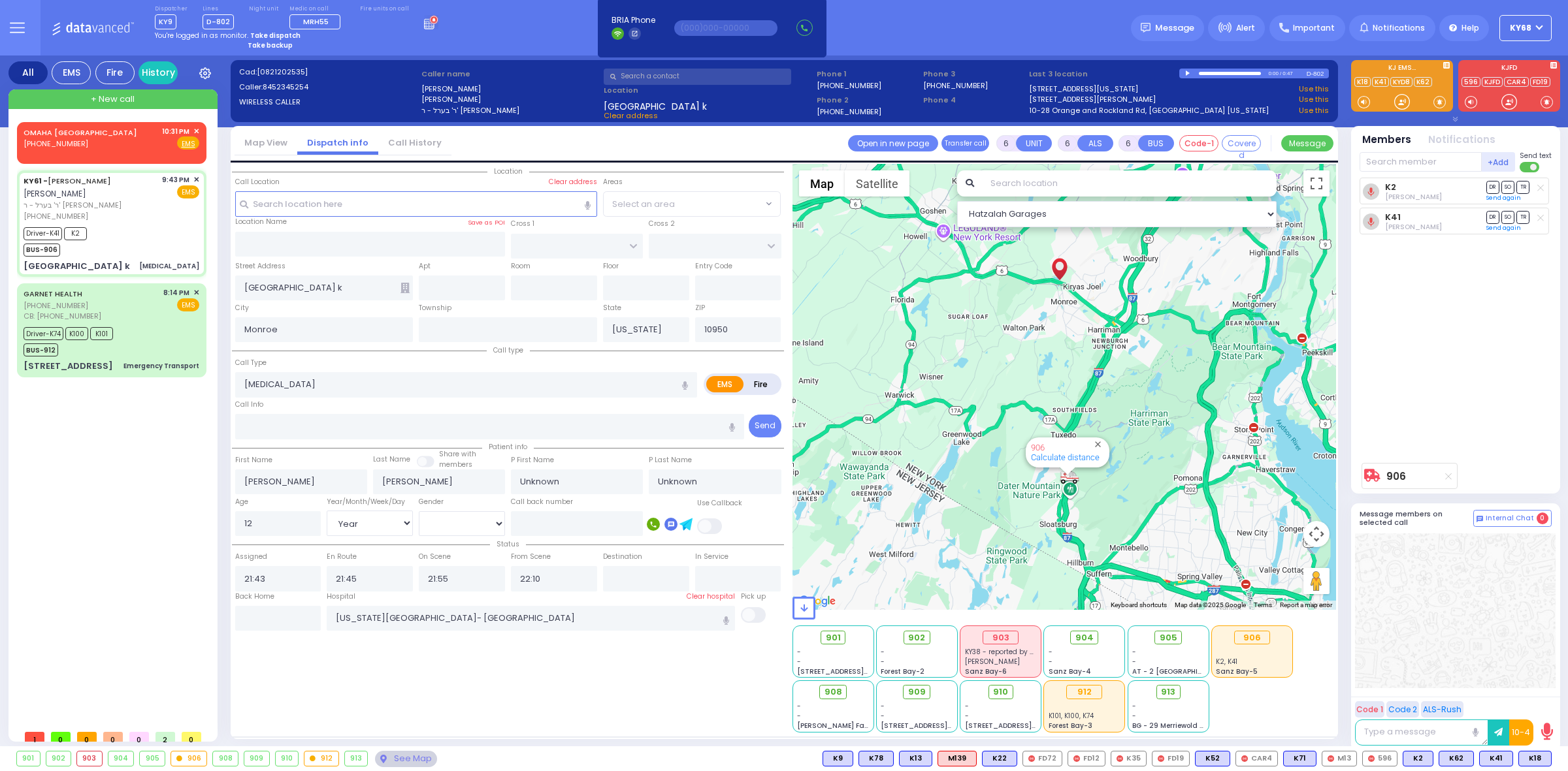
select select "Hatzalah Garages"
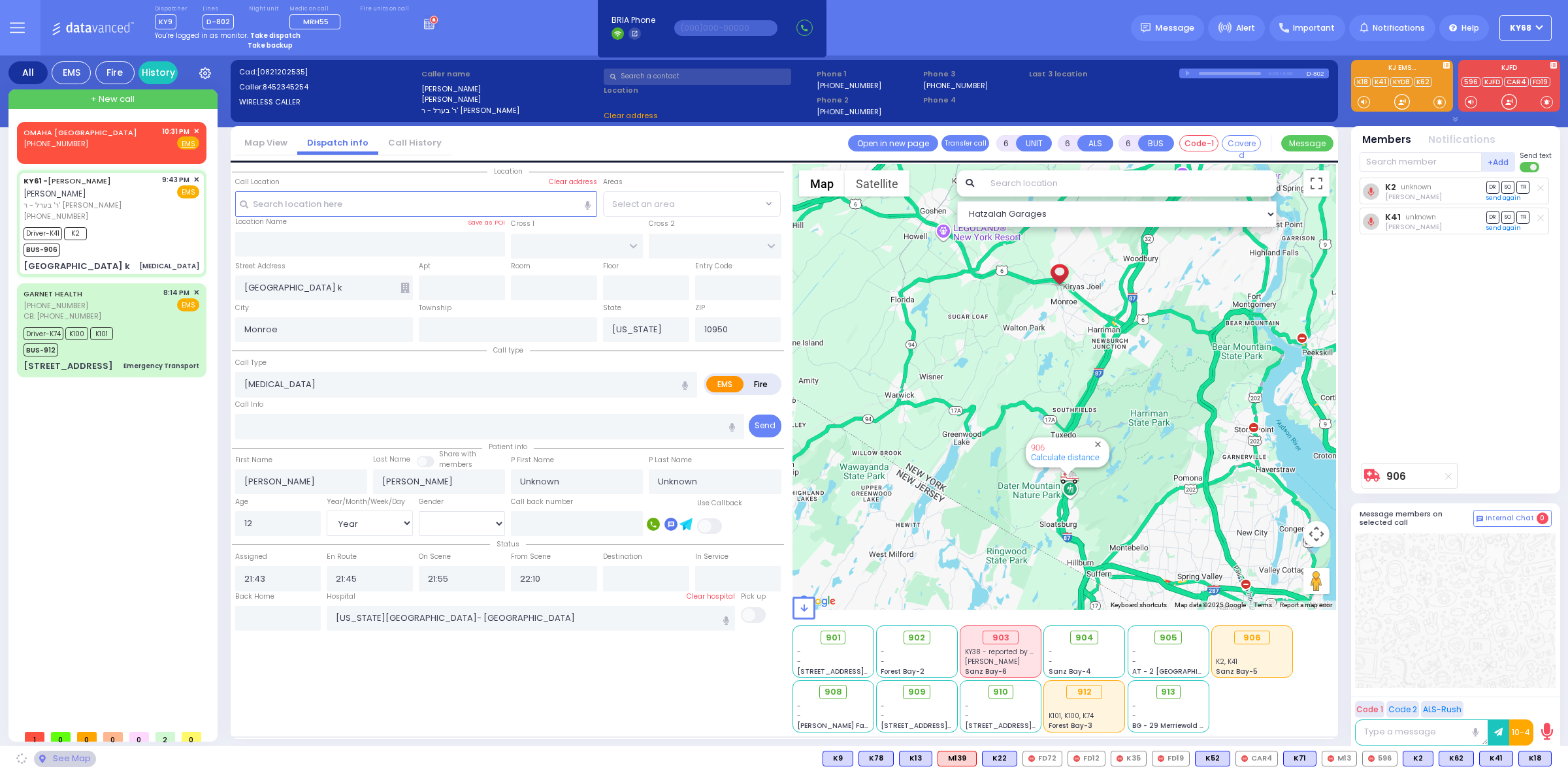
select select
radio input "true"
select select "Year"
select select "Hatzalah Garages"
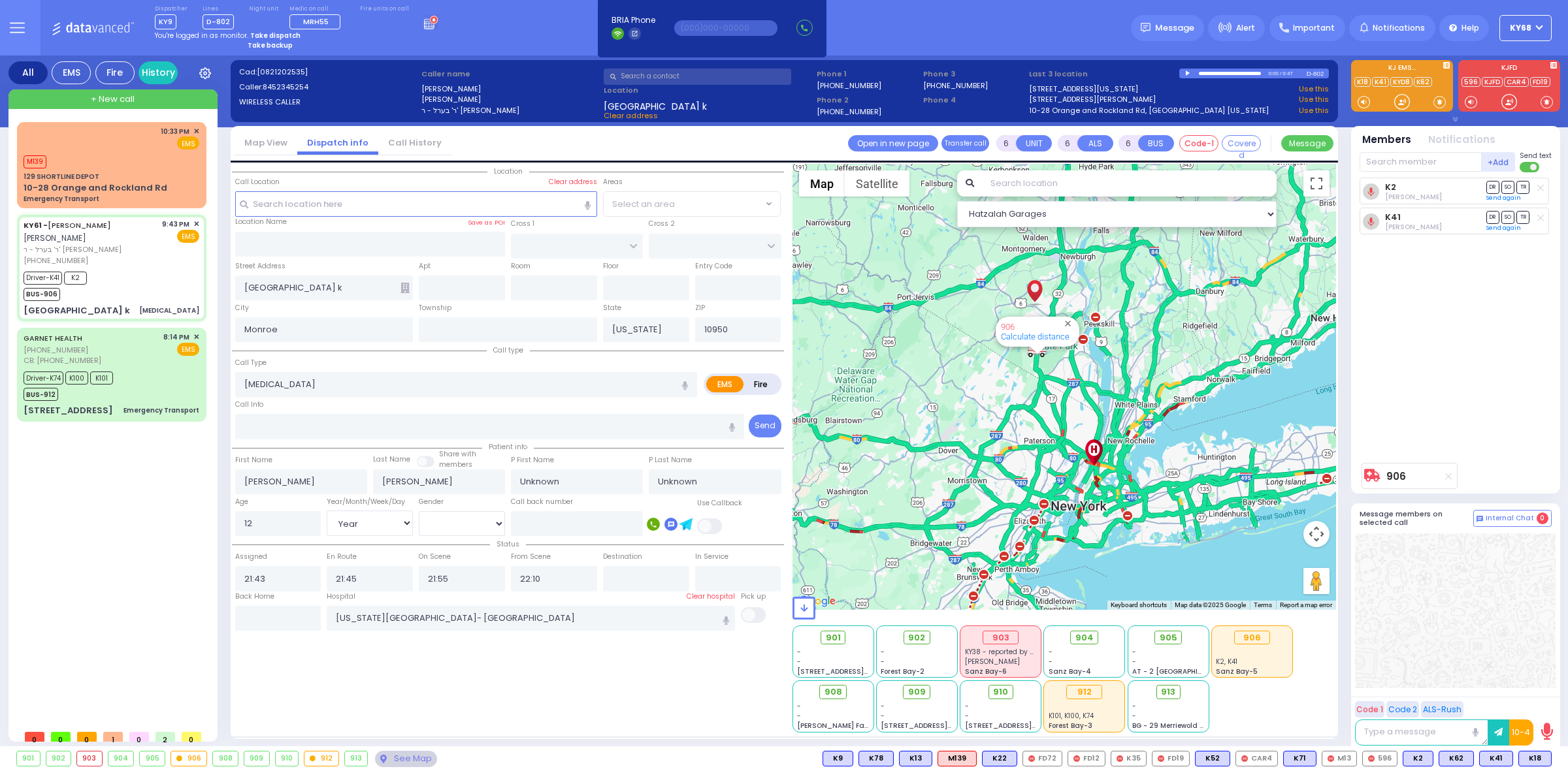
select select
radio input "true"
type input "Baila"
type input "Hertz"
select select "Year"
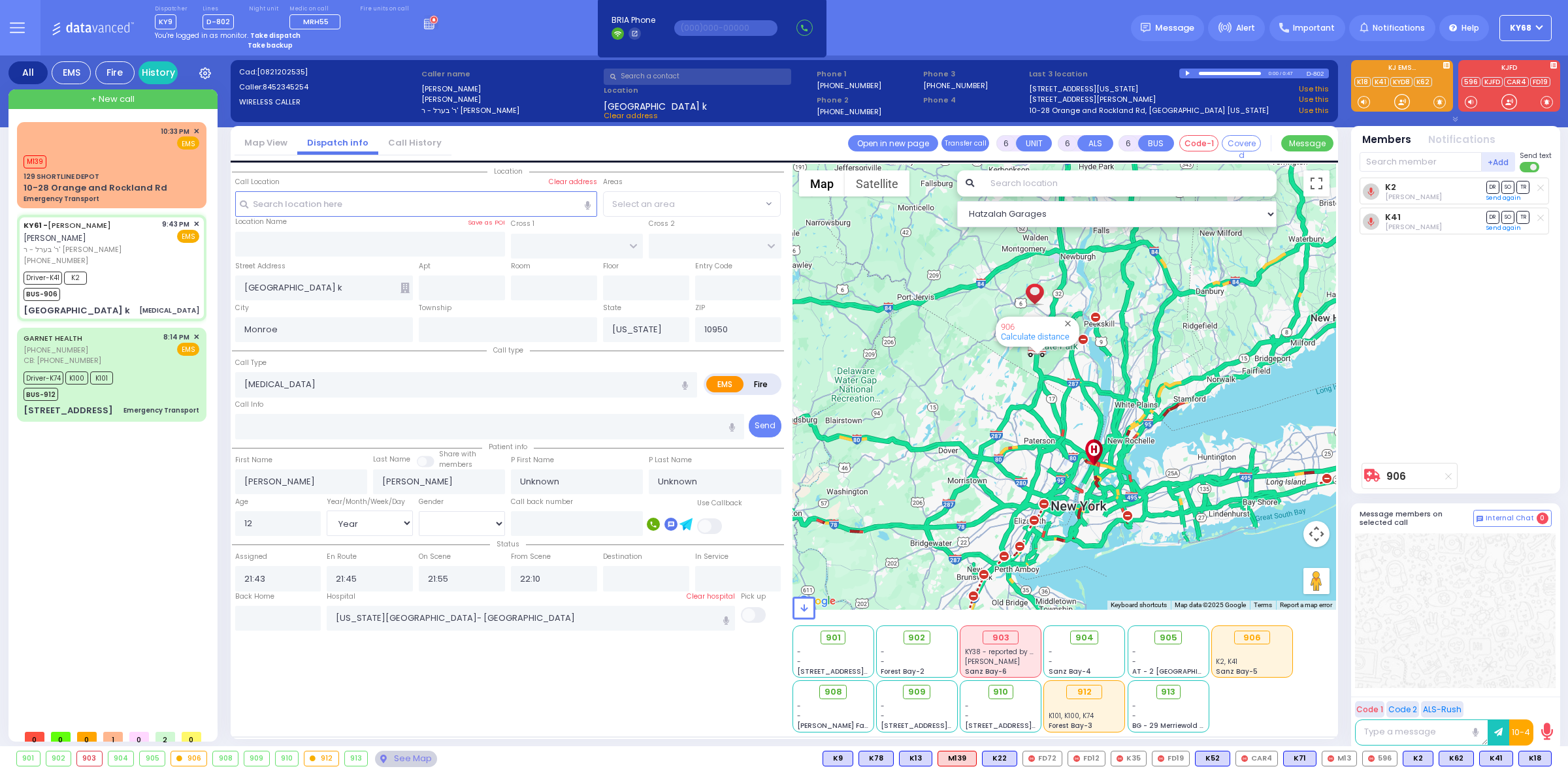
select select "[DEMOGRAPHIC_DATA]"
select select "Hatzalah Garages"
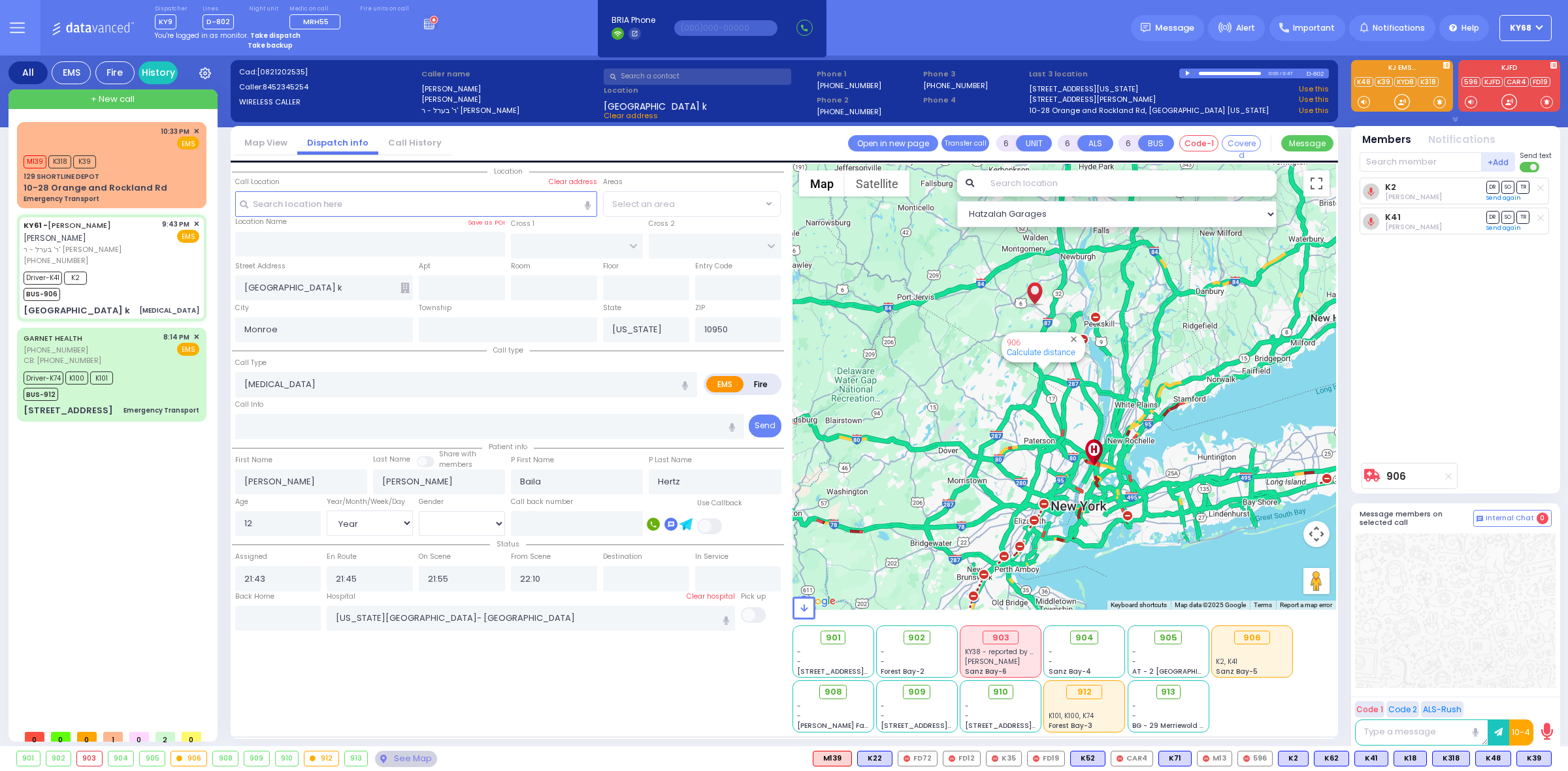
select select
radio input "true"
select select "Year"
select select "[DEMOGRAPHIC_DATA]"
select select "Hatzalah Garages"
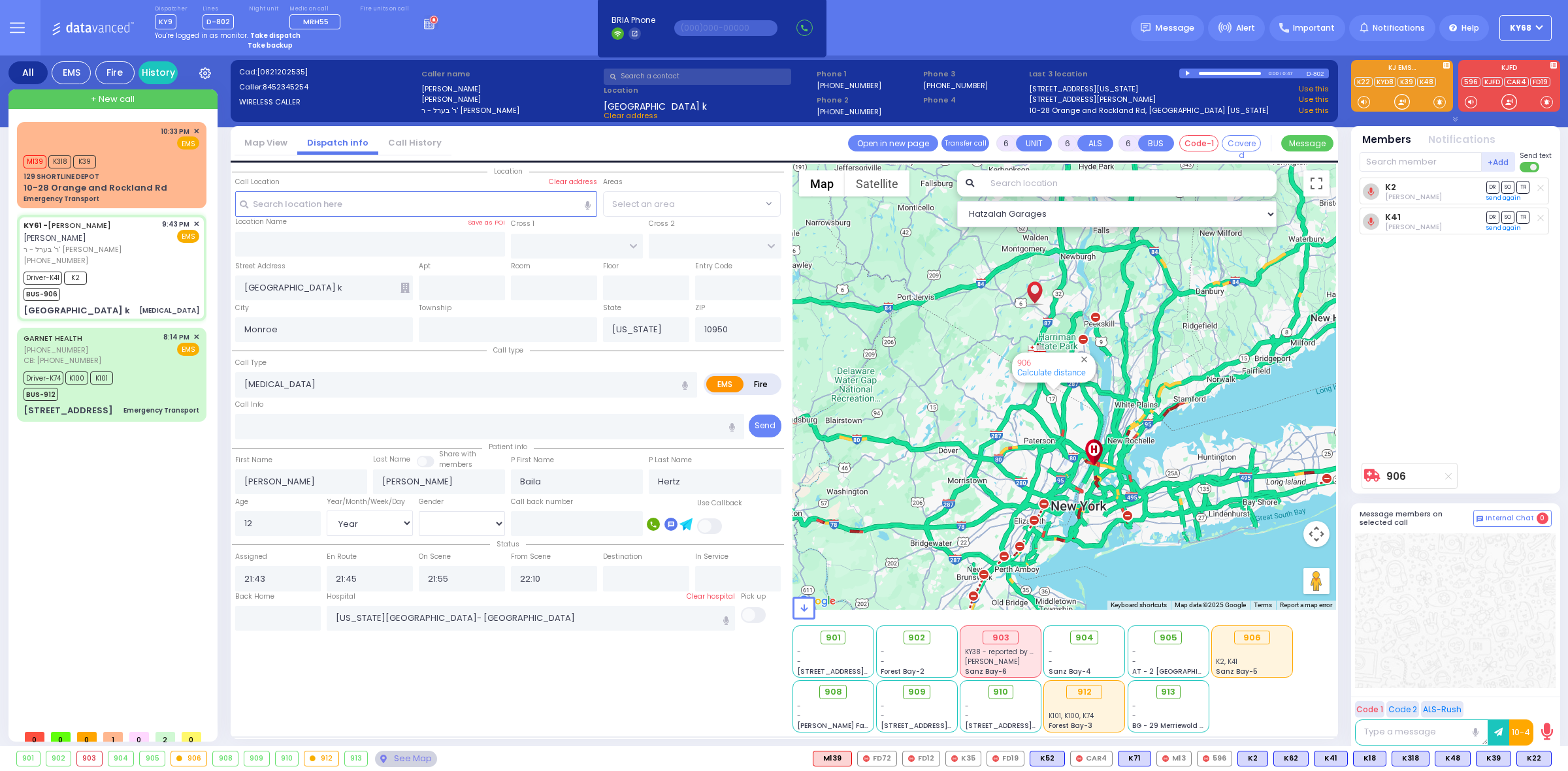
select select
radio input "true"
select select "Year"
select select "[DEMOGRAPHIC_DATA]"
select select "Hatzalah Garages"
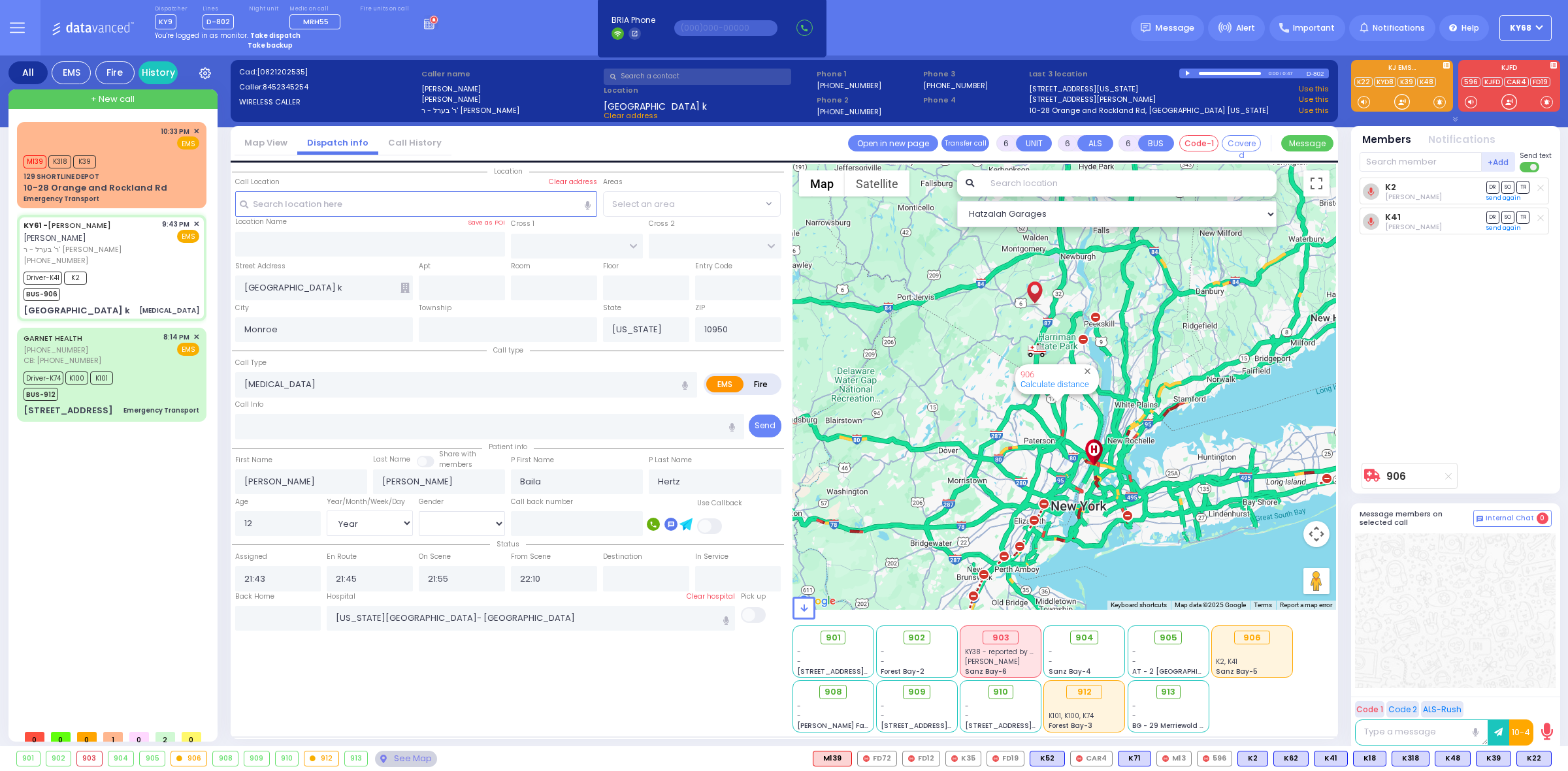
select select
radio input "true"
select select "Year"
select select "[DEMOGRAPHIC_DATA]"
select select
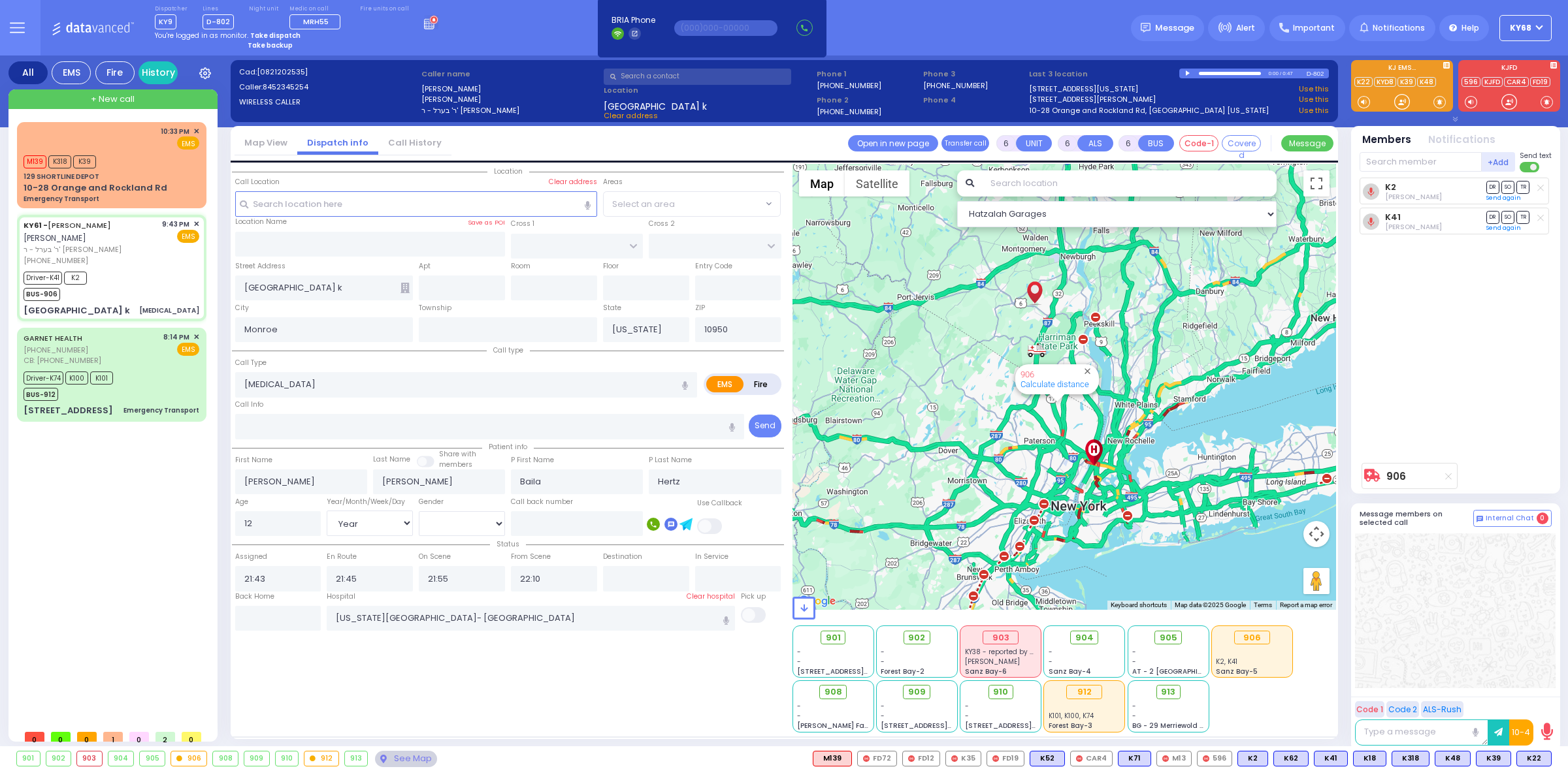
radio input "true"
select select "Year"
select select "[DEMOGRAPHIC_DATA]"
select select "Hatzalah Garages"
select select
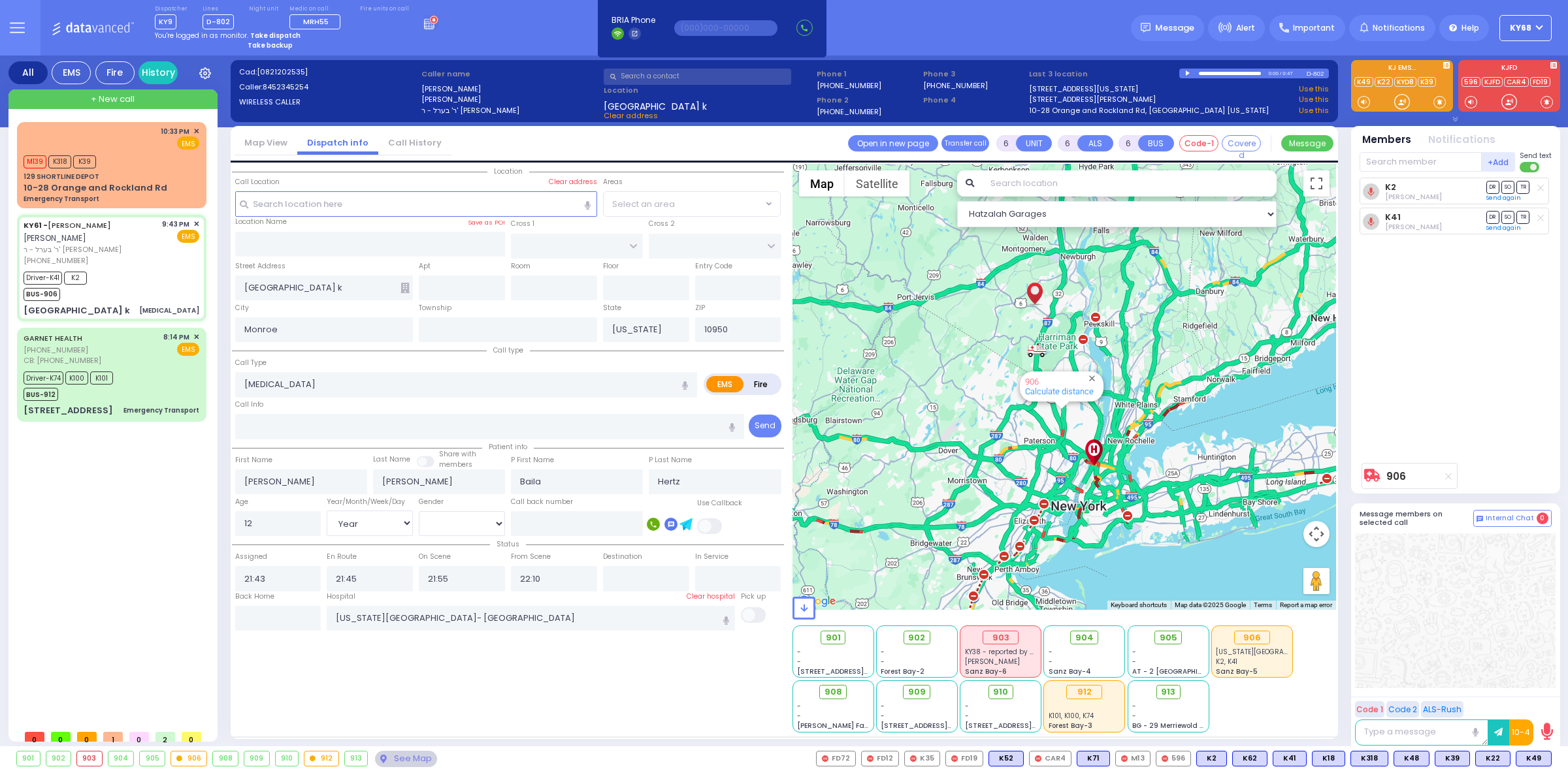
radio input "true"
select select "Year"
select select "[DEMOGRAPHIC_DATA]"
select select "Hatzalah Garages"
select select
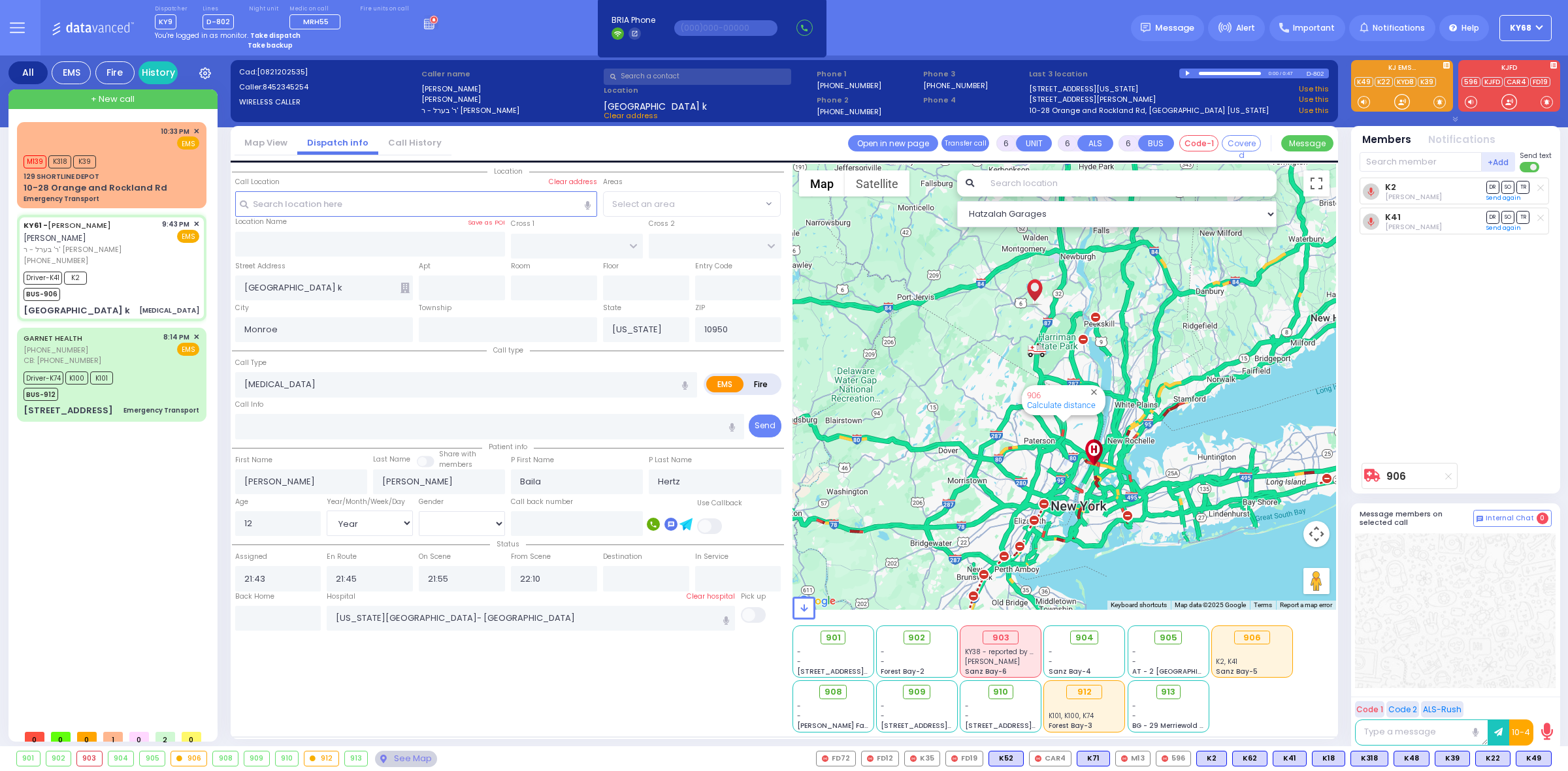
radio input "true"
select select "Year"
select select "[DEMOGRAPHIC_DATA]"
select select "Hatzalah Garages"
